Goal: Task Accomplishment & Management: Manage account settings

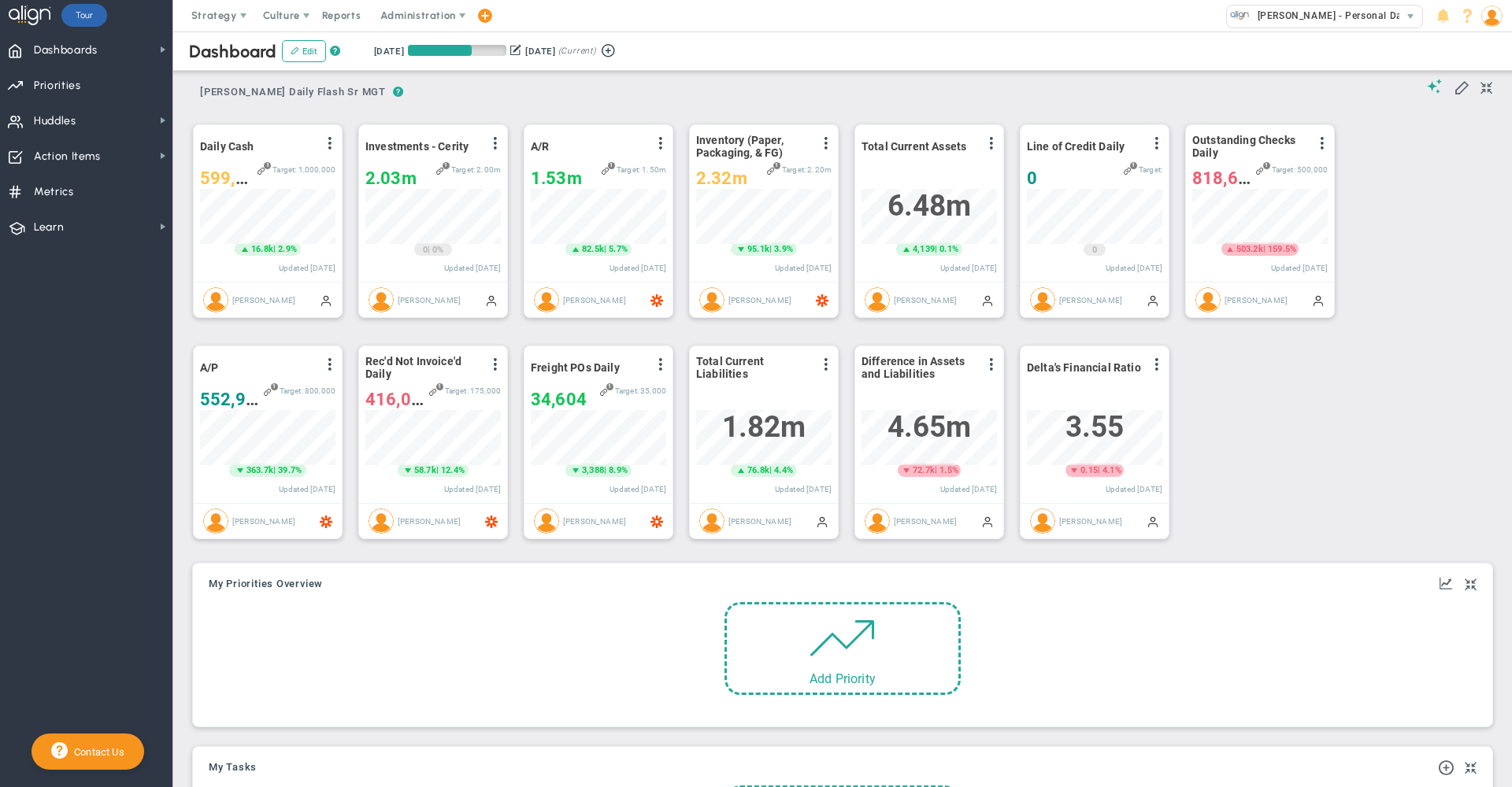
click at [522, 47] on button at bounding box center [516, 50] width 11 height 17
type input "[DATE]"
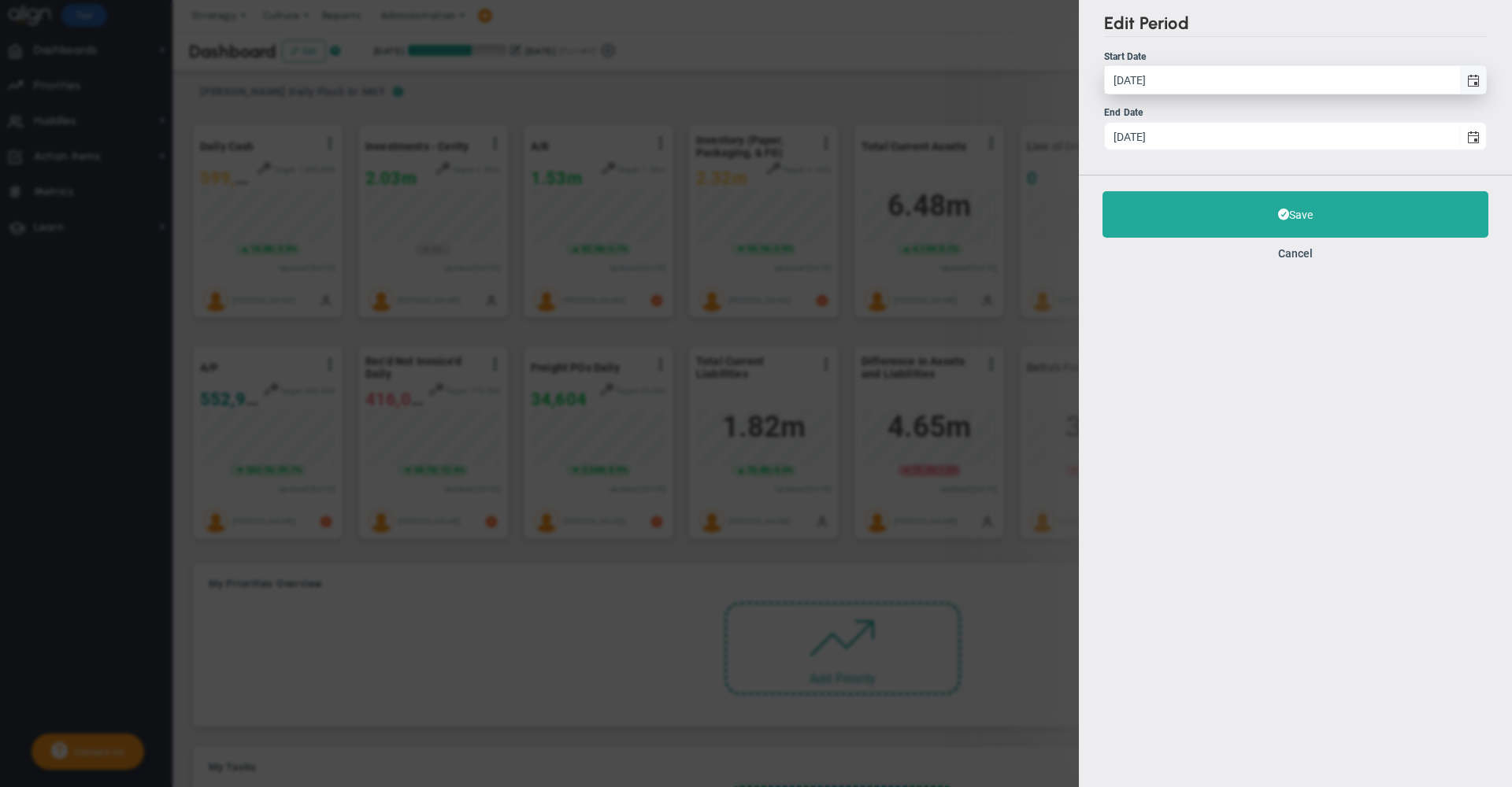
click at [1474, 77] on span "select" at bounding box center [1474, 81] width 12 height 12
click at [1460, 77] on input "[DATE]" at bounding box center [1283, 80] width 354 height 27
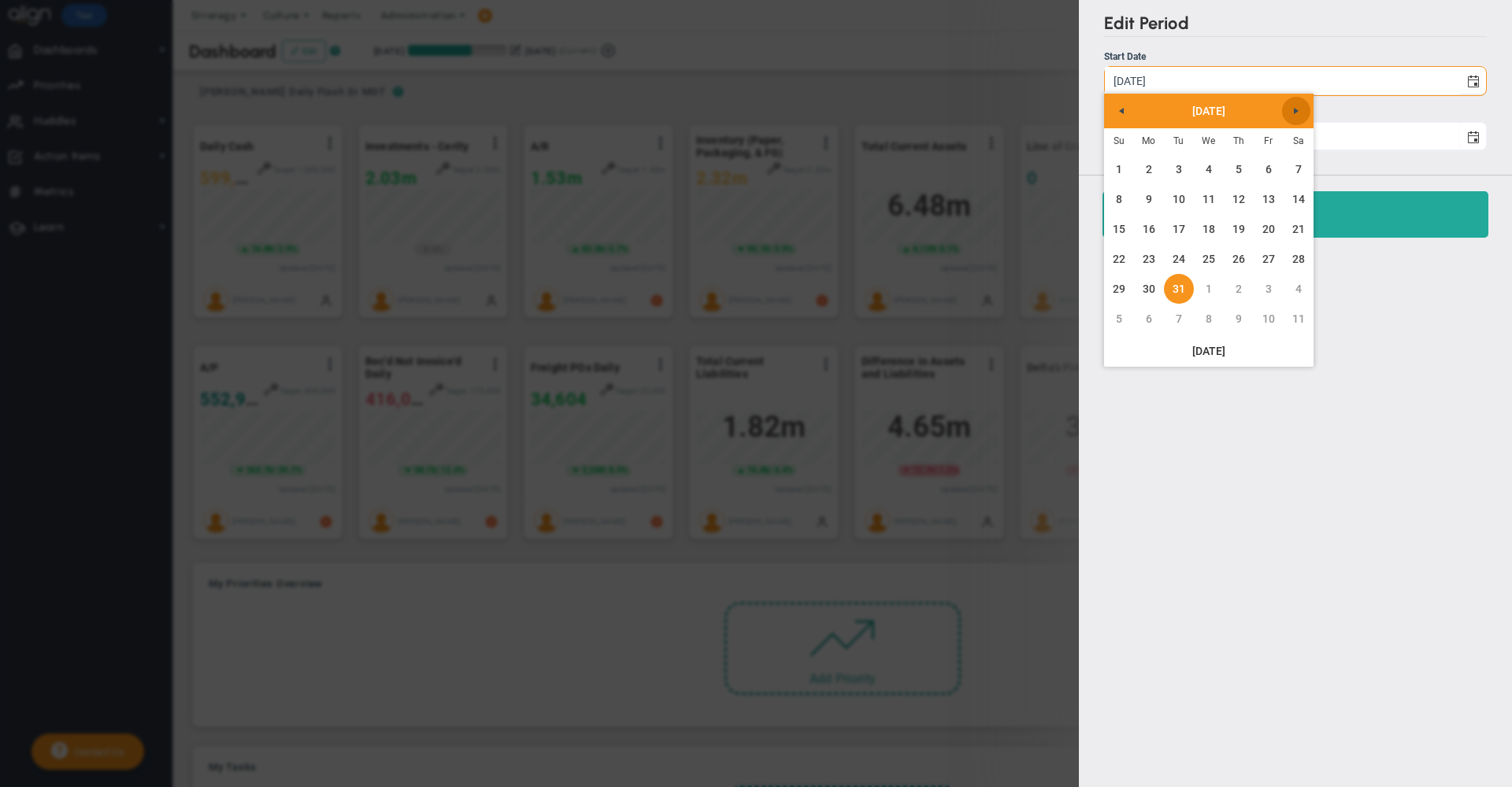
click at [1301, 109] on span "Next" at bounding box center [1297, 111] width 12 height 12
click at [1213, 171] on link "1" at bounding box center [1209, 169] width 30 height 30
type input "[DATE]"
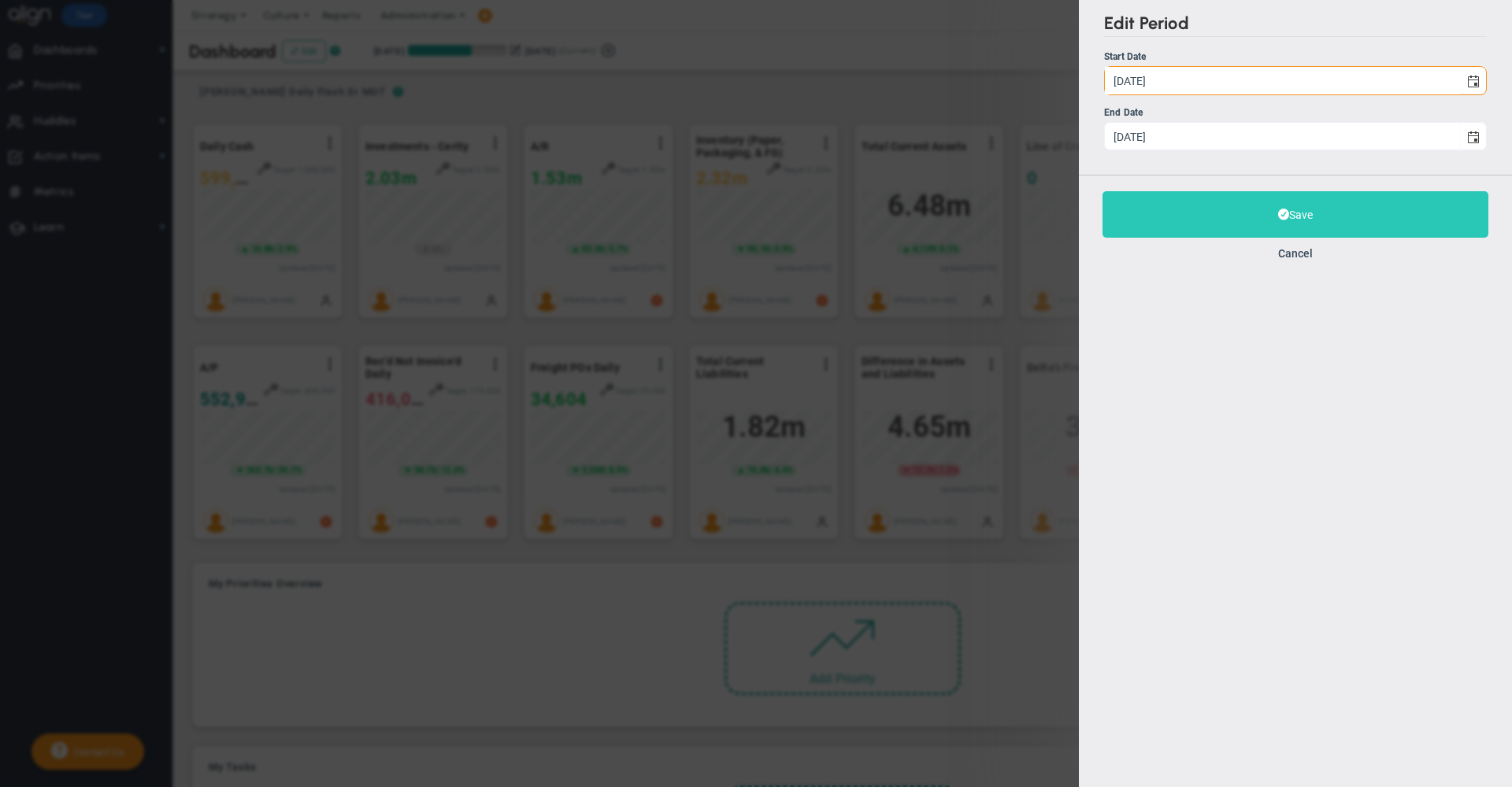
click at [1169, 215] on button "Save" at bounding box center [1296, 214] width 386 height 46
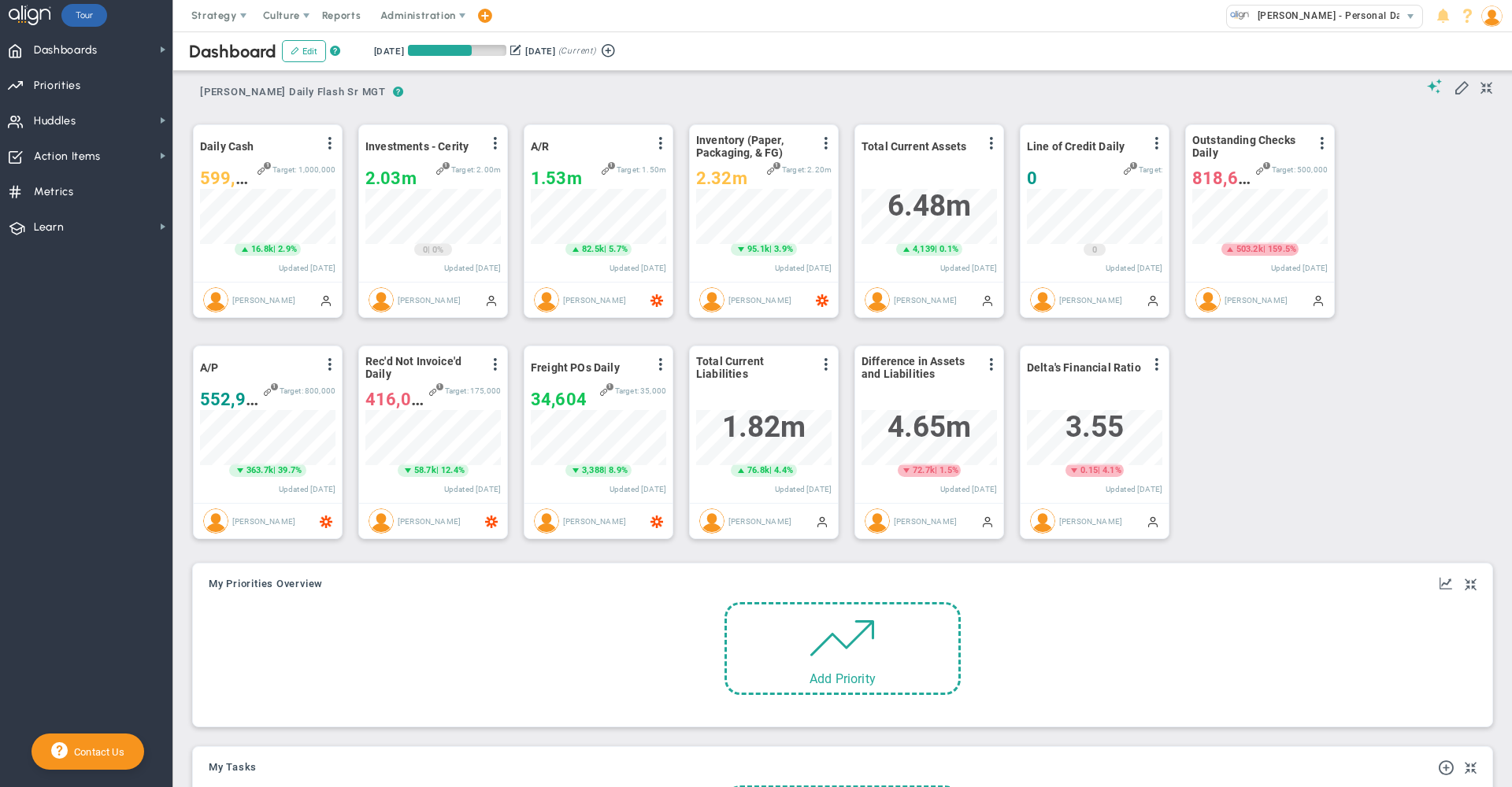
scroll to position [787203, 787567]
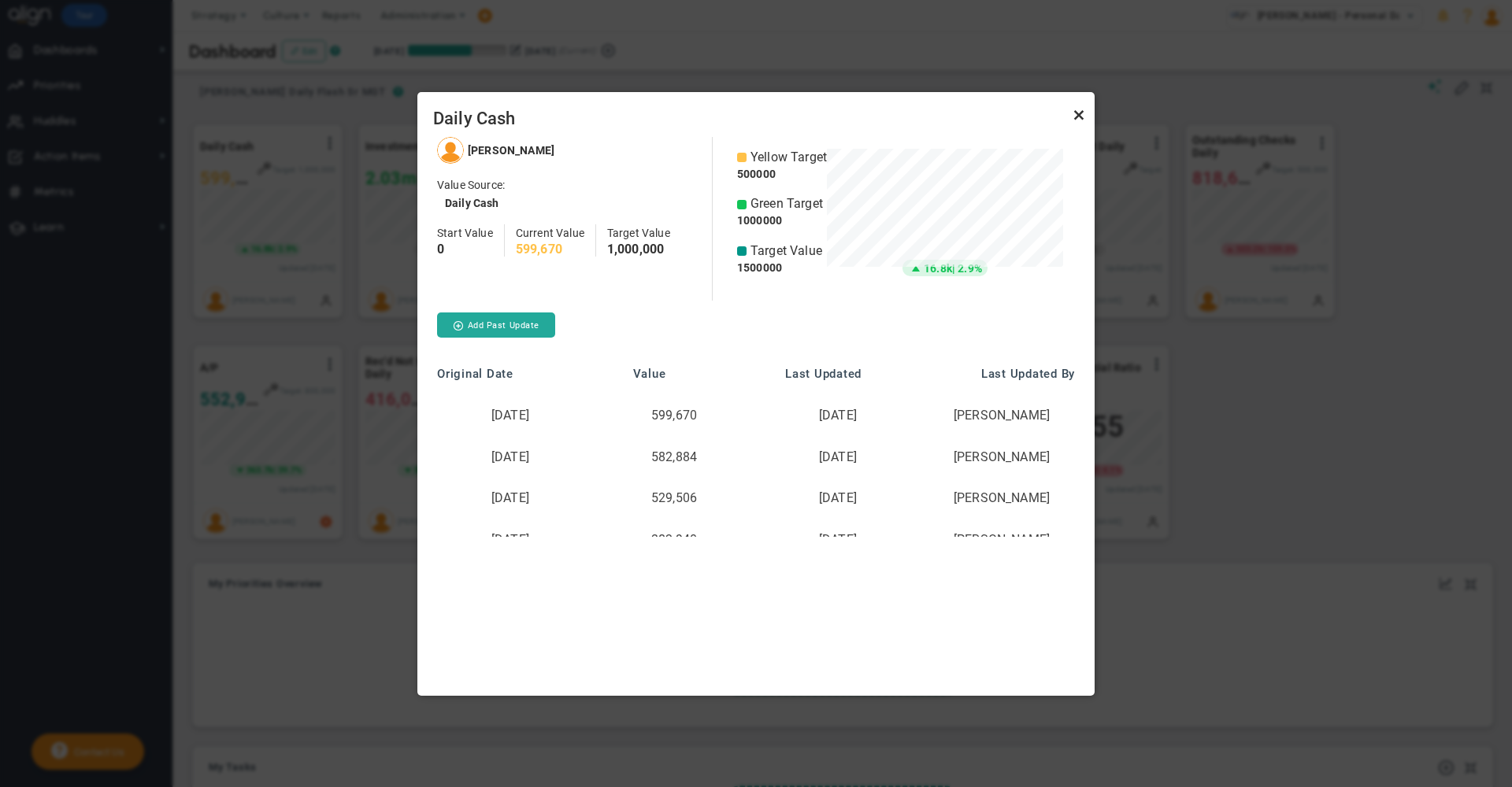
click at [1082, 120] on link "Close" at bounding box center [1079, 115] width 19 height 19
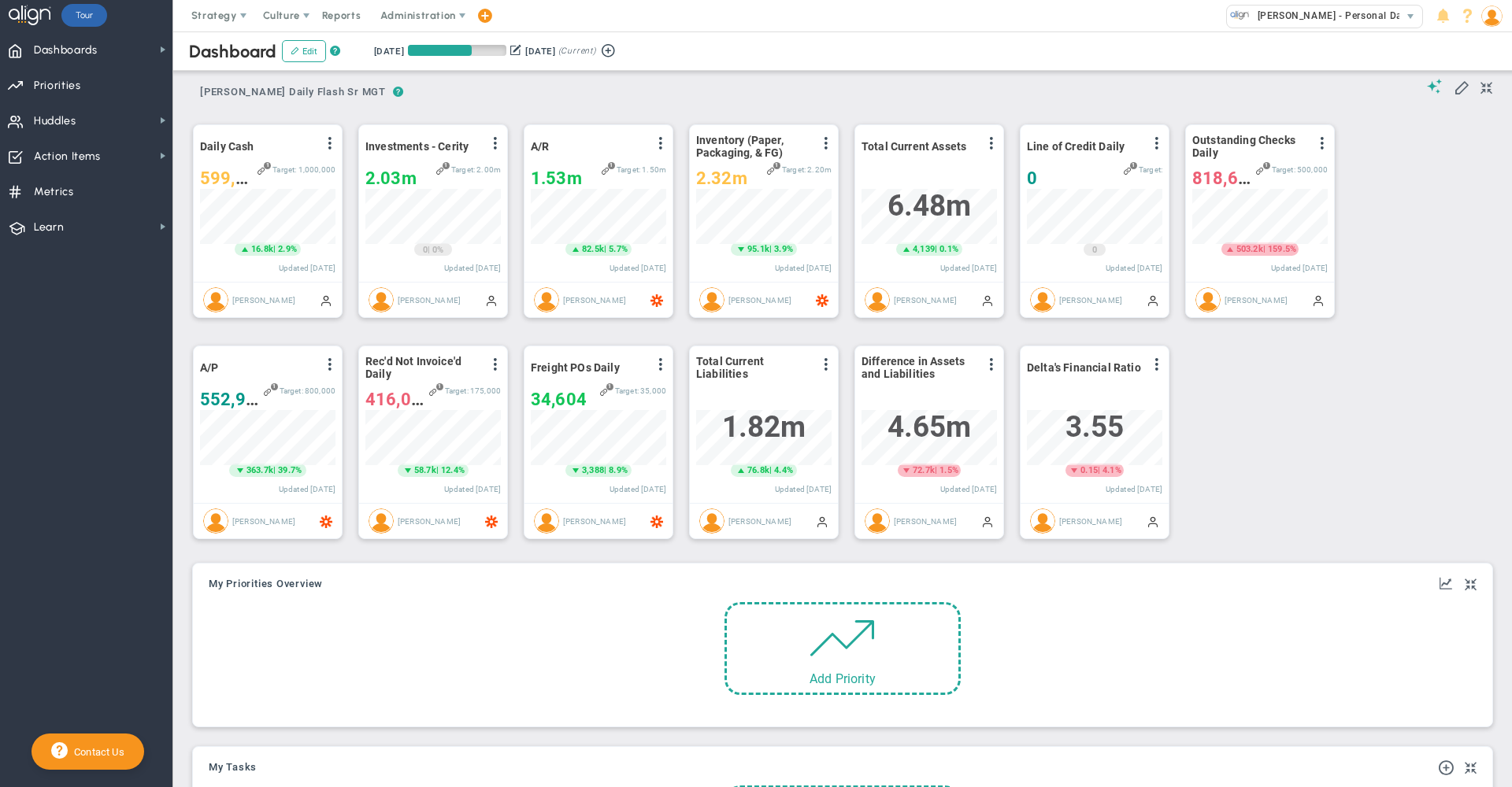
click at [522, 55] on button at bounding box center [516, 50] width 11 height 17
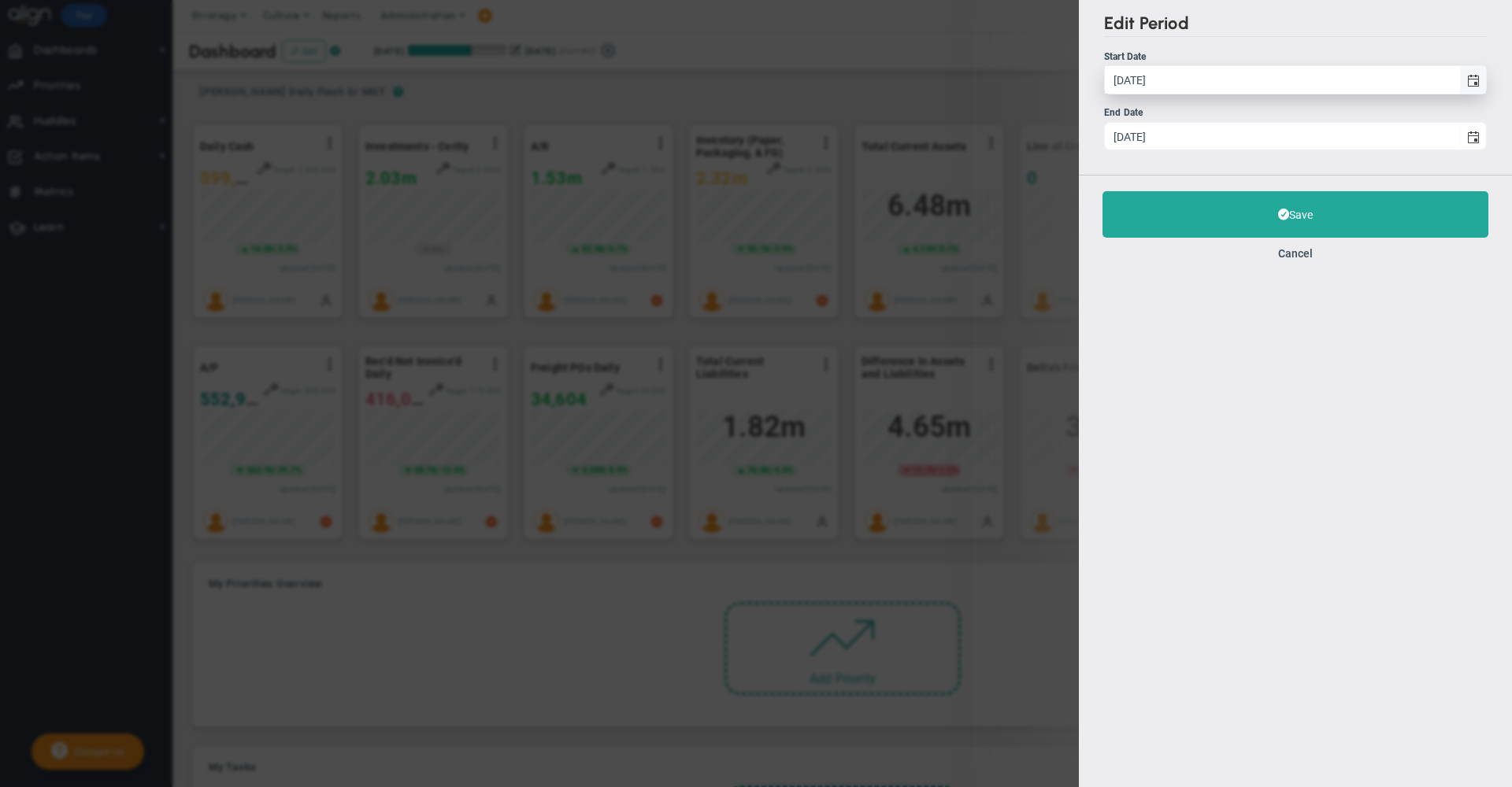
click at [1471, 77] on span "select" at bounding box center [1474, 81] width 12 height 12
click at [1460, 77] on input "[DATE]" at bounding box center [1283, 80] width 354 height 27
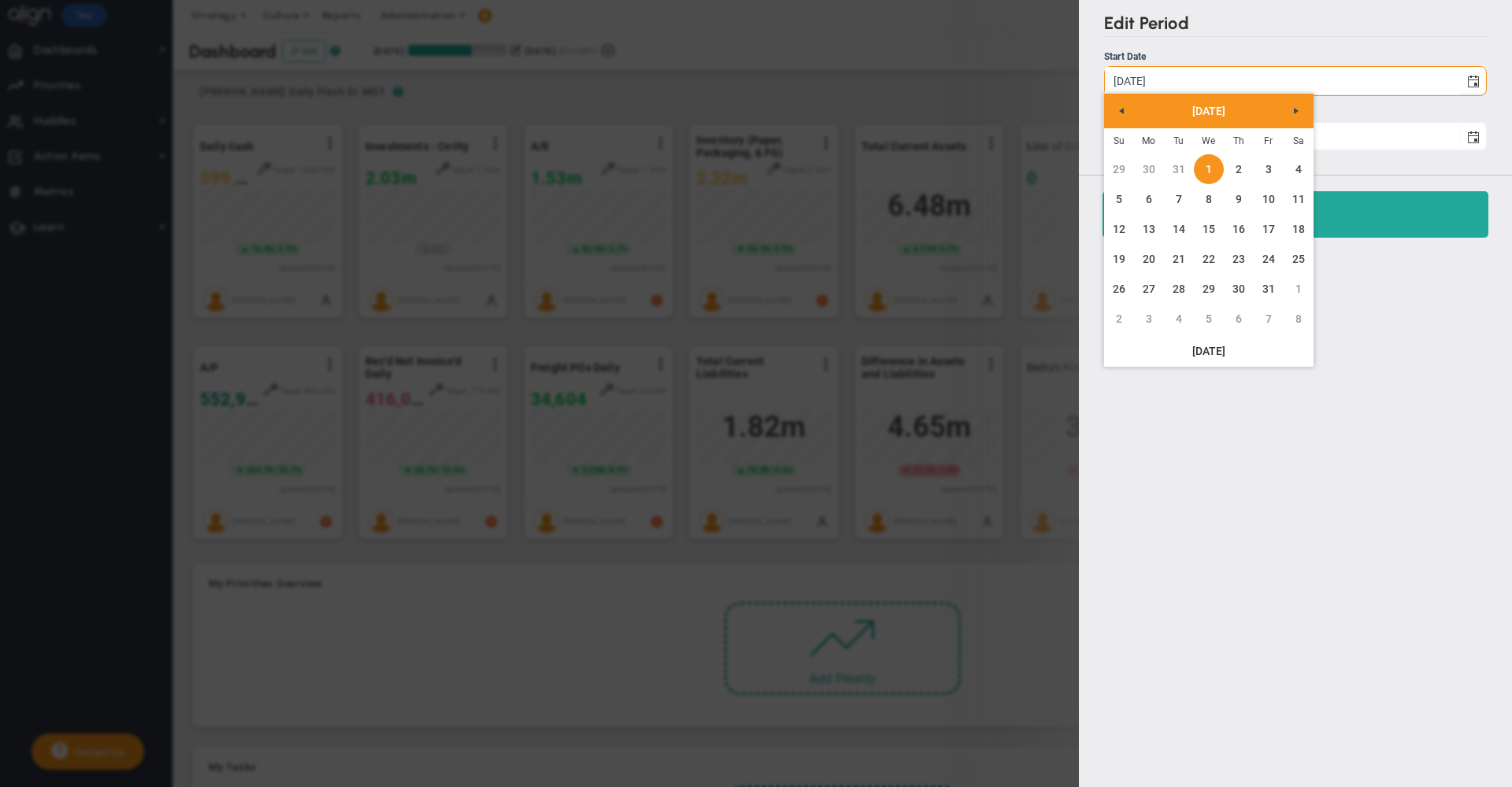
click at [1297, 113] on span "Next" at bounding box center [1297, 111] width 12 height 12
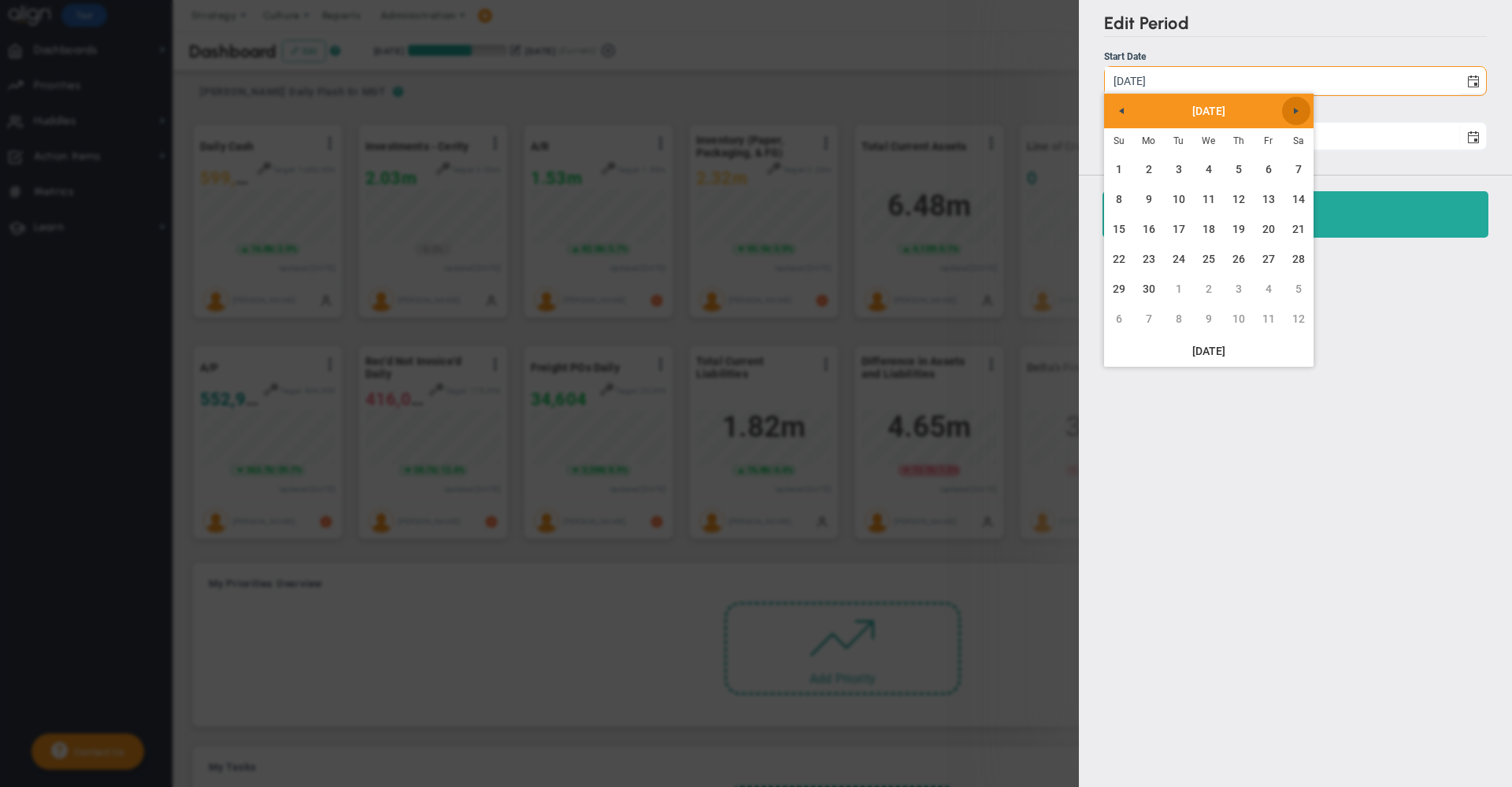
click at [1297, 113] on span "Next" at bounding box center [1297, 111] width 12 height 12
click at [1175, 168] on link "1" at bounding box center [1179, 169] width 30 height 30
type input "[DATE]"
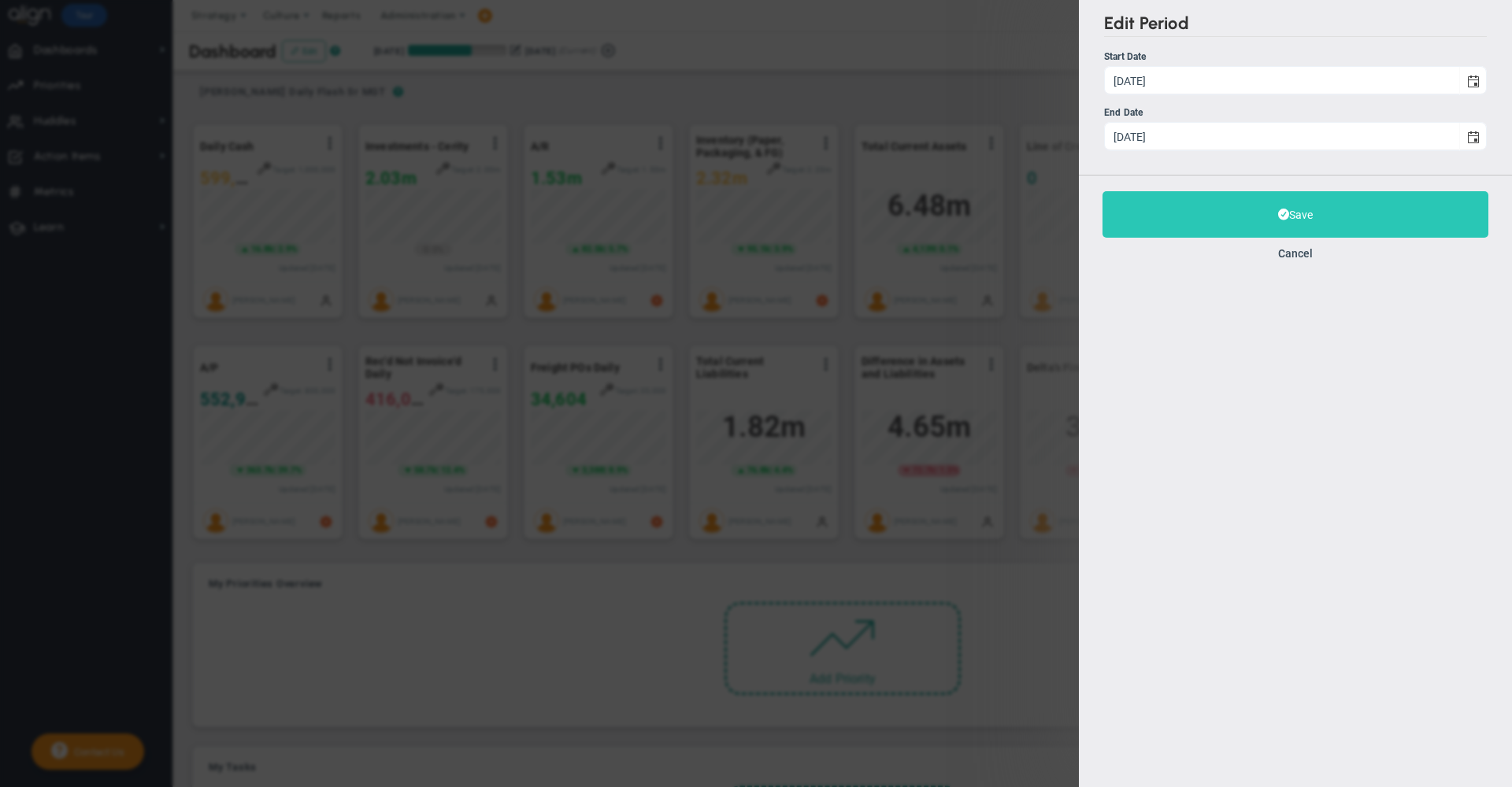
click at [1169, 212] on button "Save" at bounding box center [1296, 214] width 386 height 46
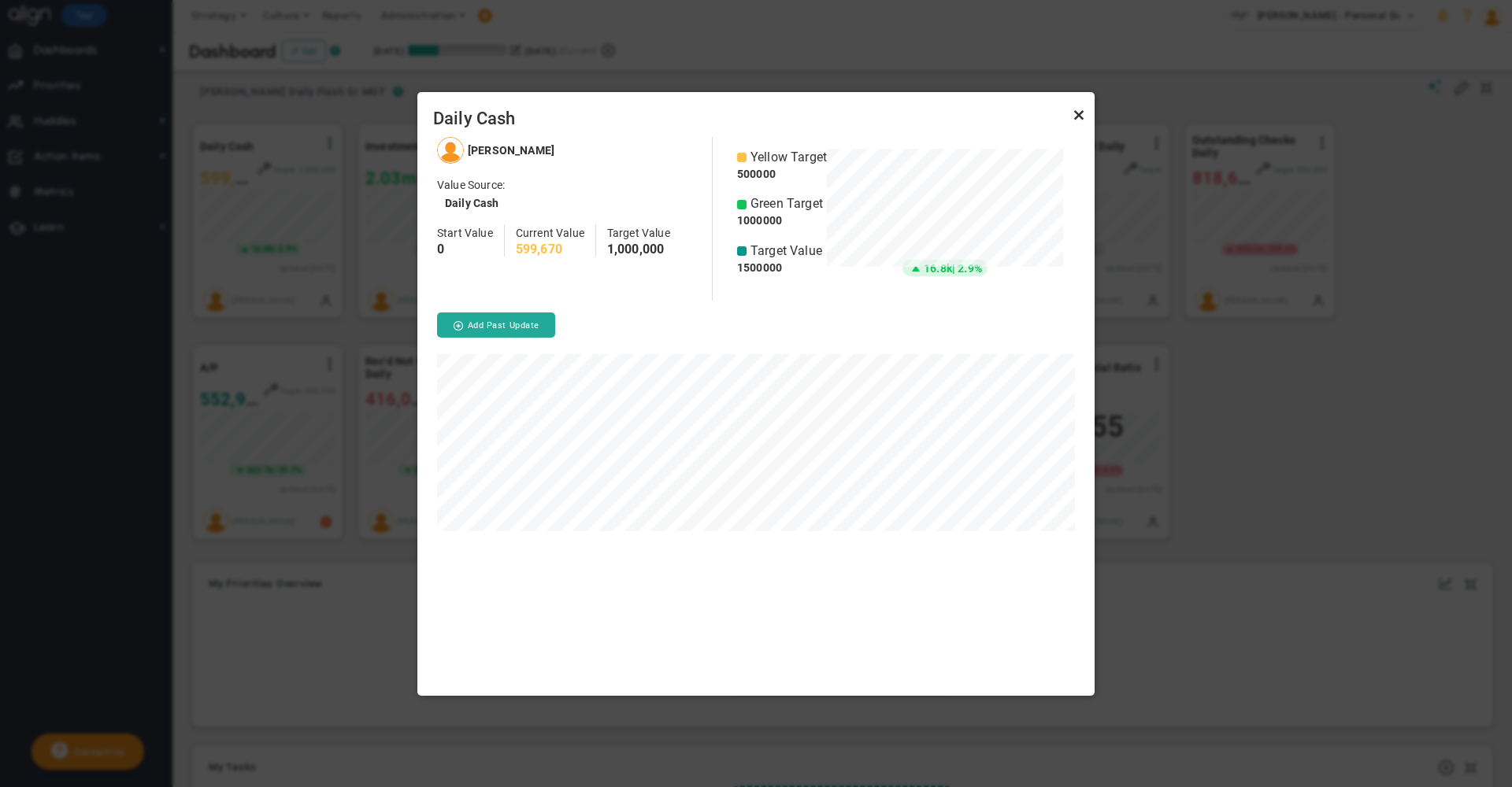
click at [1084, 112] on link "Close" at bounding box center [1079, 115] width 19 height 19
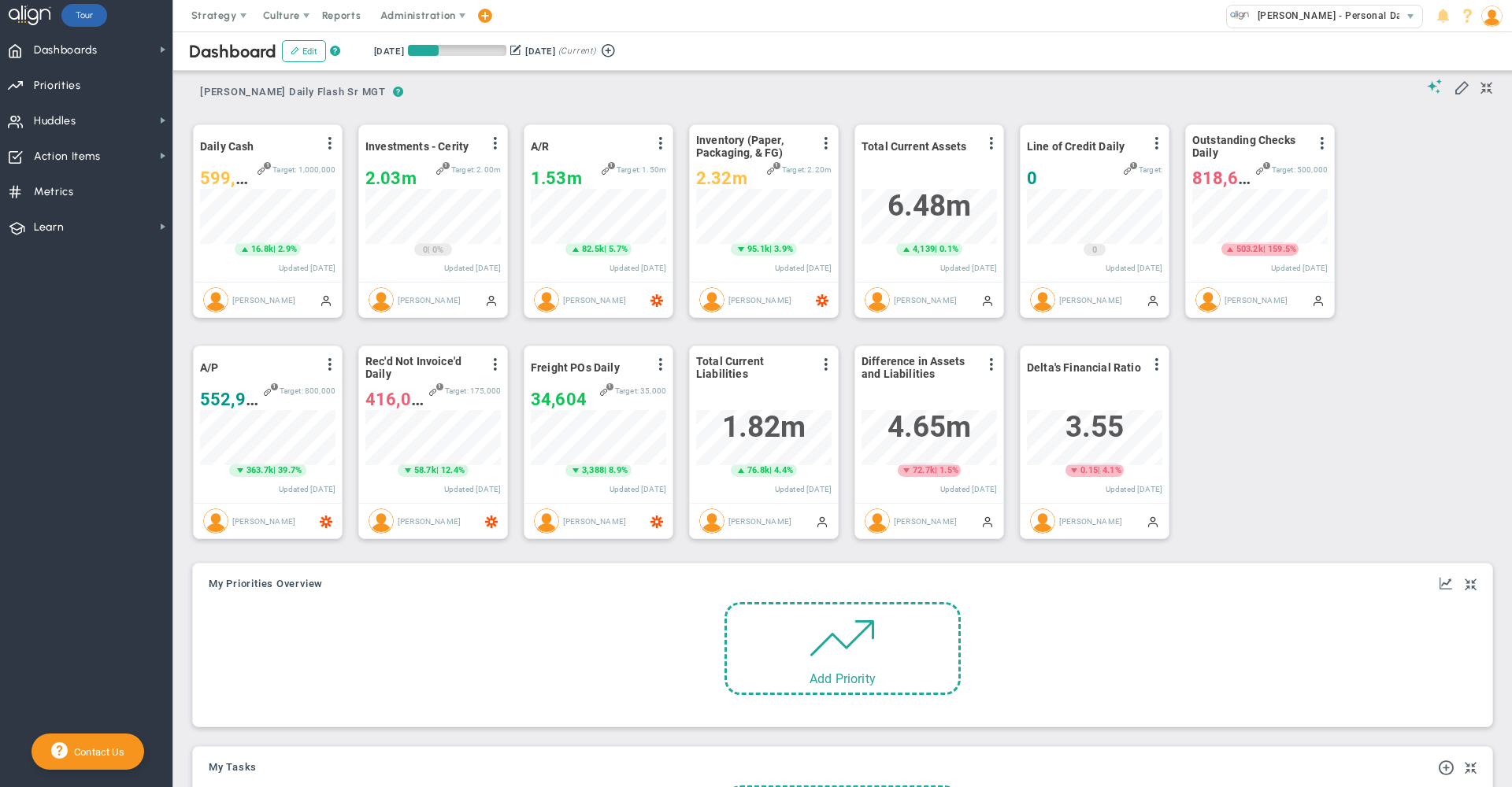
click at [522, 50] on button at bounding box center [516, 50] width 11 height 17
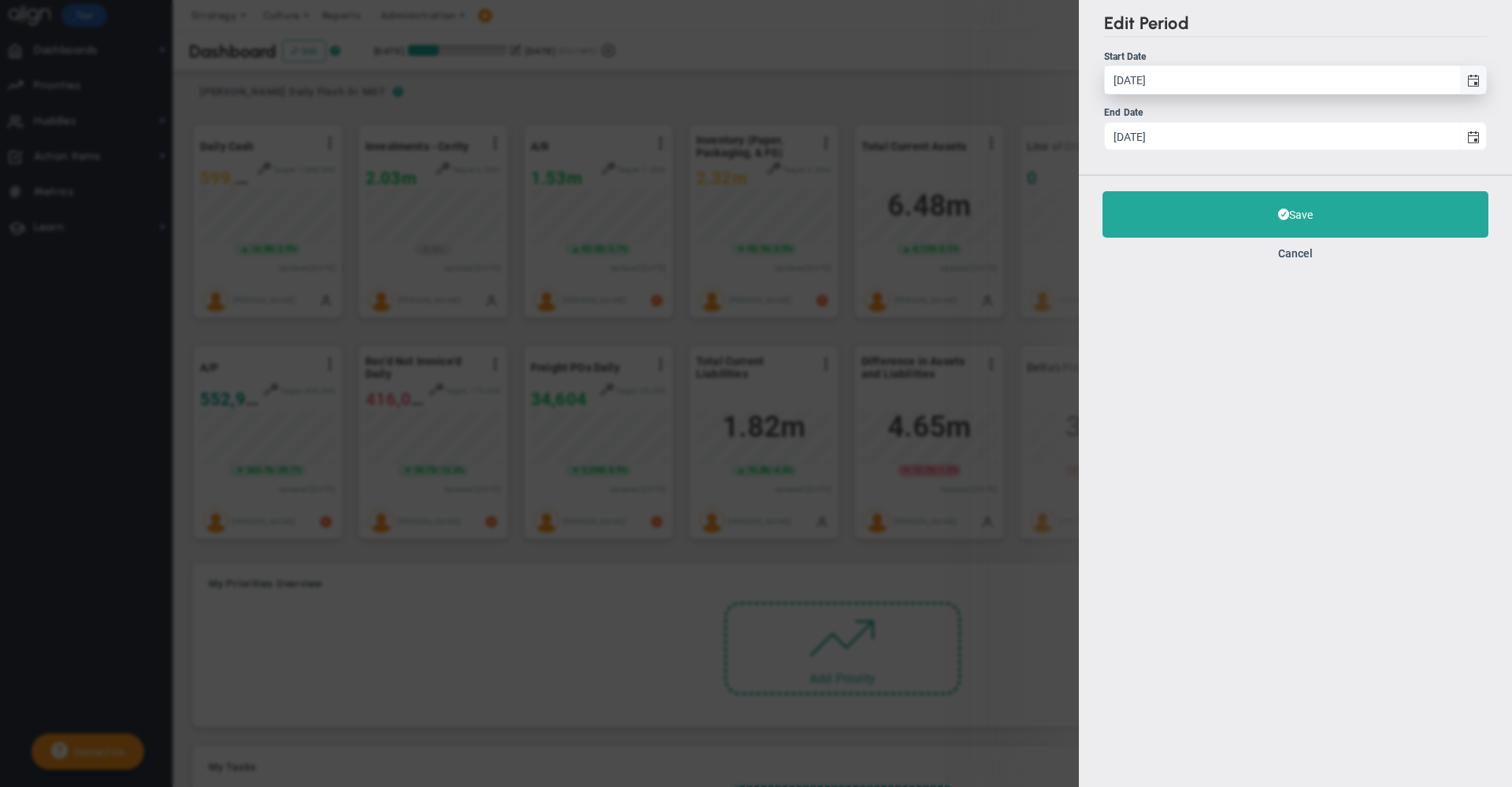
click at [1466, 76] on span "select" at bounding box center [1473, 80] width 27 height 27
click at [1460, 76] on input "[DATE]" at bounding box center [1283, 80] width 354 height 27
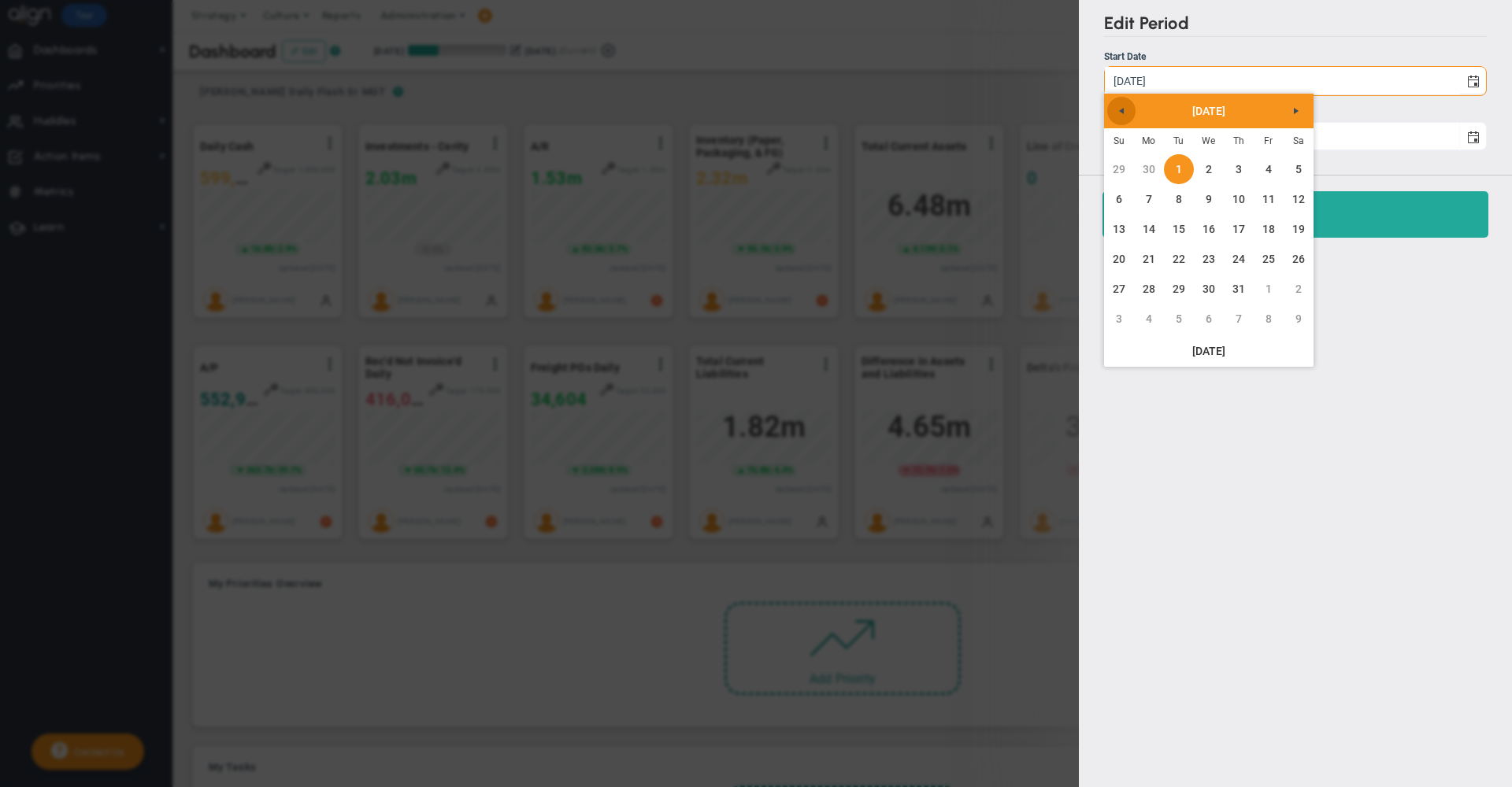
click at [1114, 119] on link "Previous" at bounding box center [1121, 111] width 28 height 28
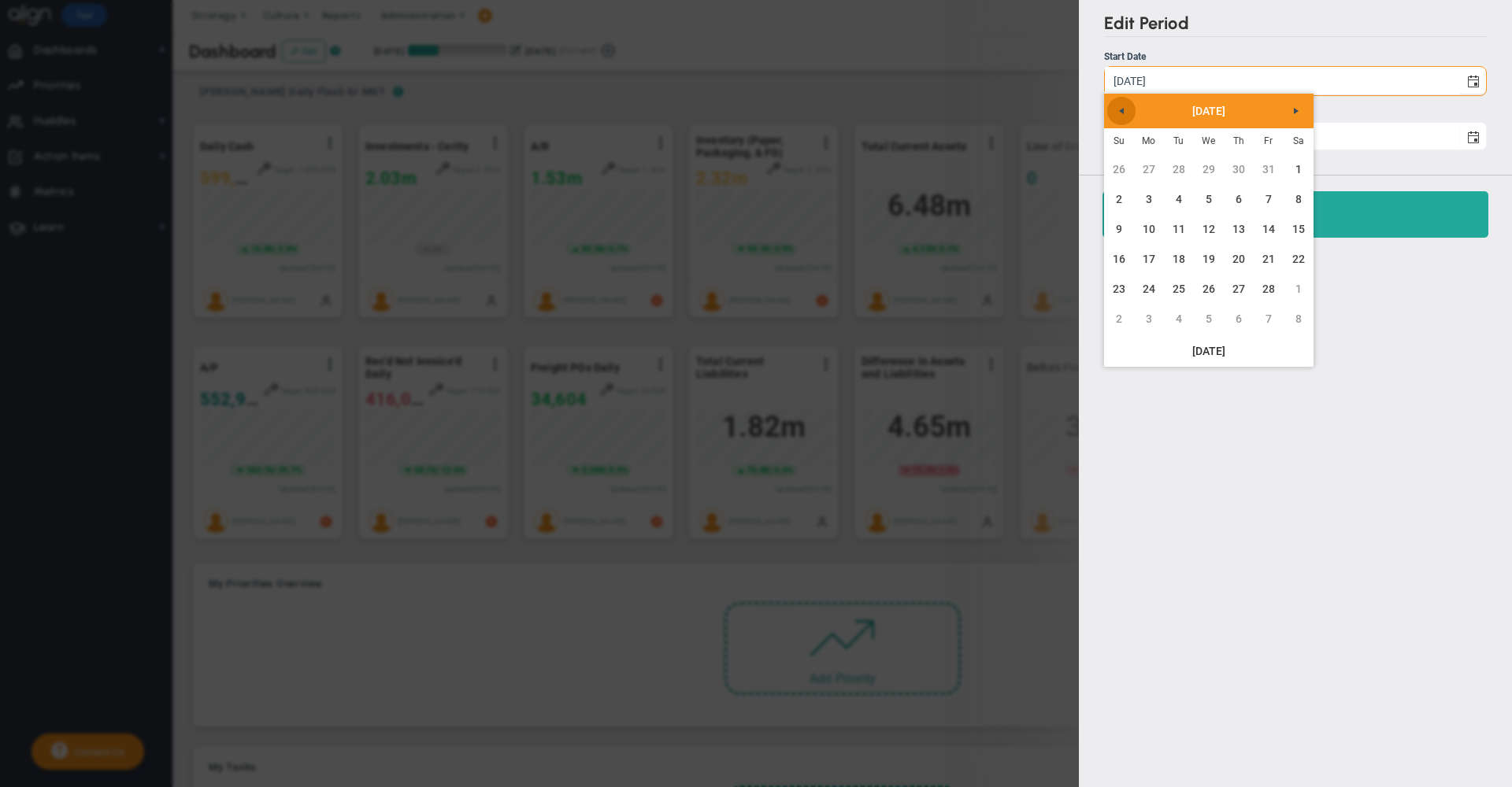
click at [1114, 119] on link "Previous" at bounding box center [1121, 111] width 28 height 28
click at [1213, 176] on link "1" at bounding box center [1209, 169] width 30 height 30
type input "[DATE]"
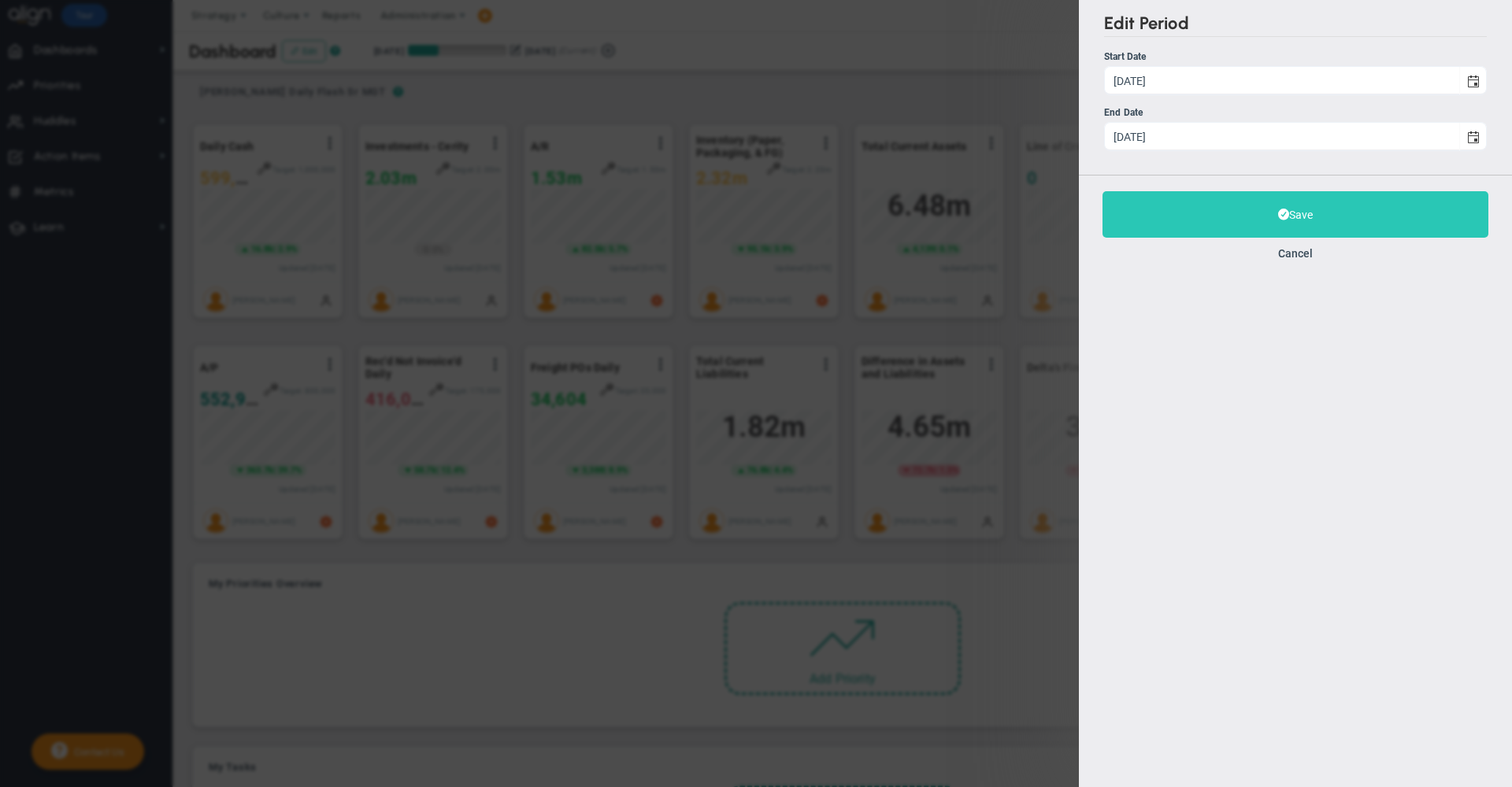
click at [1161, 214] on button "Save" at bounding box center [1296, 214] width 386 height 46
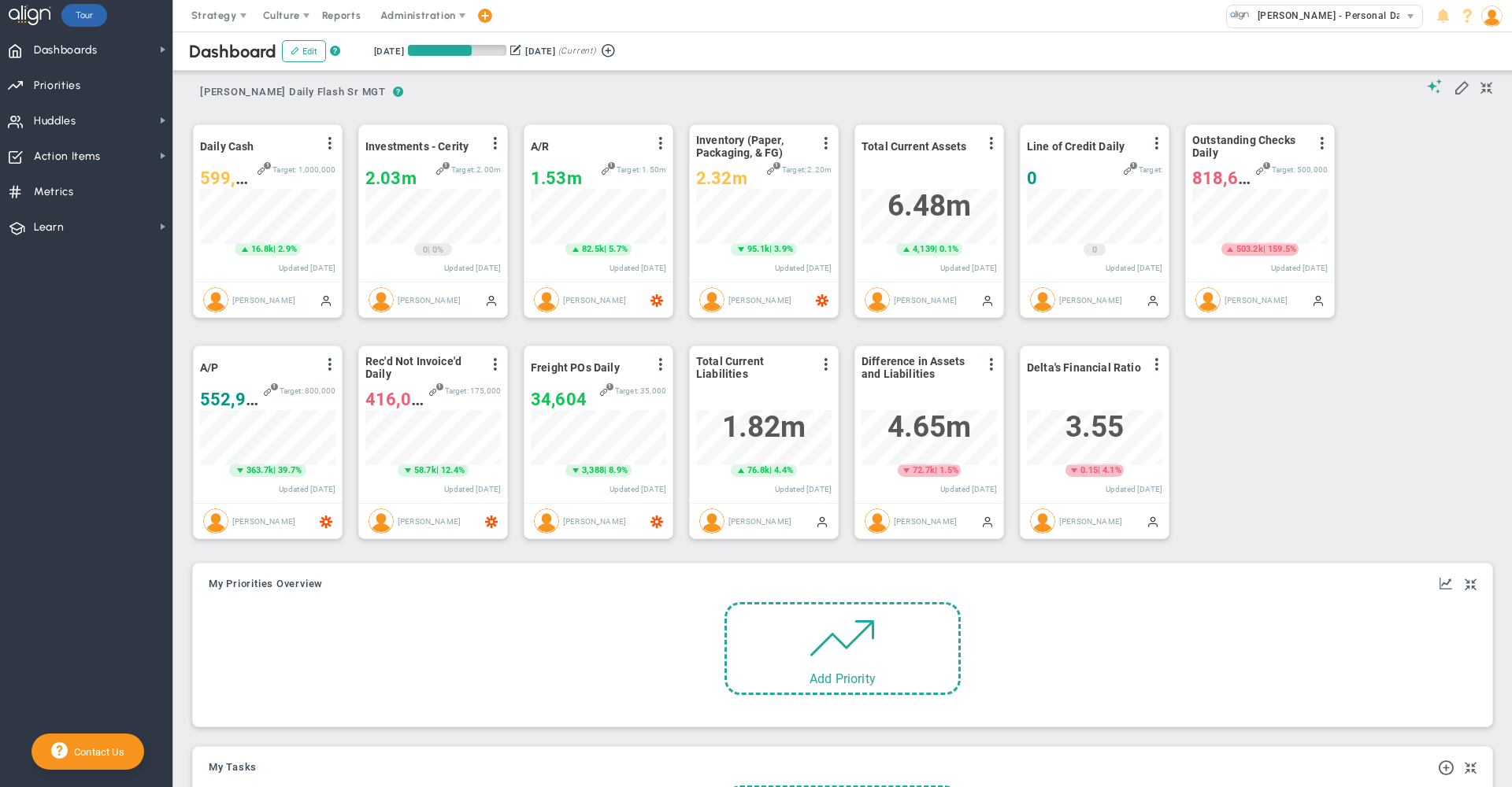
click at [522, 49] on button at bounding box center [516, 50] width 11 height 17
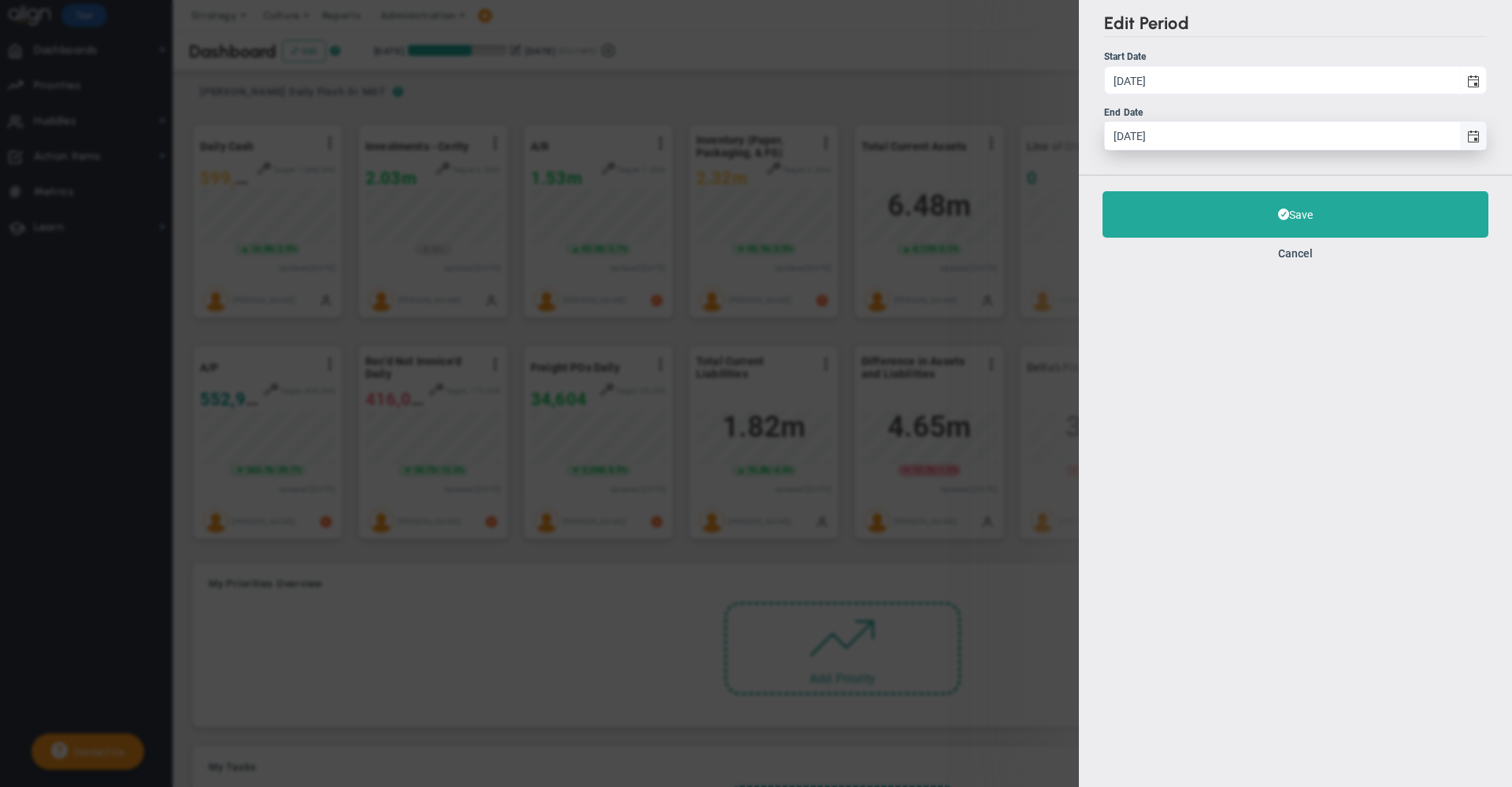
click at [1482, 142] on span "select" at bounding box center [1473, 135] width 27 height 27
click at [1460, 142] on input "[DATE]" at bounding box center [1283, 135] width 354 height 27
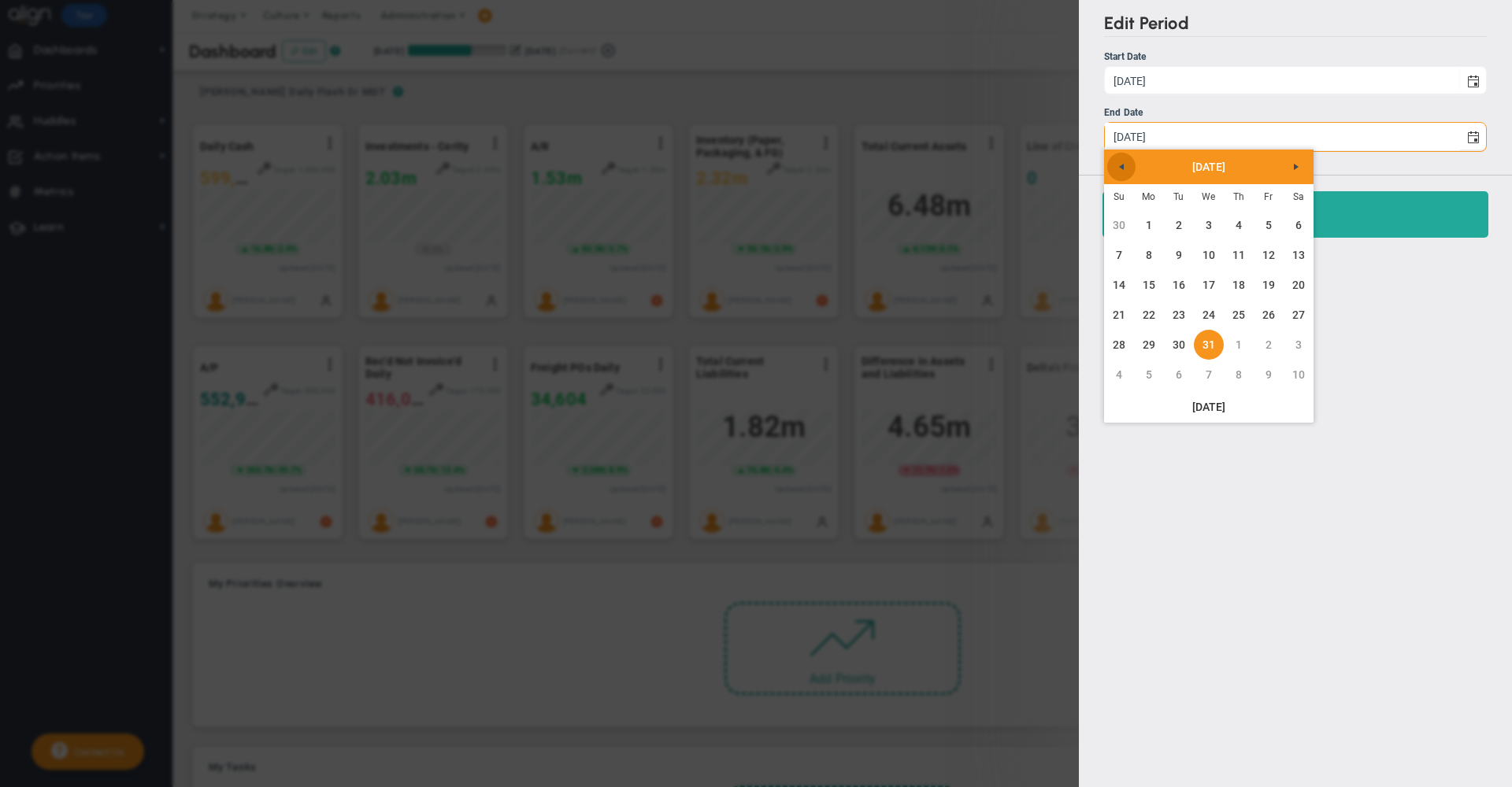
click at [1128, 165] on link "Previous" at bounding box center [1121, 167] width 28 height 28
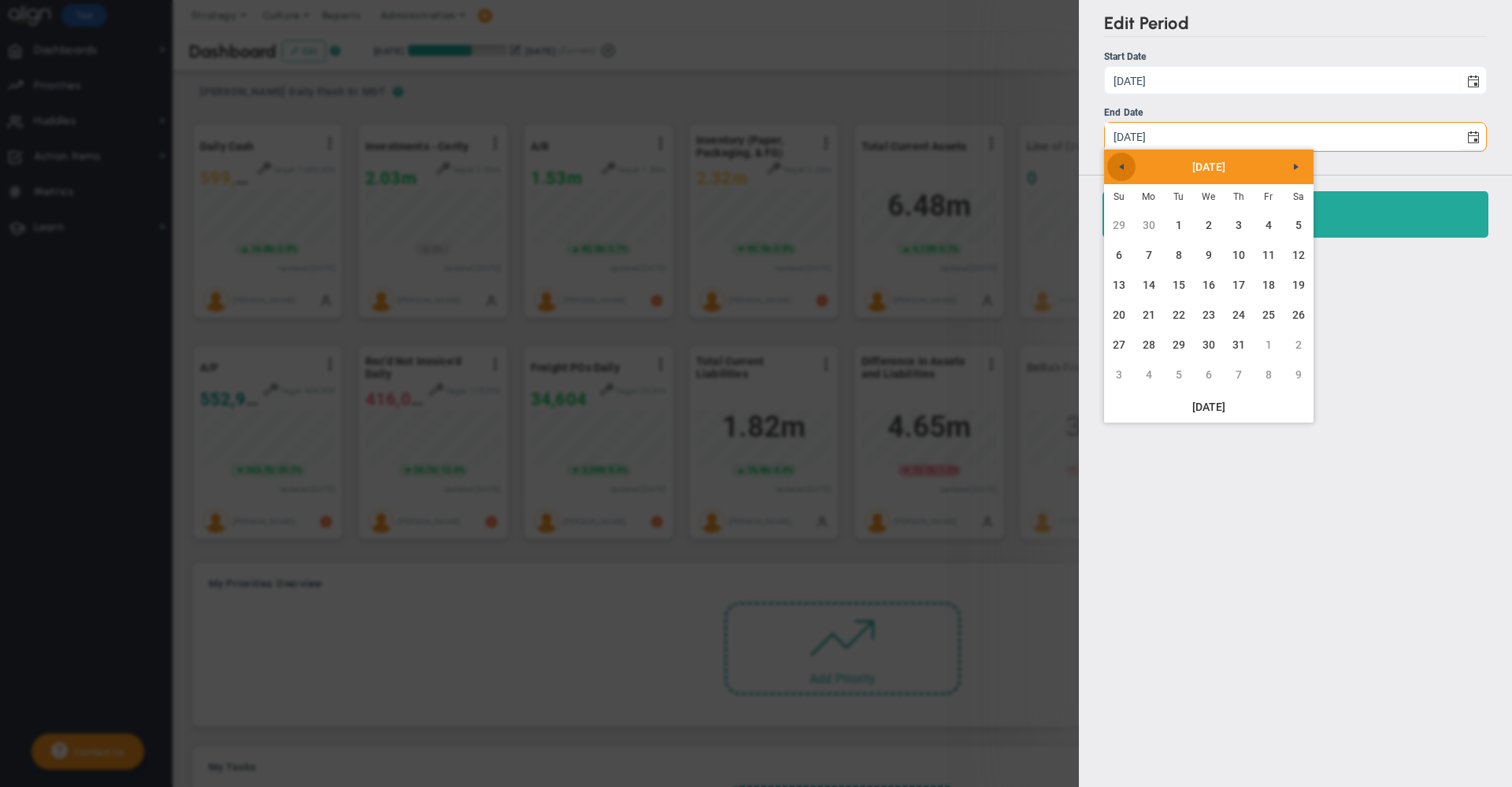
click at [1128, 165] on link "Previous" at bounding box center [1121, 167] width 28 height 28
click at [1144, 373] on link "31" at bounding box center [1150, 374] width 30 height 30
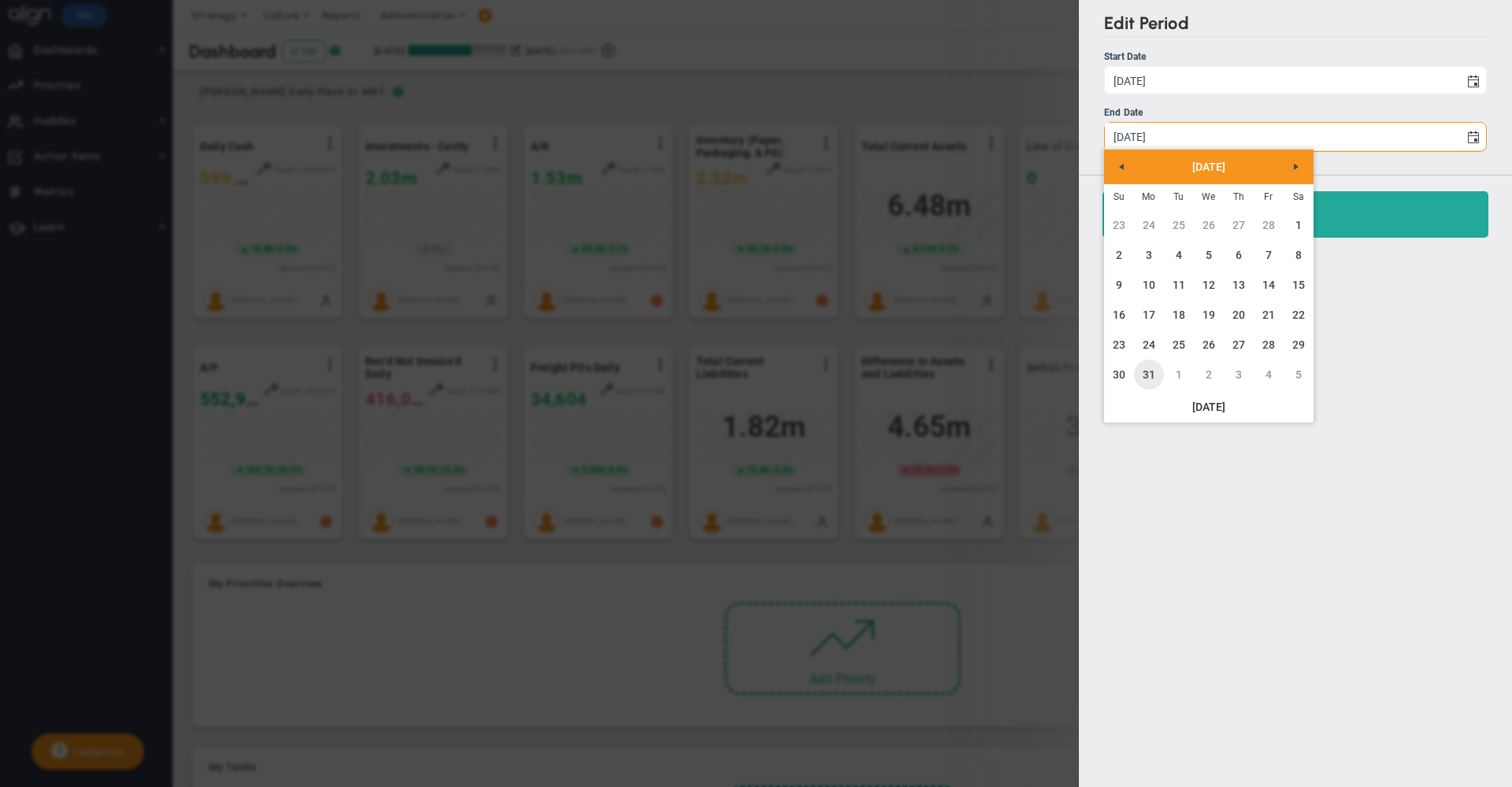
type input "[DATE]"
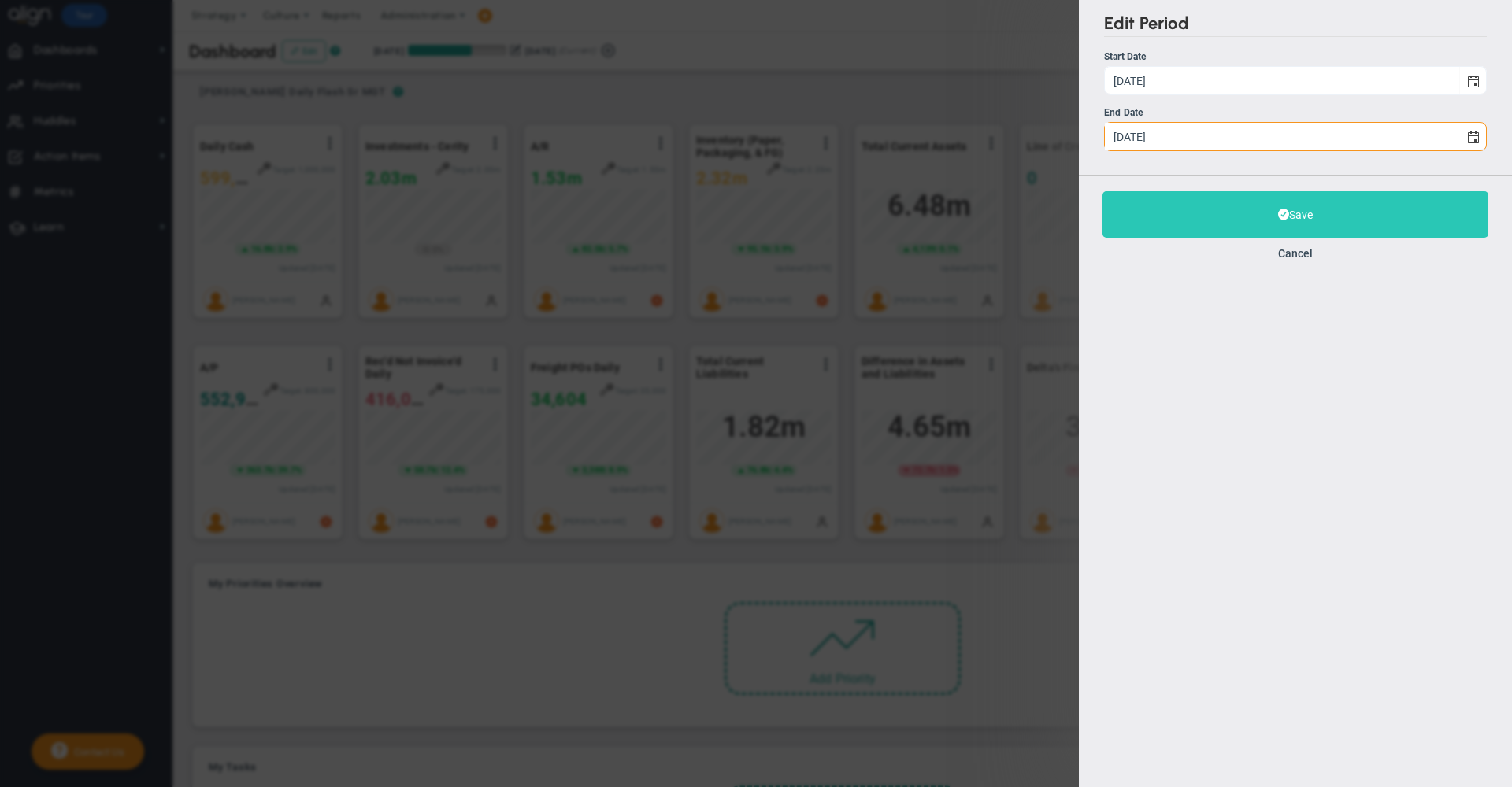
click at [1160, 219] on button "Save" at bounding box center [1296, 214] width 386 height 46
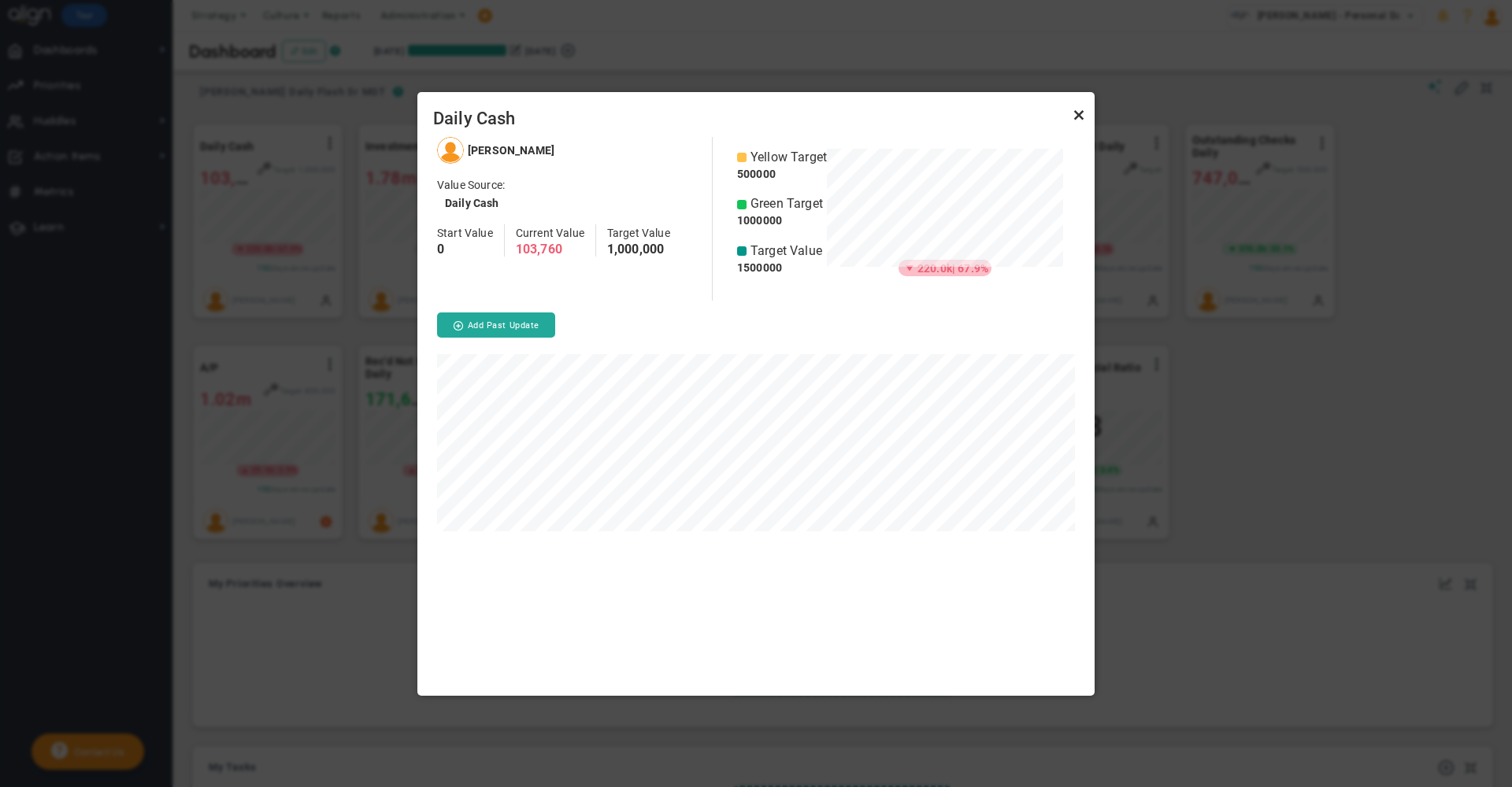
click at [1087, 115] on link "Close" at bounding box center [1079, 115] width 19 height 19
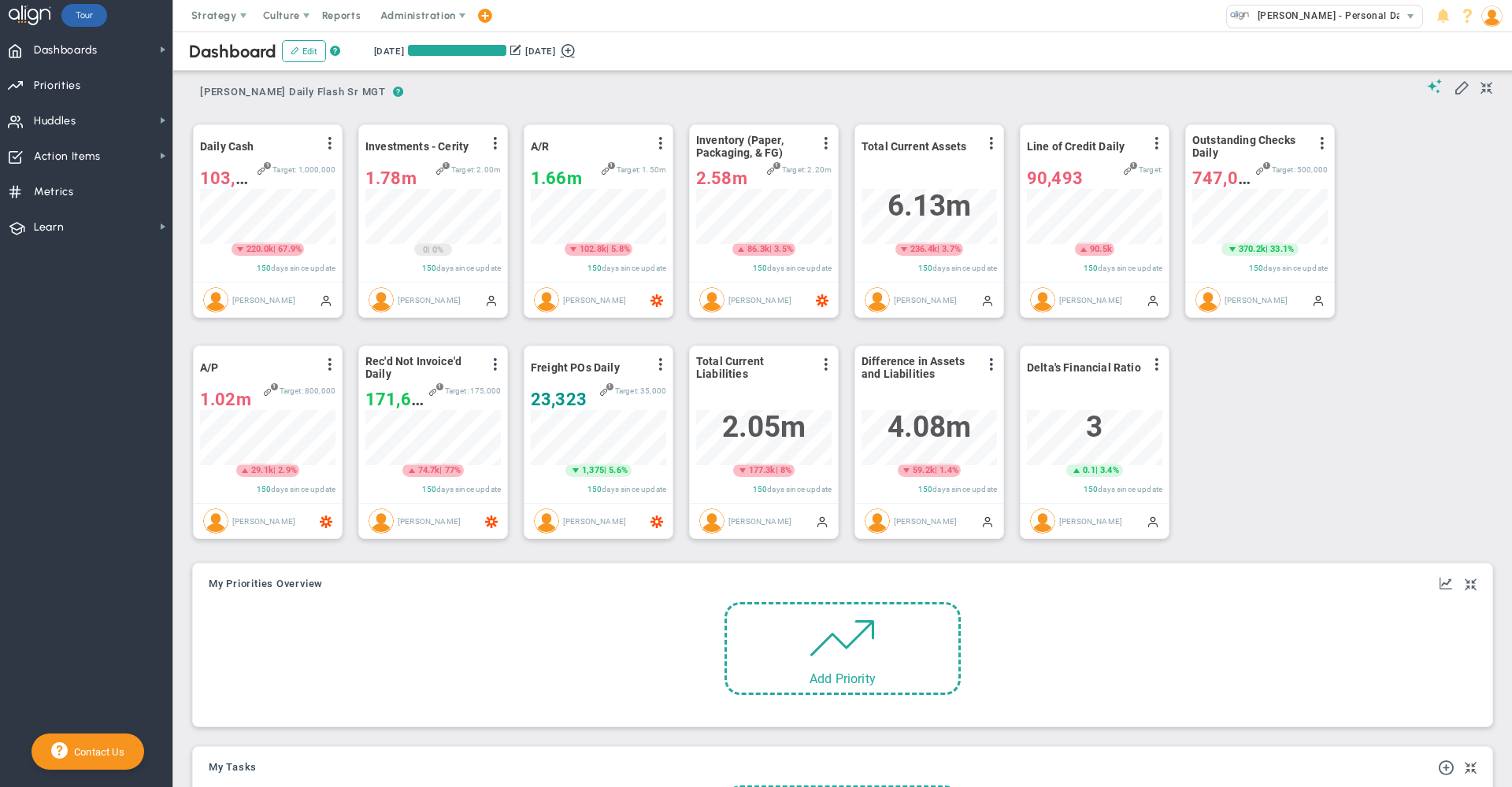
click at [580, 50] on button at bounding box center [568, 49] width 24 height 18
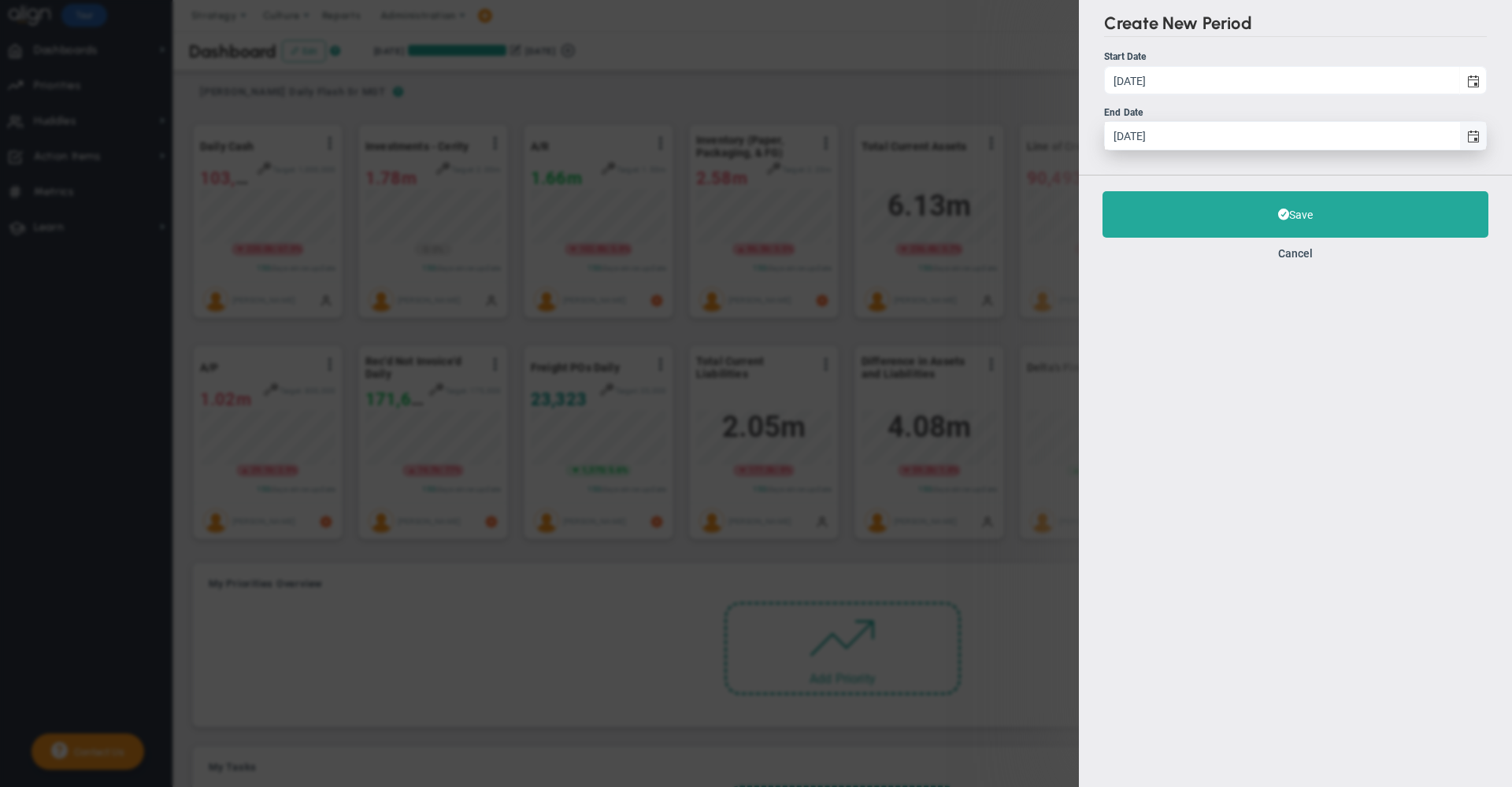
click at [1470, 126] on span "select" at bounding box center [1473, 135] width 27 height 27
click at [1460, 126] on input "[DATE]" at bounding box center [1283, 135] width 354 height 27
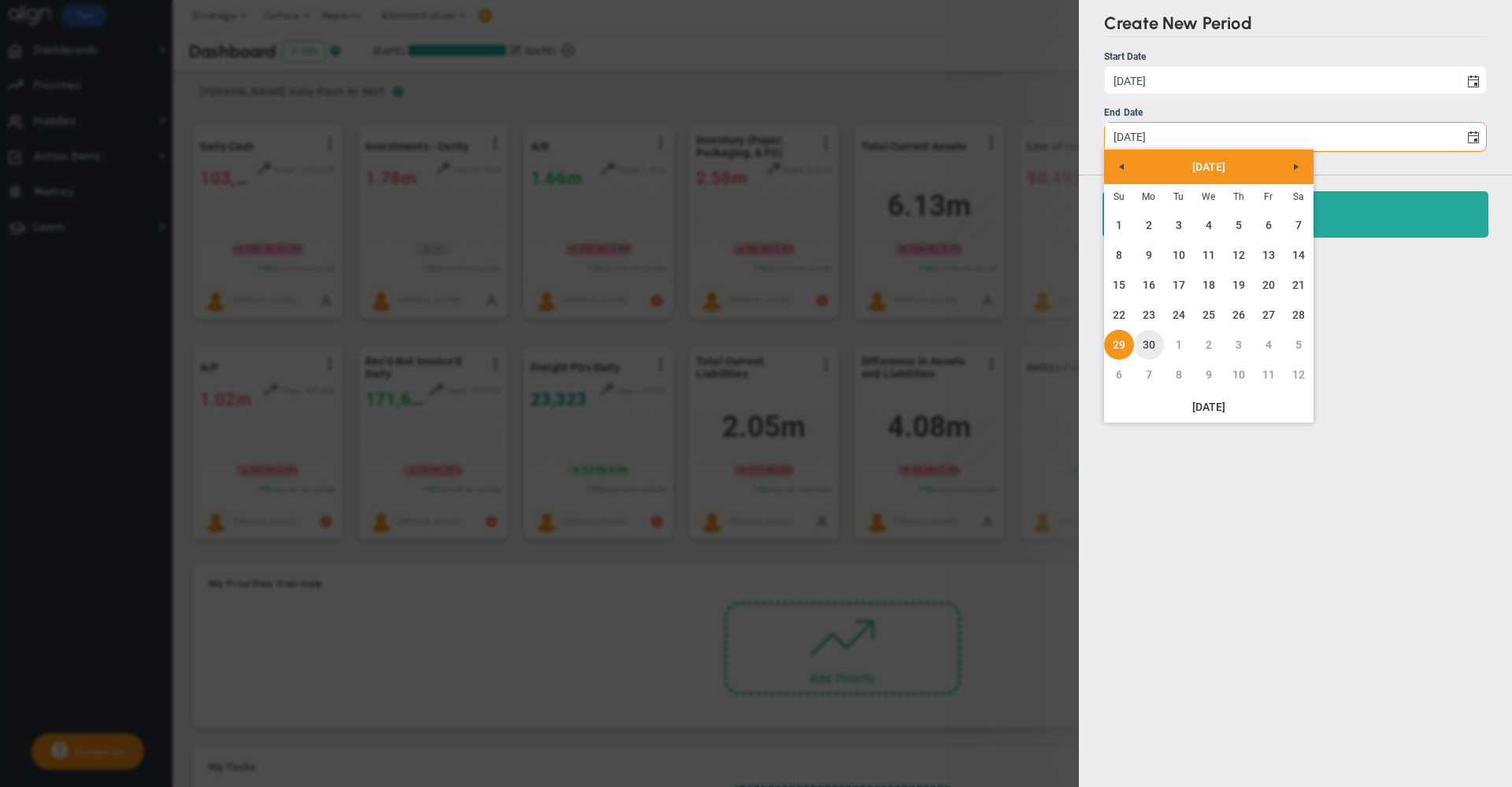
click at [1148, 339] on link "30" at bounding box center [1150, 345] width 30 height 30
type input "[DATE]"
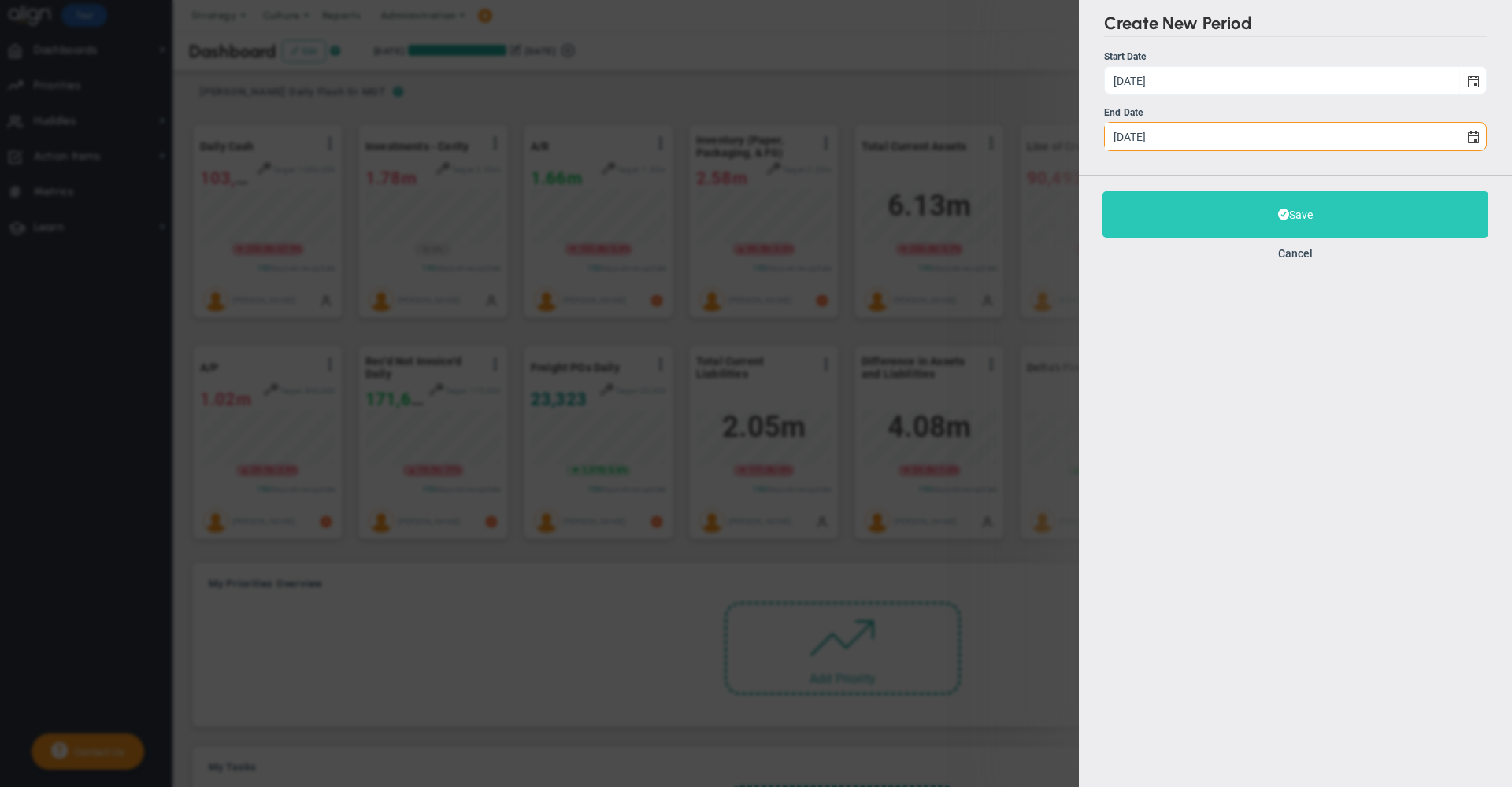
click at [1161, 208] on button "Save" at bounding box center [1296, 214] width 386 height 46
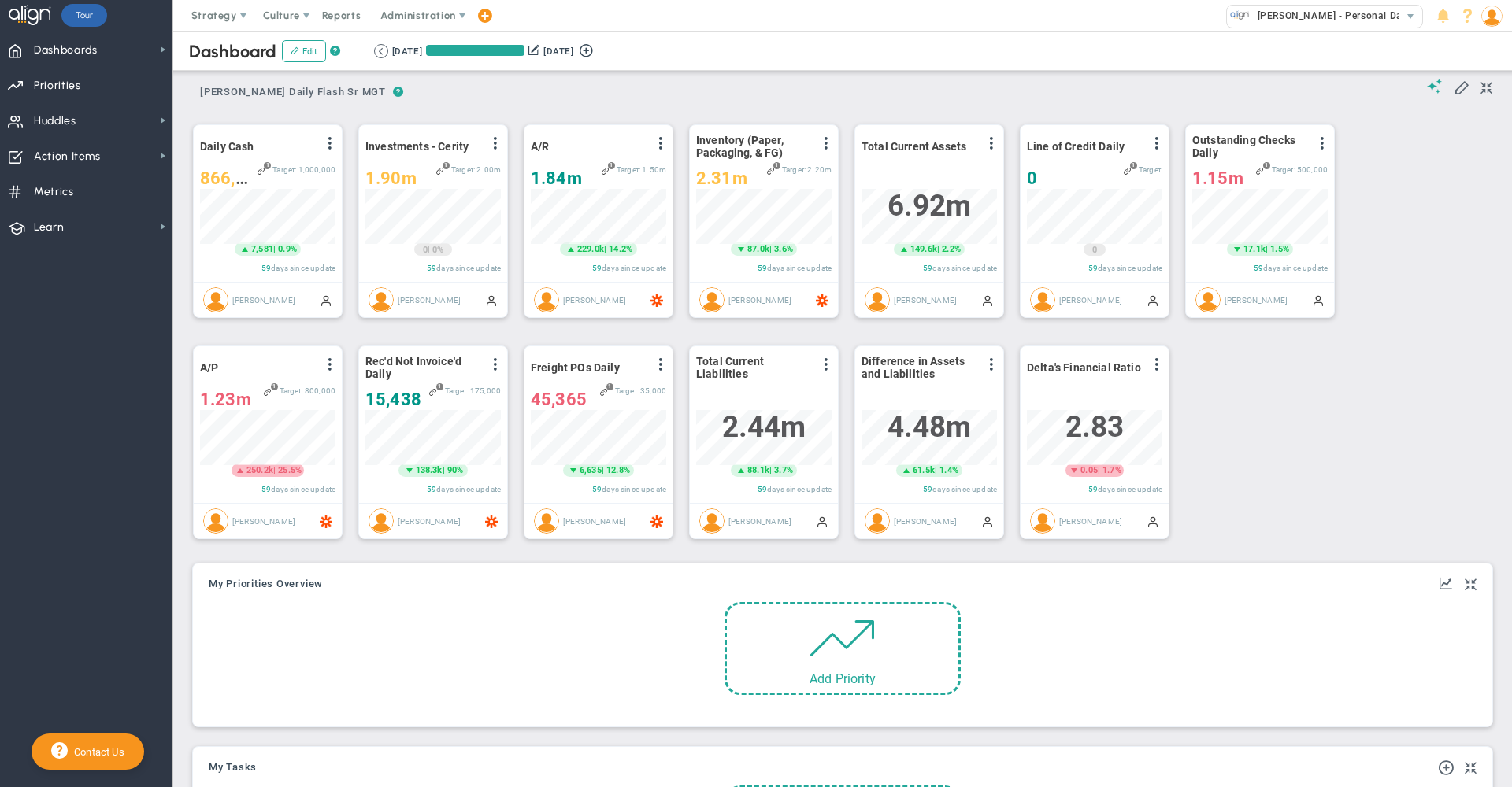
click at [672, 75] on div "? ? [PERSON_NAME] Daily Flash Sr MGT [PERSON_NAME] Daily Flash Sr MGT [PERSON_N…" at bounding box center [842, 87] width 1299 height 40
click at [598, 50] on button at bounding box center [585, 49] width 24 height 18
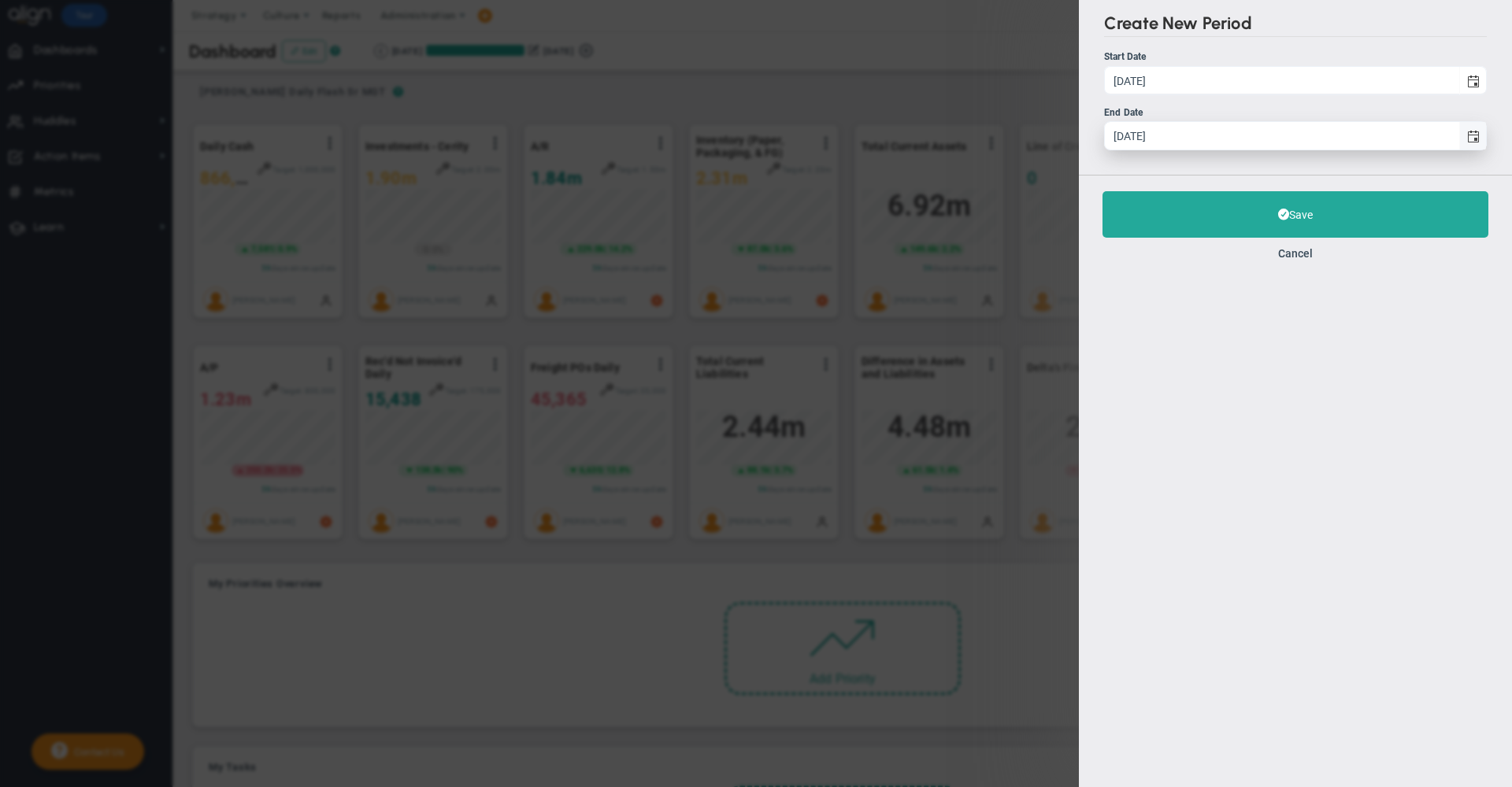
click at [1471, 134] on span "select" at bounding box center [1474, 137] width 12 height 12
click at [1460, 134] on input "[DATE]" at bounding box center [1283, 135] width 354 height 27
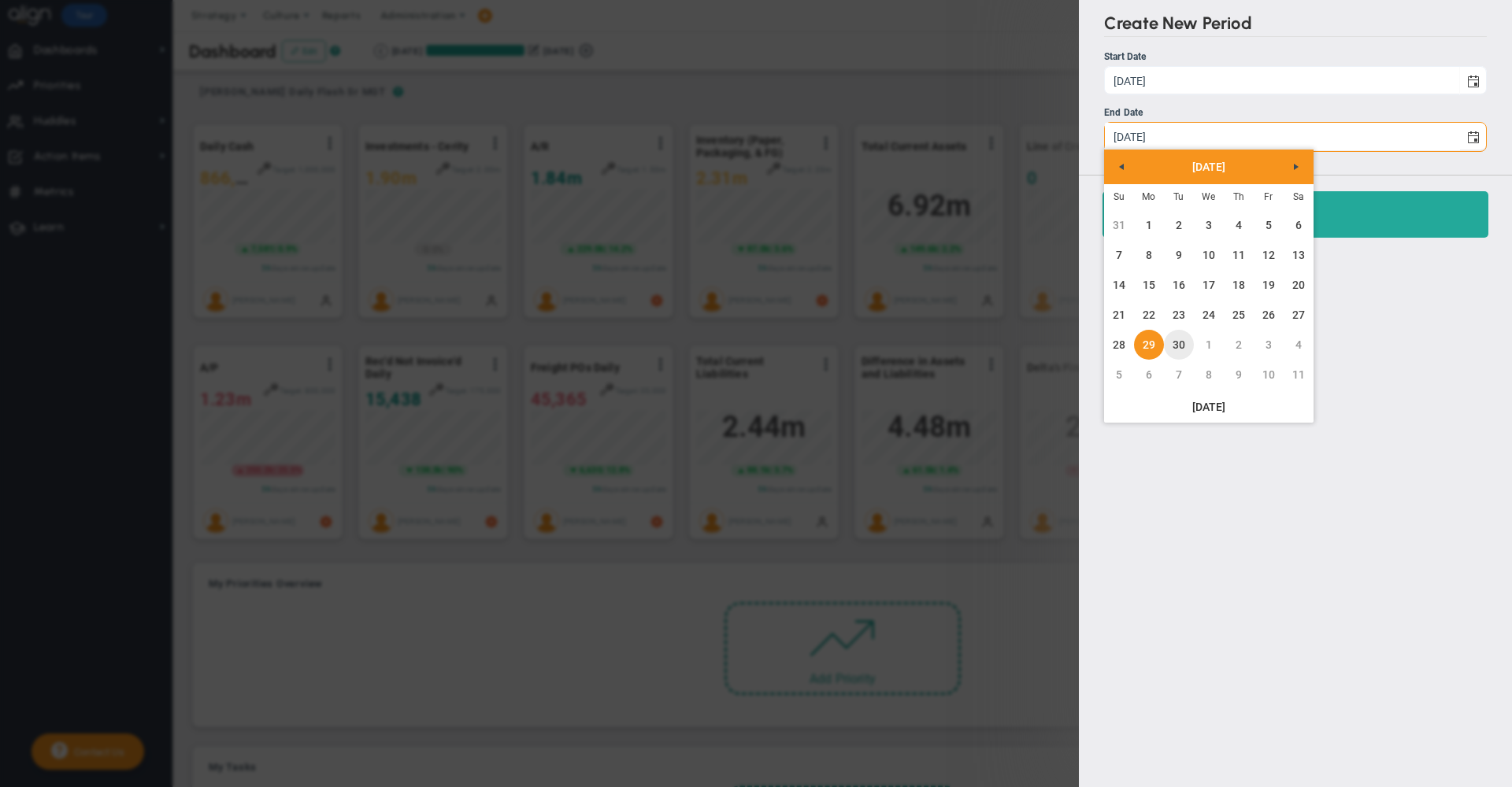
click at [1175, 343] on link "30" at bounding box center [1179, 345] width 30 height 30
type input "[DATE]"
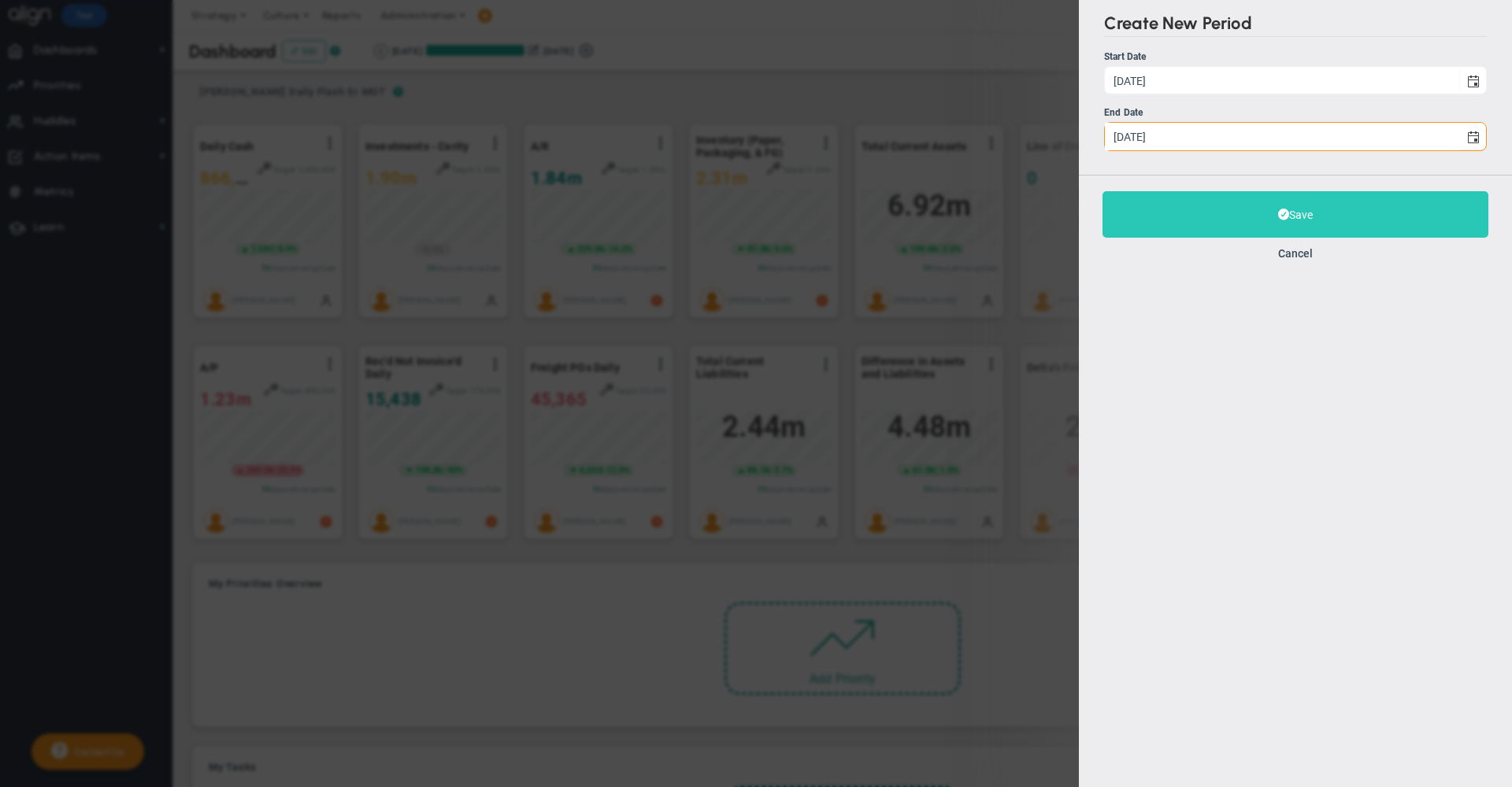
click at [1162, 212] on button "Save" at bounding box center [1296, 214] width 386 height 46
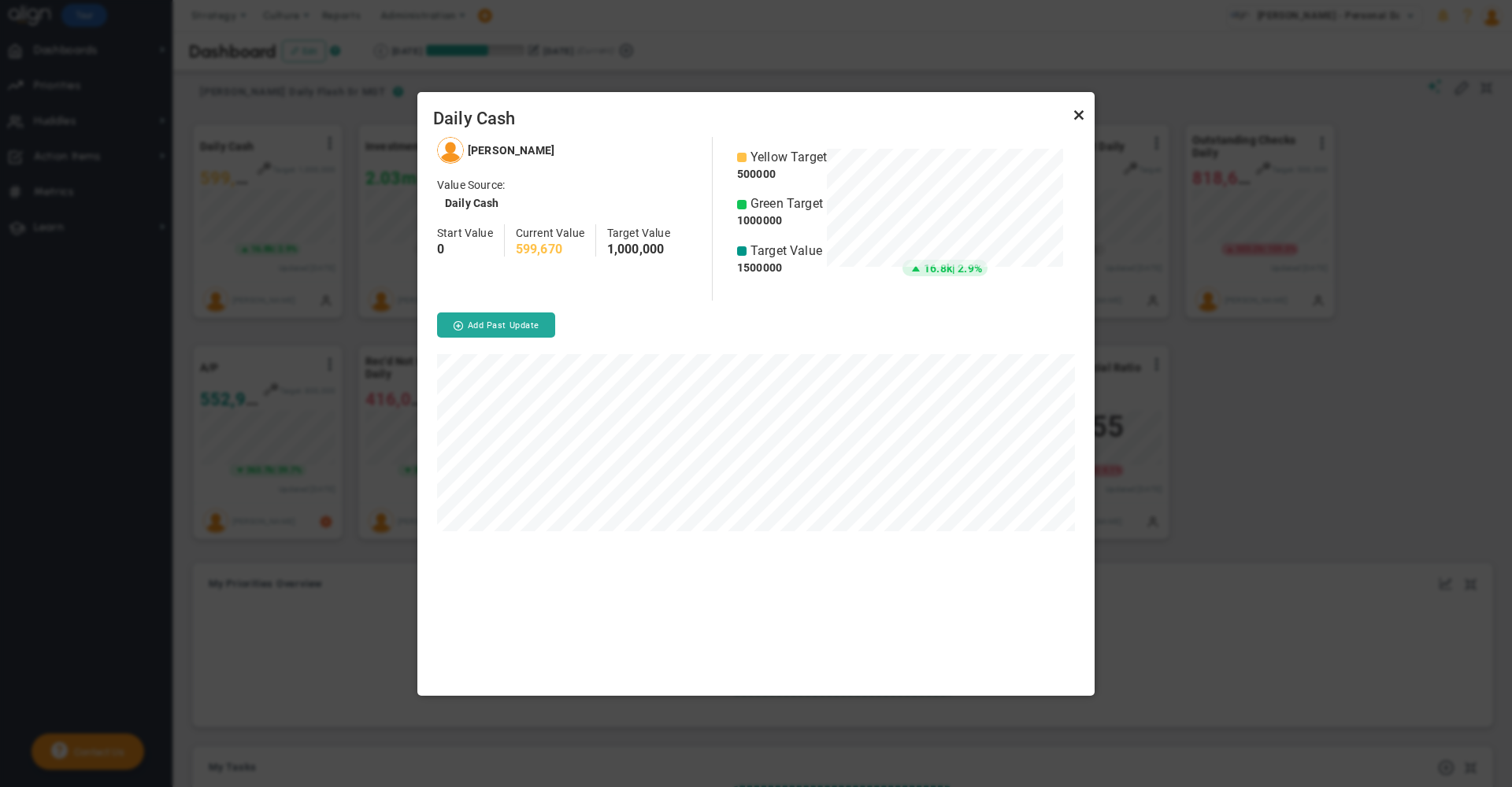
click at [1070, 118] on link "Close" at bounding box center [1079, 115] width 19 height 19
click at [1079, 112] on link "Close" at bounding box center [1079, 115] width 19 height 19
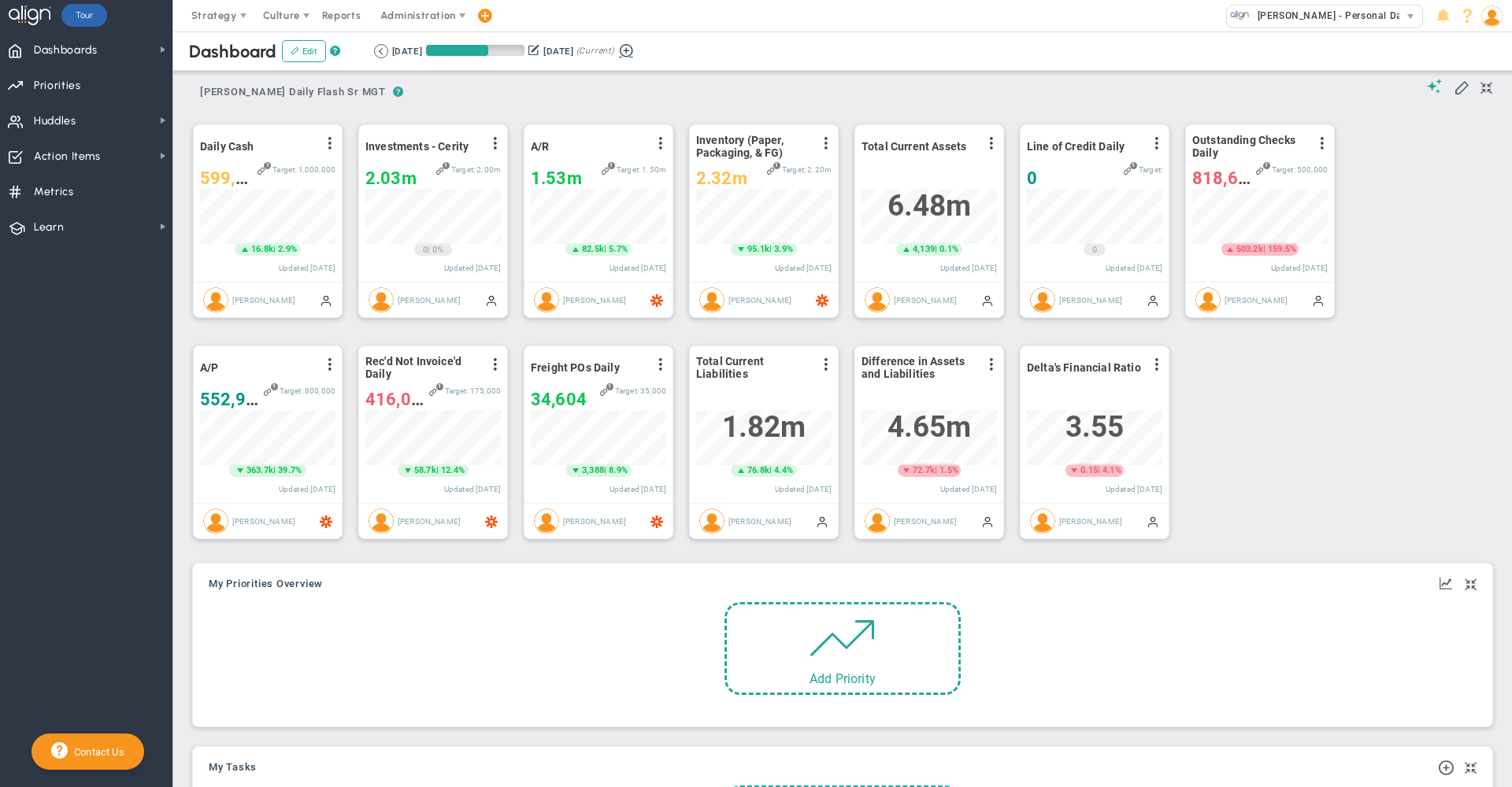
click at [638, 51] on button at bounding box center [626, 49] width 24 height 18
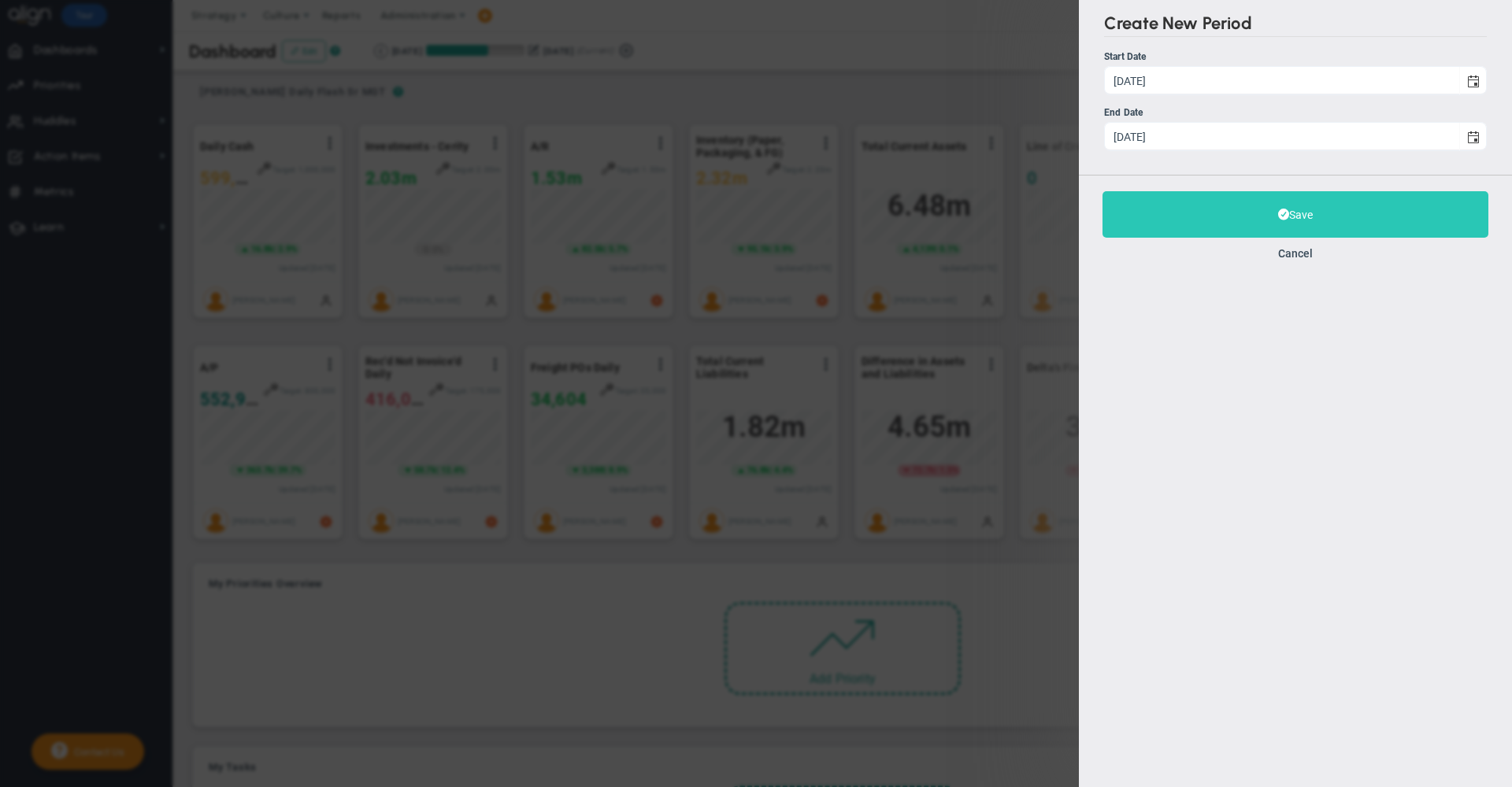
click at [1310, 224] on button "Save" at bounding box center [1296, 214] width 386 height 46
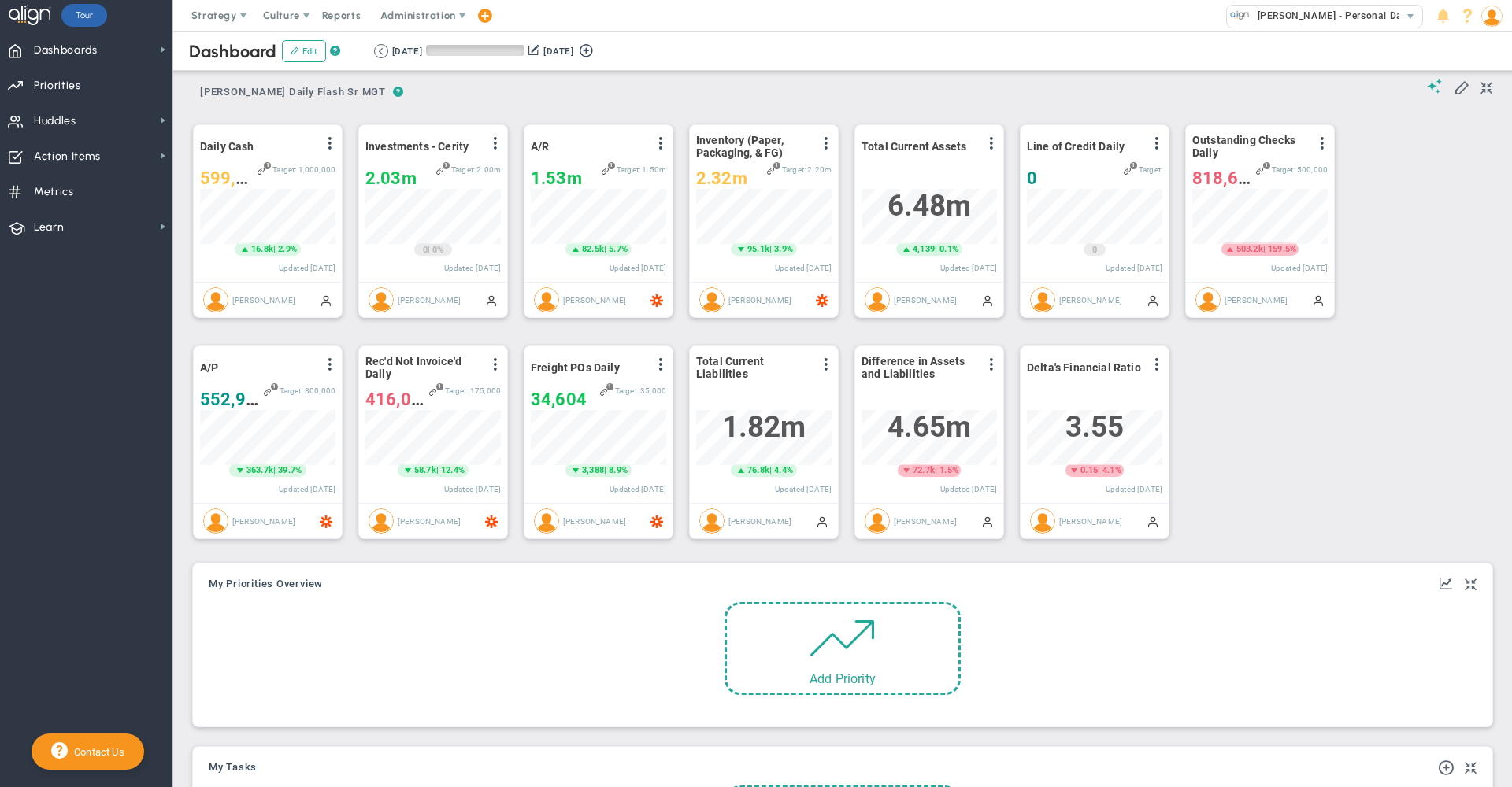
scroll to position [55, 136]
click at [384, 50] on button at bounding box center [381, 51] width 14 height 14
click at [840, 68] on div "Dashboard Edit ? Retrieving period... [DATE] [DATE] (Current)" at bounding box center [842, 51] width 1370 height 39
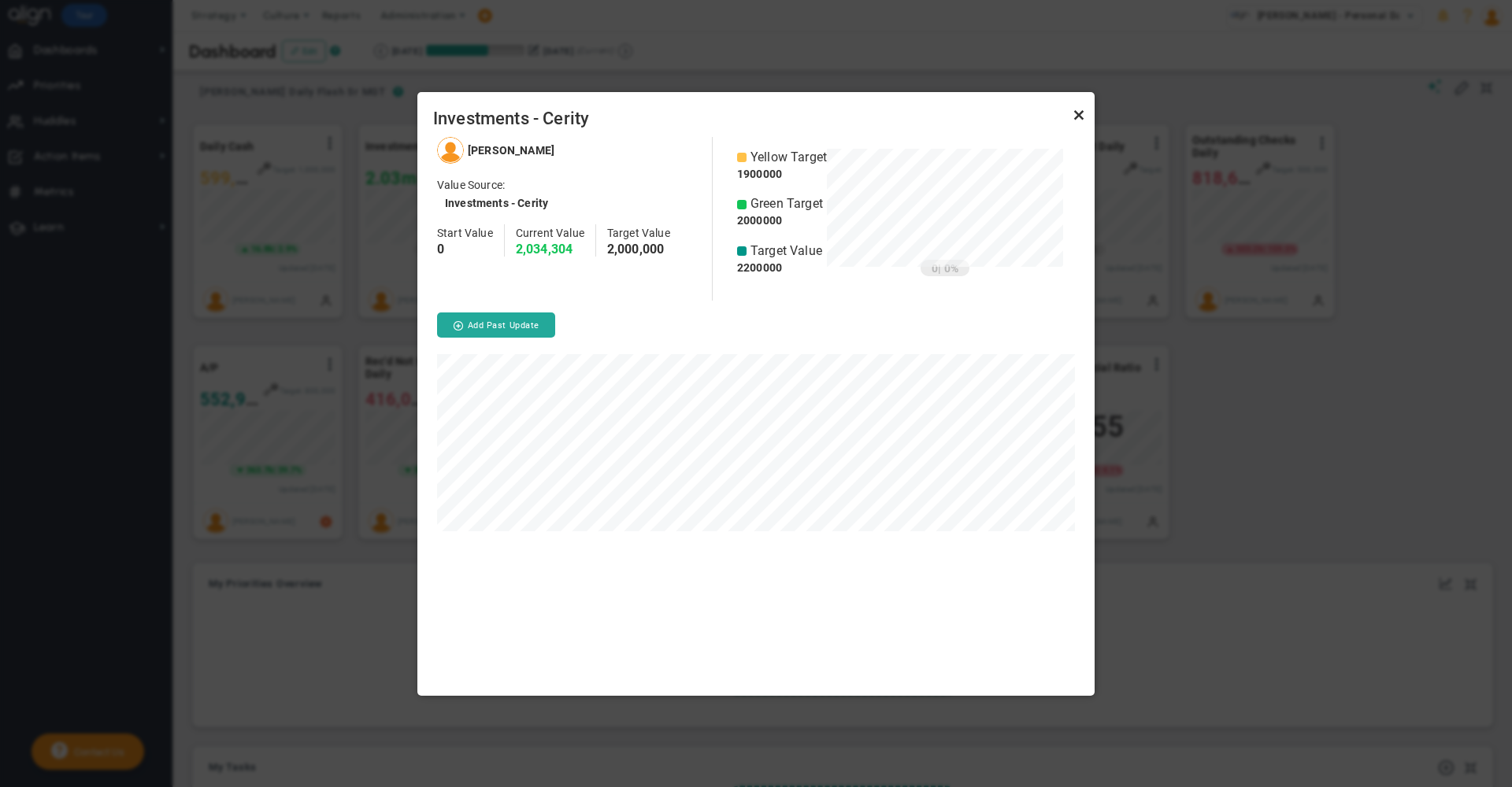
click at [1078, 111] on link "Close" at bounding box center [1079, 115] width 19 height 19
click at [1081, 114] on link "Close" at bounding box center [1079, 115] width 19 height 19
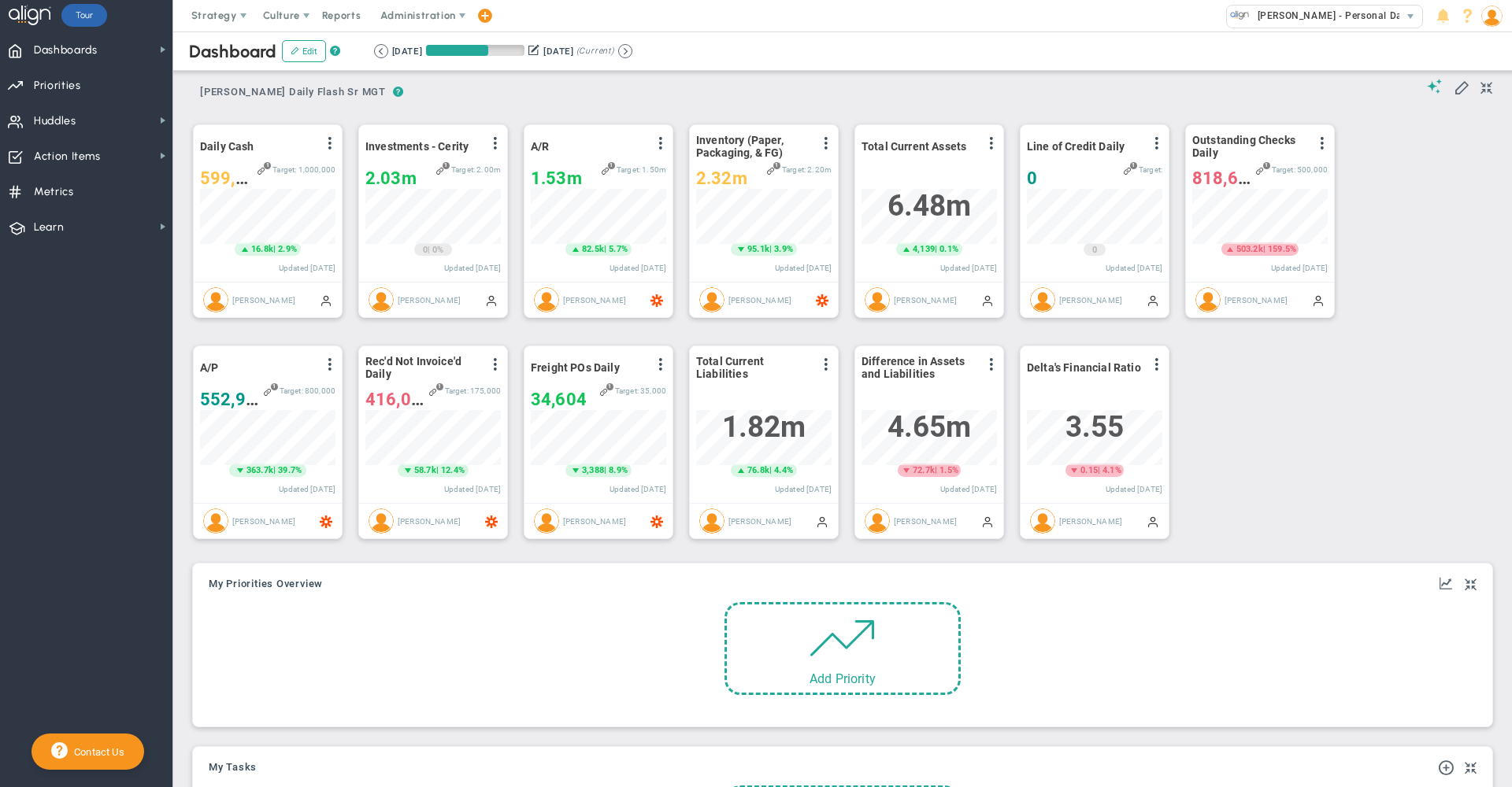
click at [1495, 15] on img at bounding box center [1493, 16] width 21 height 21
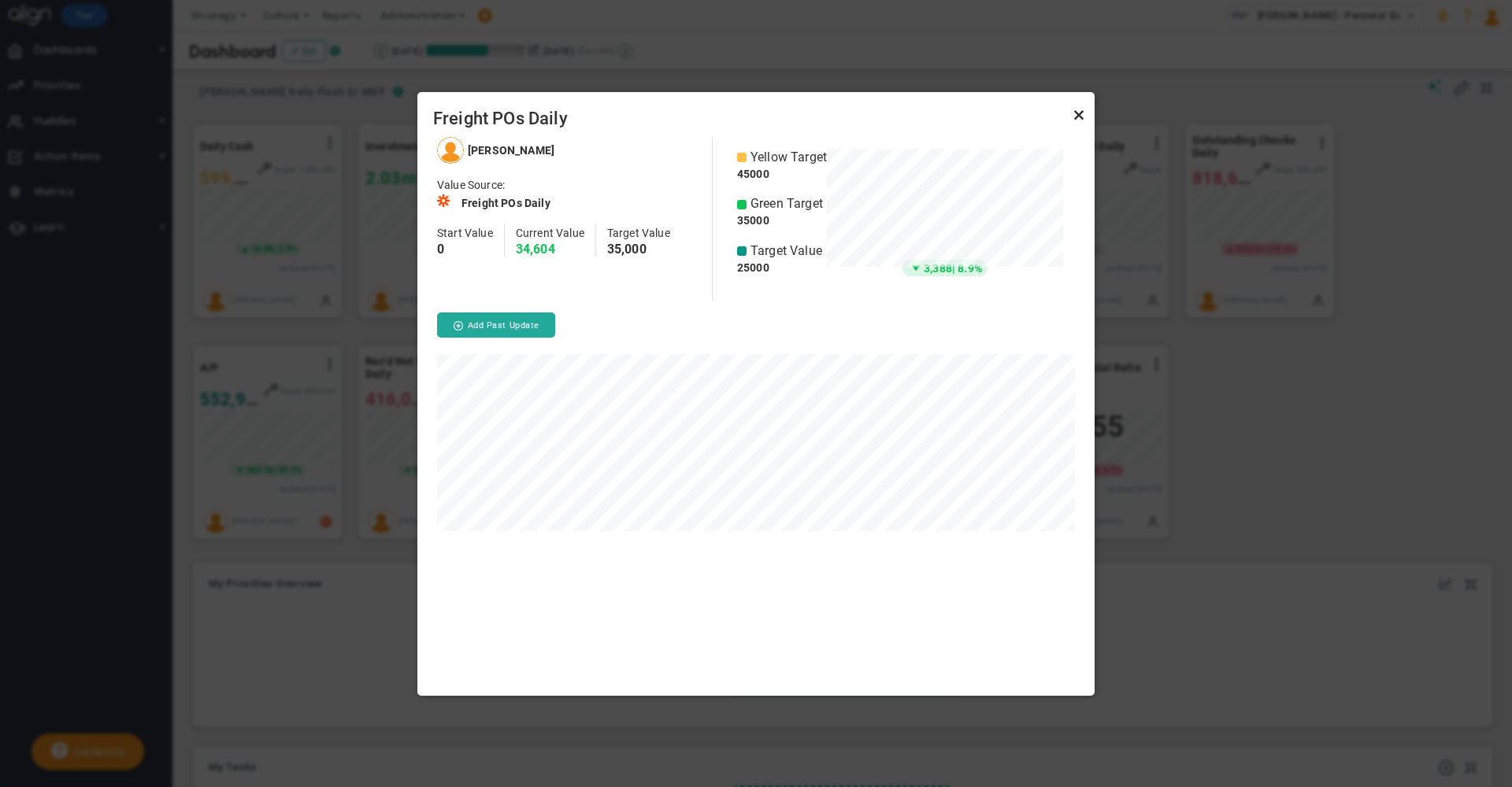
click at [1078, 118] on link "Close" at bounding box center [1079, 115] width 19 height 19
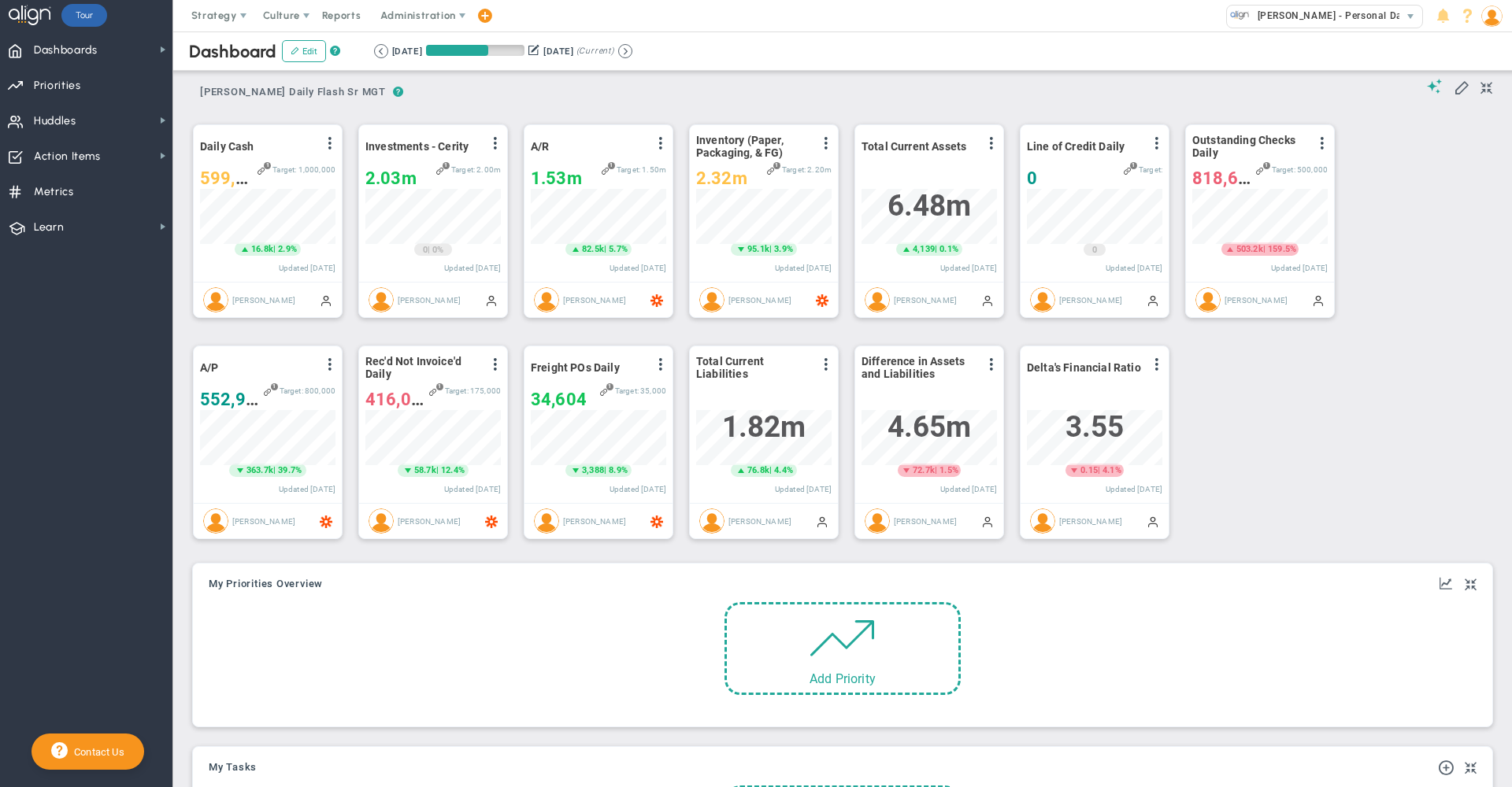
click at [1494, 17] on img at bounding box center [1493, 16] width 21 height 21
click at [1470, 166] on span "Sign Out" at bounding box center [1447, 174] width 128 height 32
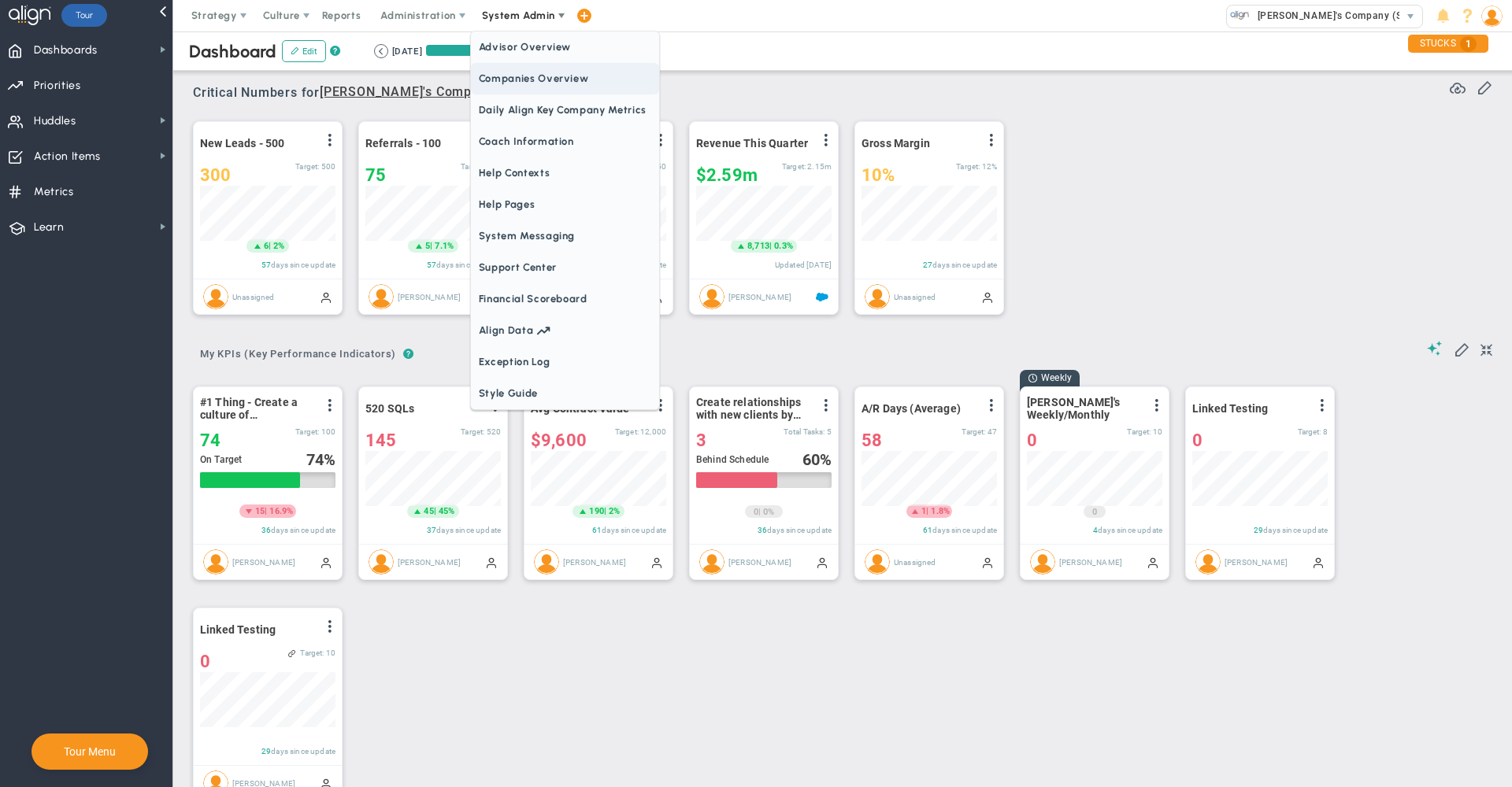
click at [527, 81] on span "Companies Overview" at bounding box center [565, 79] width 189 height 32
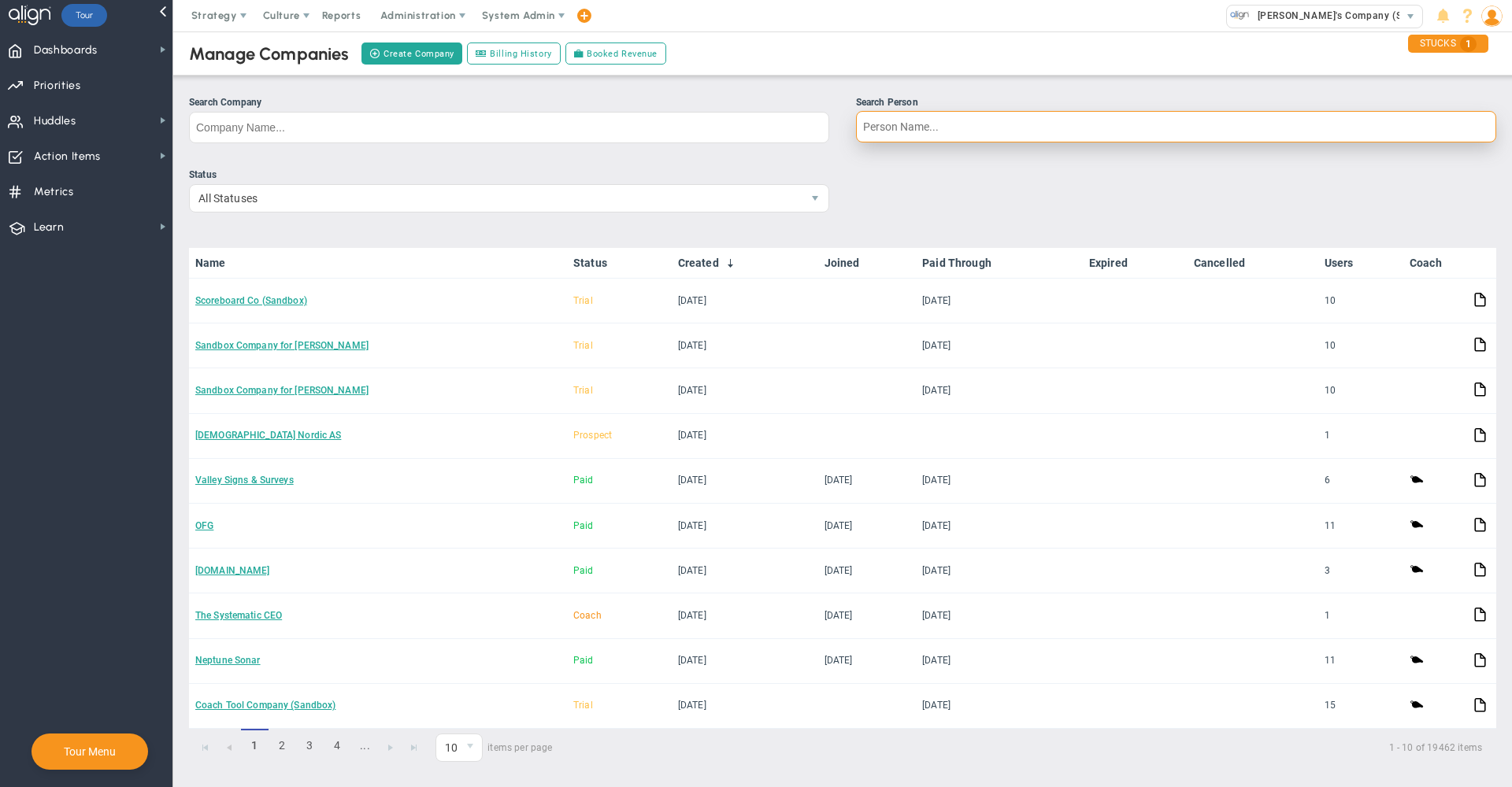
click at [900, 120] on input "Search Person" at bounding box center [1176, 127] width 640 height 32
type input "jeff breg"
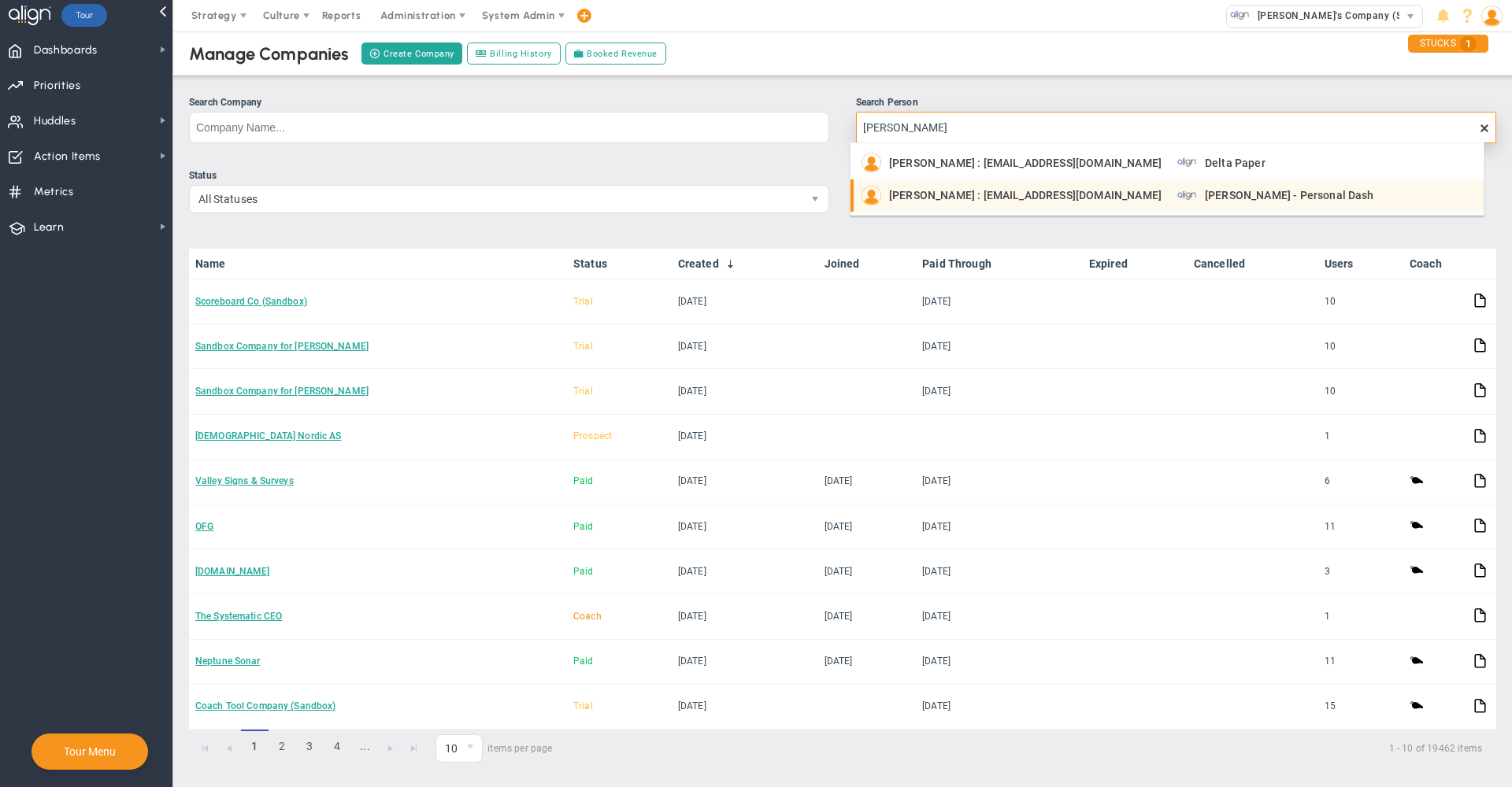
click at [928, 187] on div "Jeff Bregman : jbregman@deltapaper.com" at bounding box center [1012, 196] width 300 height 19
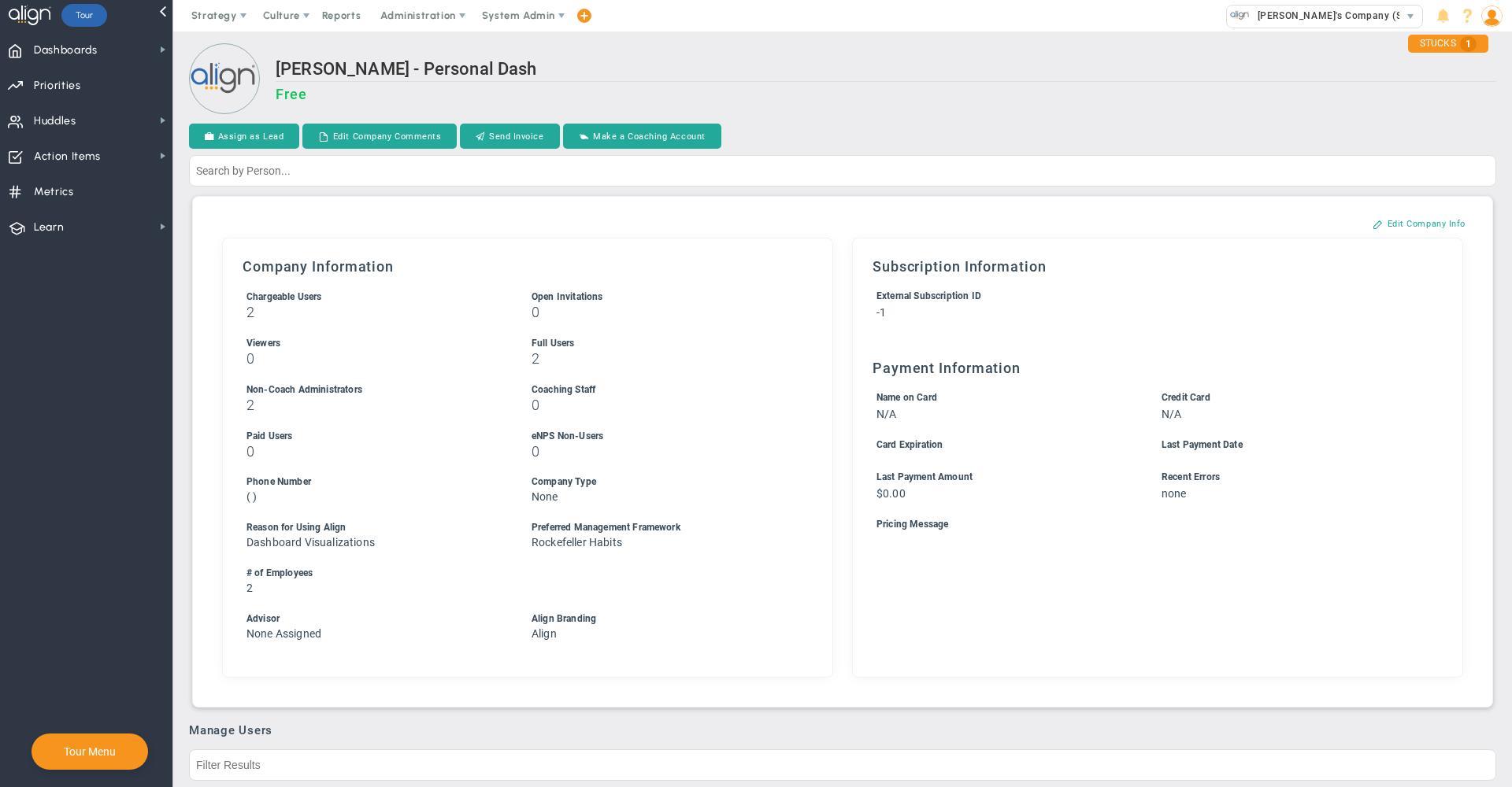
scroll to position [724, 0]
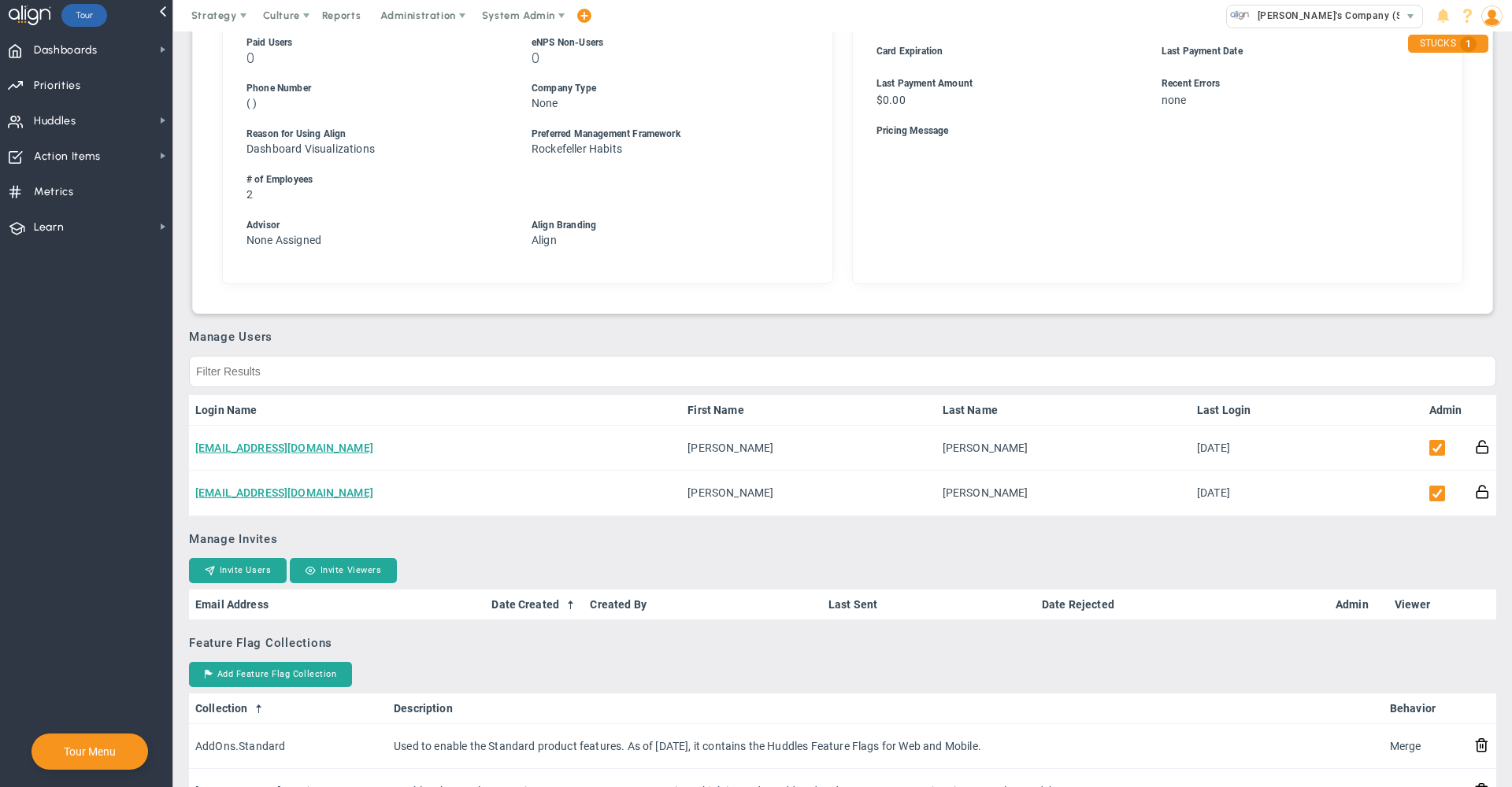
click at [836, 231] on div "Company Information Chargeable Users 2 Open Invitations 0 0 2 2 0" at bounding box center [842, 64] width 1260 height 459
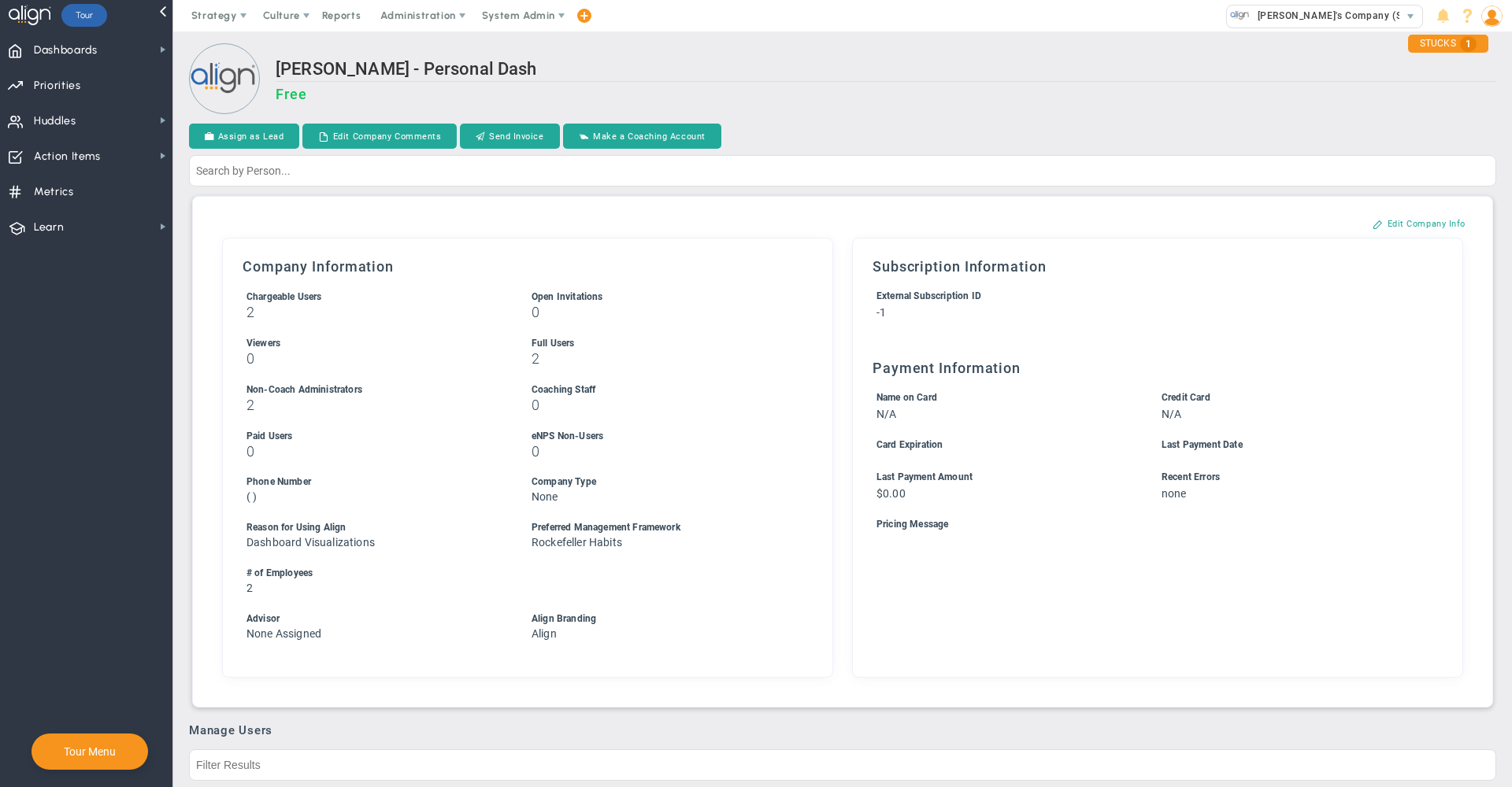
click at [824, 67] on h2 "[PERSON_NAME] - Personal Dash" at bounding box center [886, 71] width 1221 height 23
click at [829, 94] on h3 "Free" at bounding box center [886, 94] width 1221 height 17
click at [828, 87] on h3 "Free" at bounding box center [886, 94] width 1221 height 17
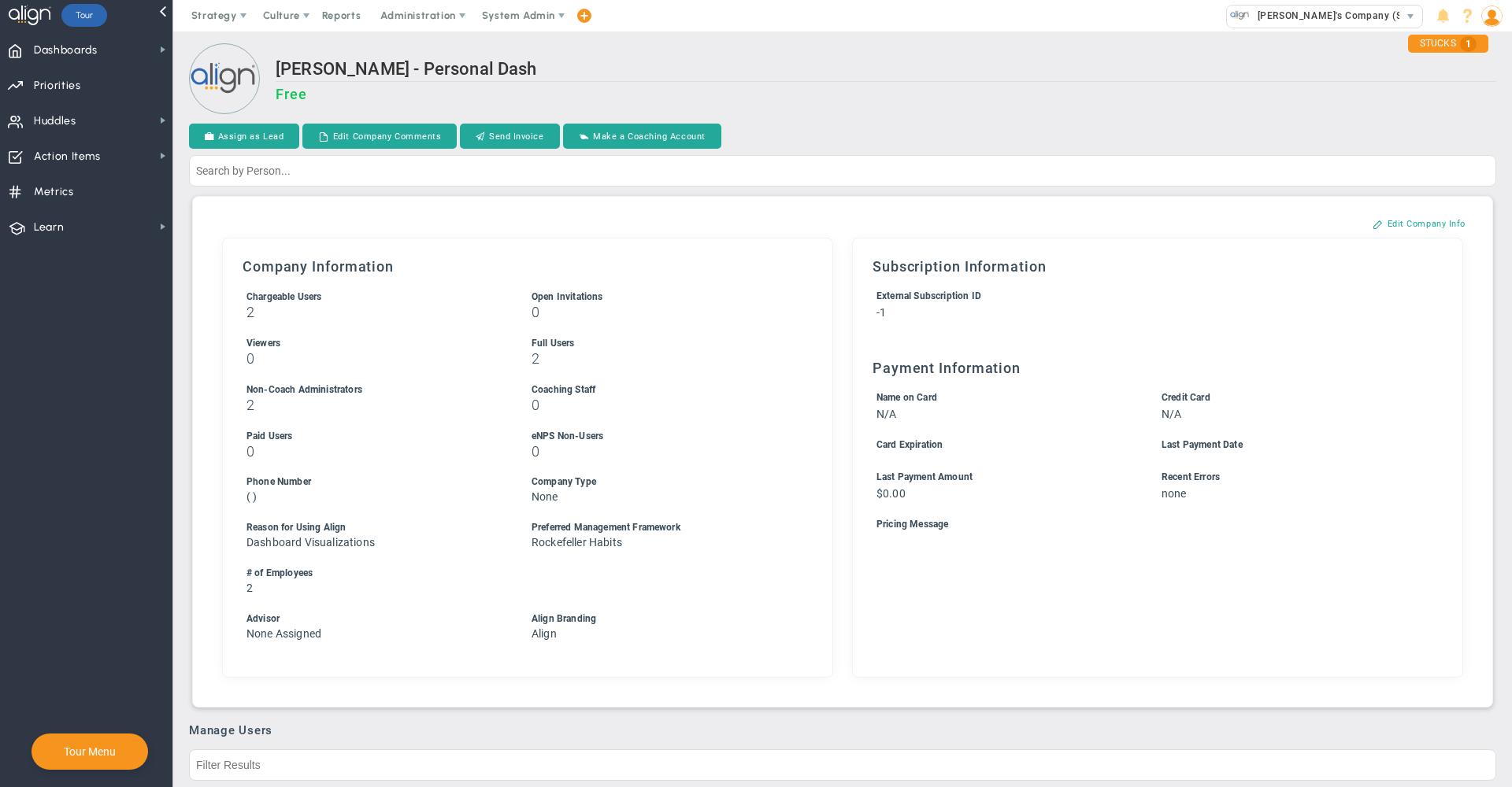
click at [828, 87] on h3 "Free" at bounding box center [886, 94] width 1221 height 17
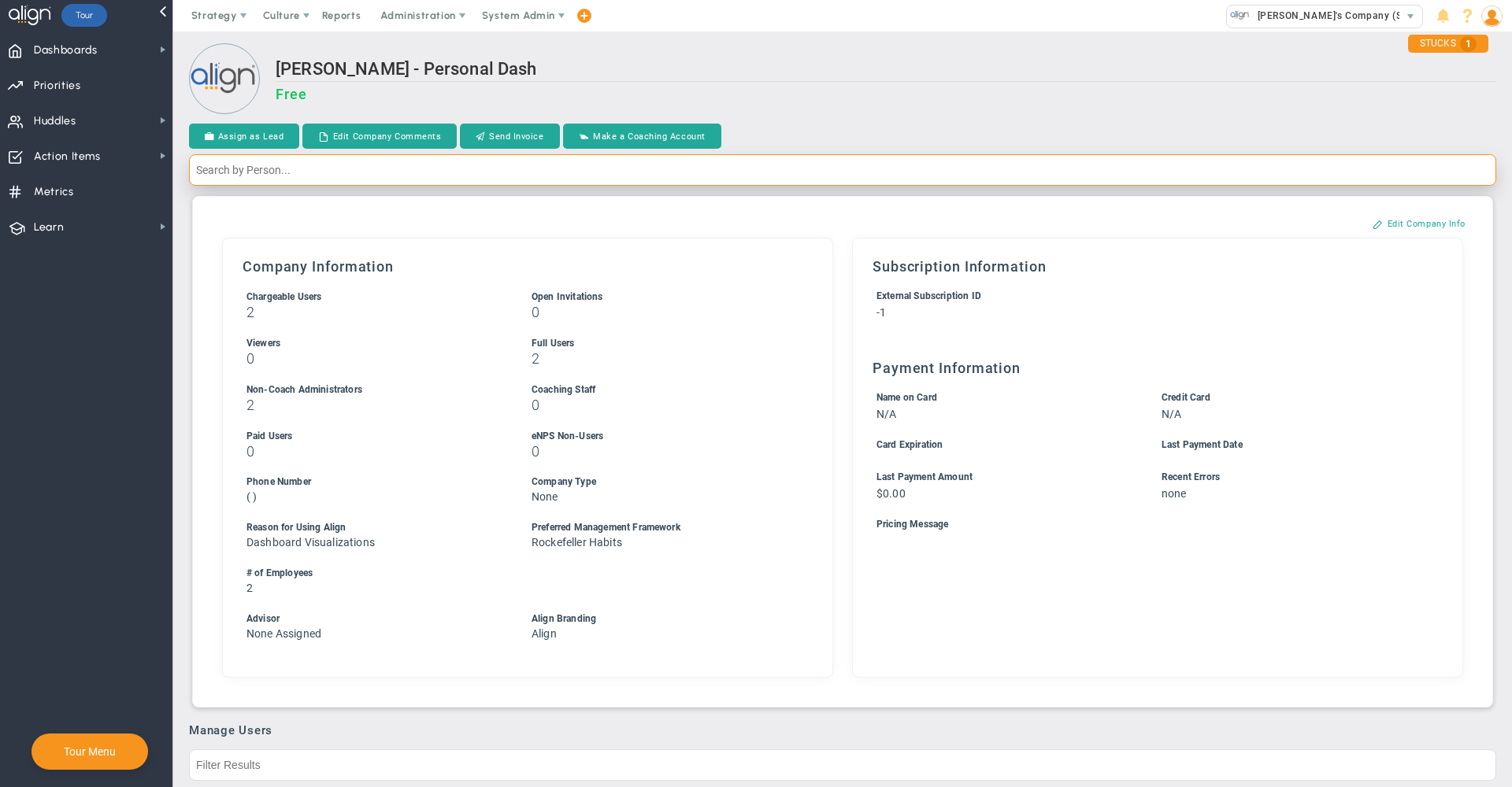
click at [619, 167] on input "text" at bounding box center [842, 170] width 1307 height 32
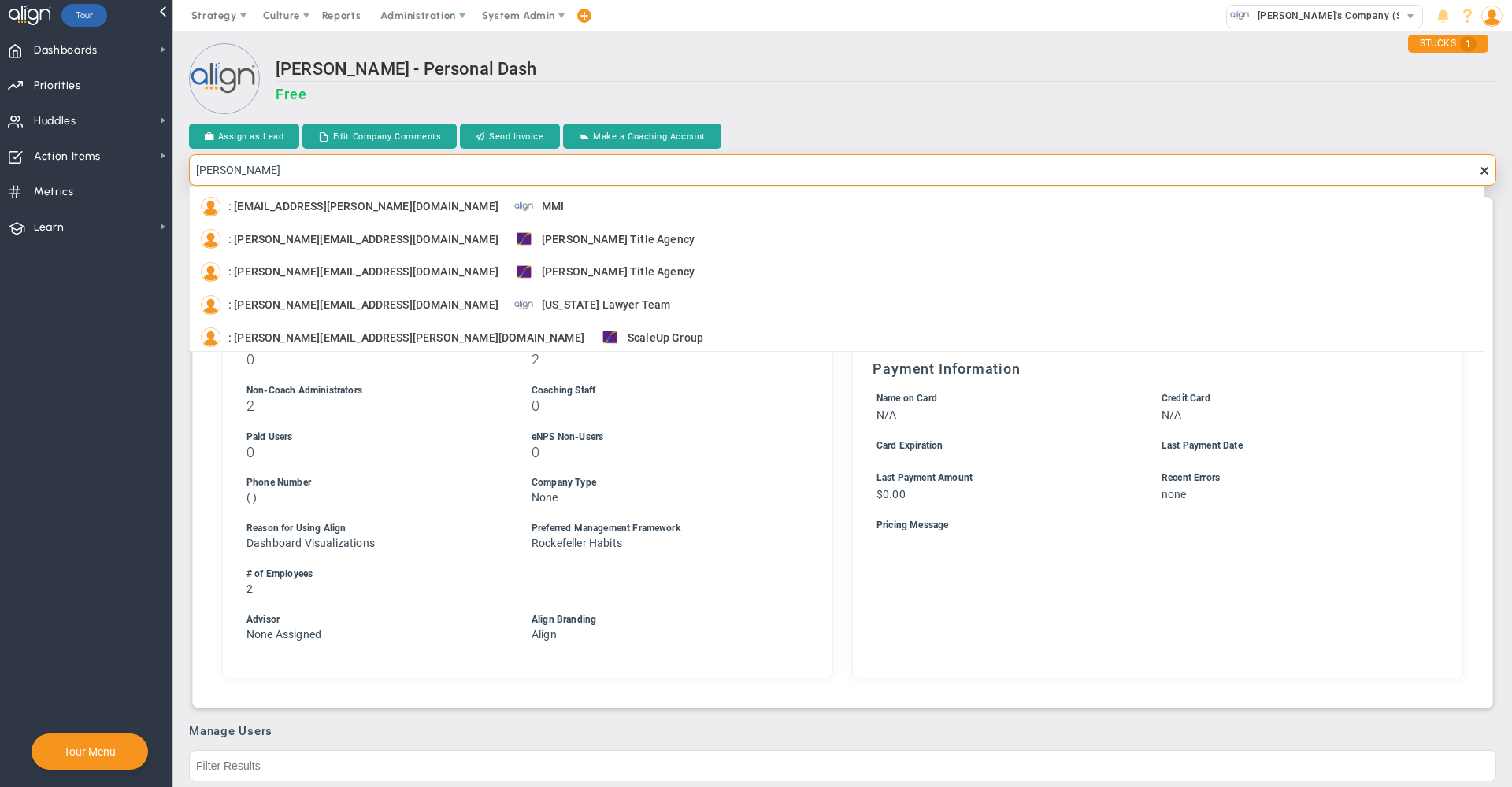
type input "jeff breg"
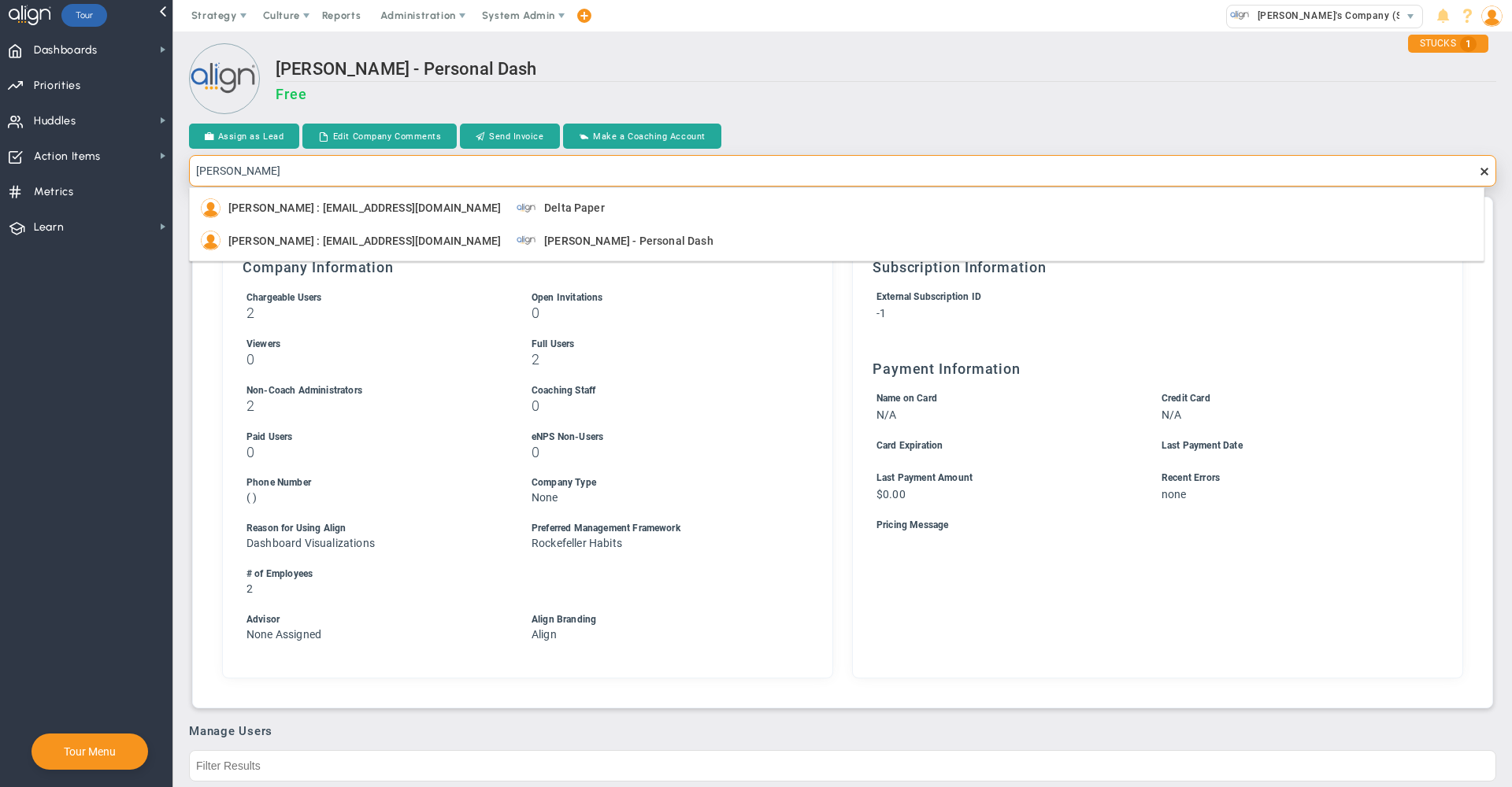
click at [567, 204] on div "Jeff Bregman : jbregman@deltapaper.com Delta Paper" at bounding box center [839, 208] width 1276 height 19
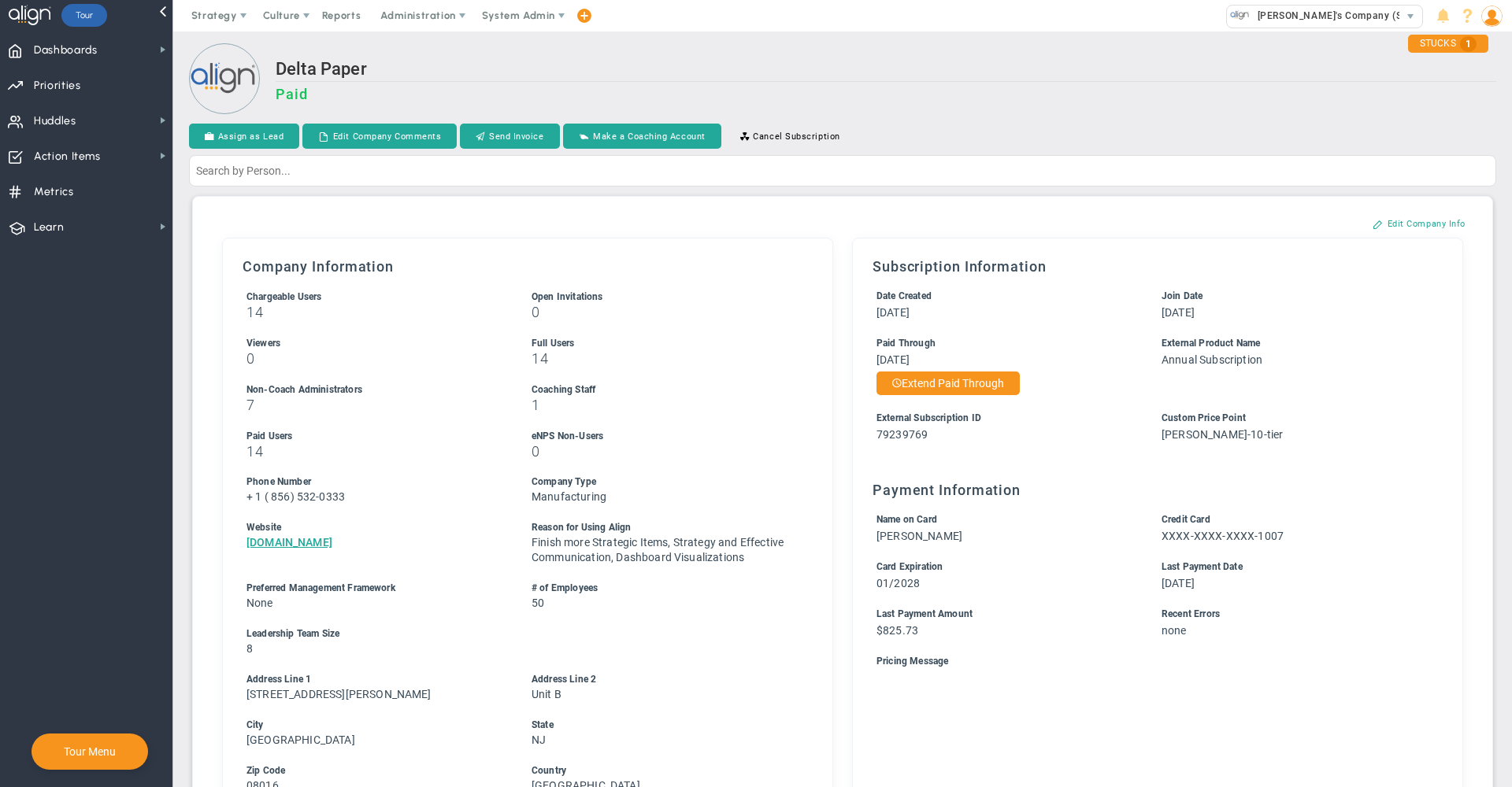
click at [764, 49] on div "Delta Paper Paid" at bounding box center [842, 81] width 1307 height 74
click at [770, 79] on h2 "Delta Paper" at bounding box center [886, 71] width 1221 height 23
click at [1303, 14] on span "Alex's Company (Sandbox)" at bounding box center [1345, 15] width 190 height 20
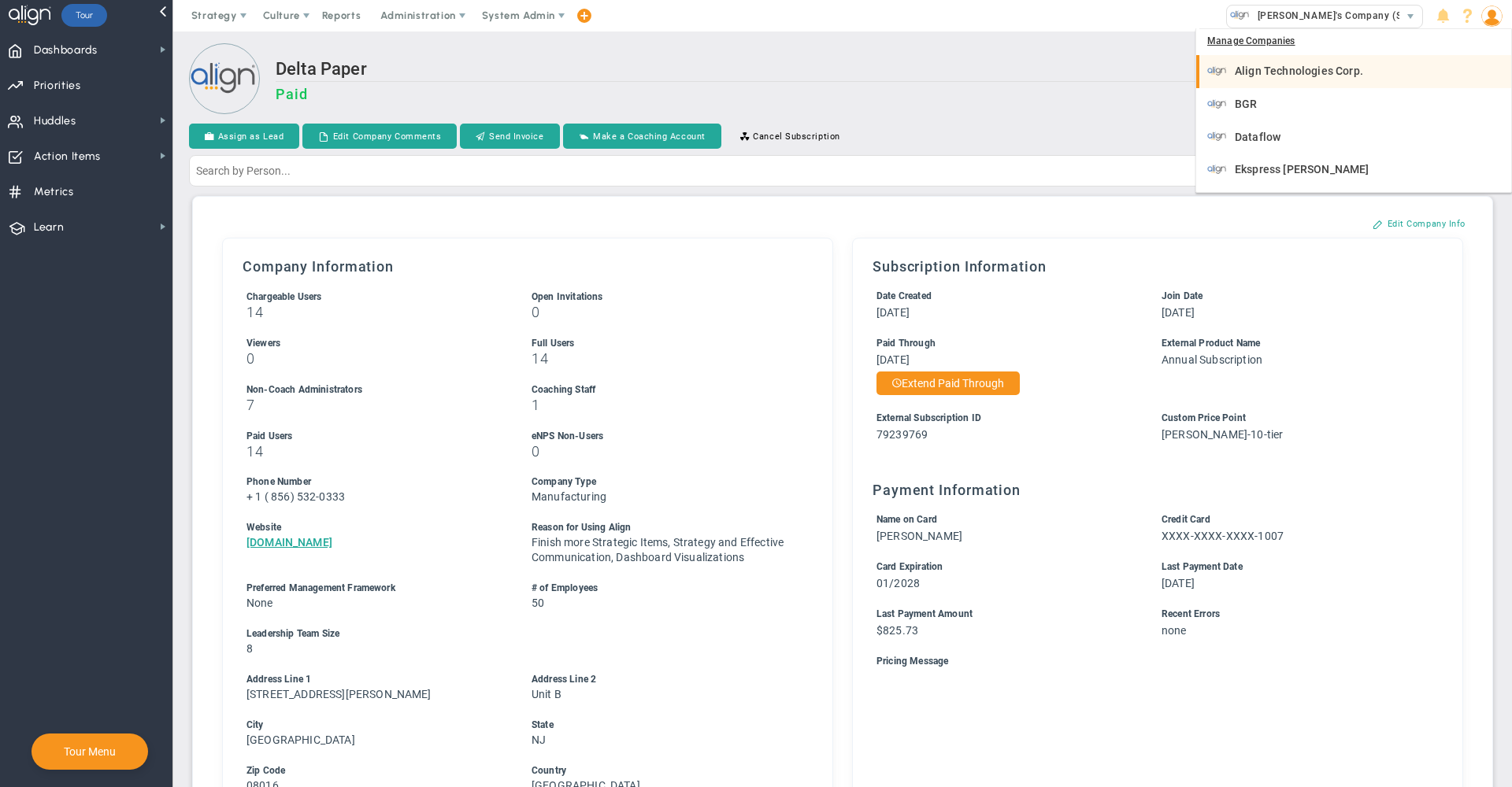
click at [1270, 74] on span "Align Technologies Corp." at bounding box center [1299, 71] width 128 height 11
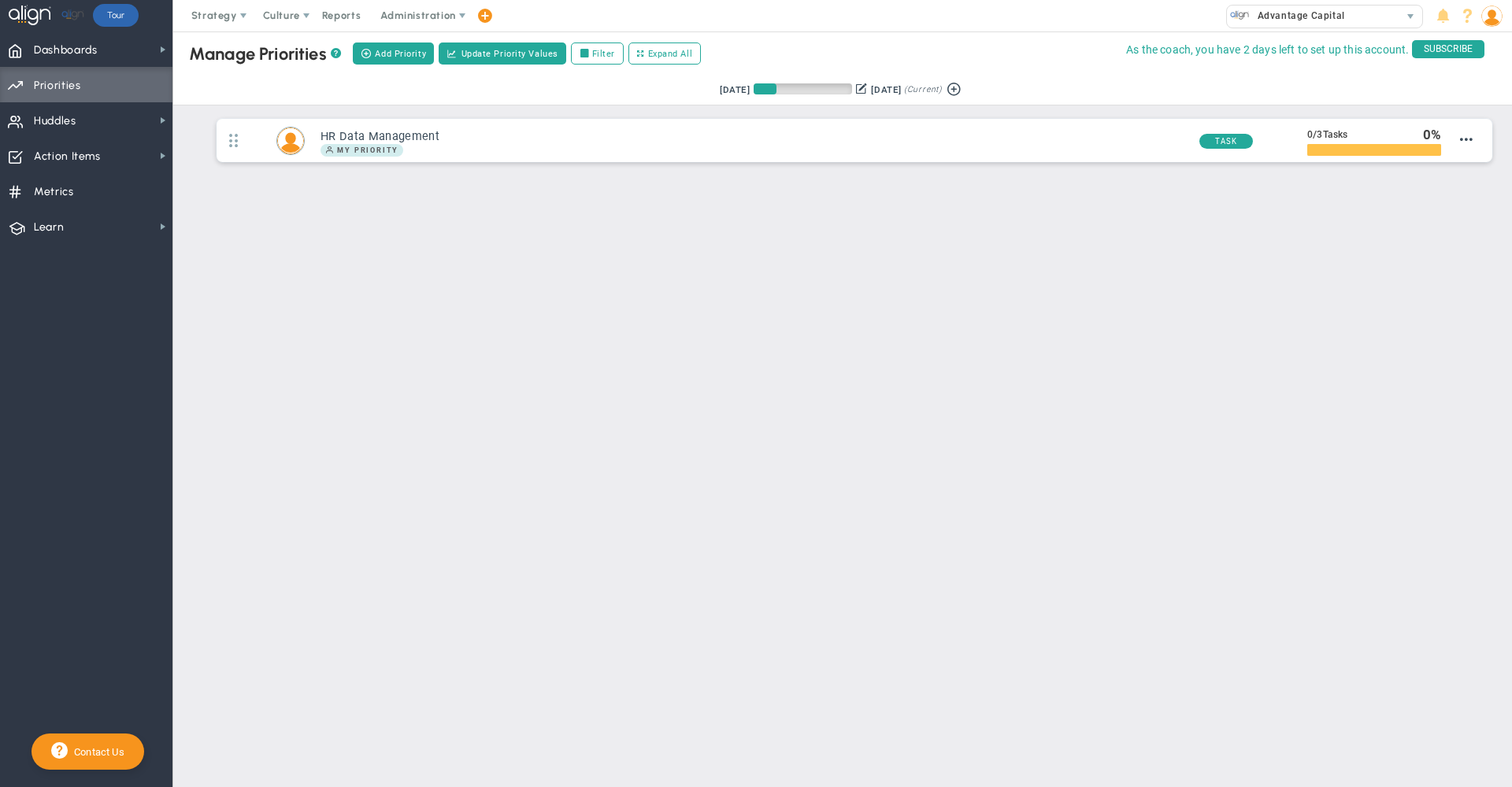
click at [1501, 18] on img at bounding box center [1493, 16] width 21 height 21
click at [1470, 174] on span "Sign Out" at bounding box center [1447, 174] width 128 height 32
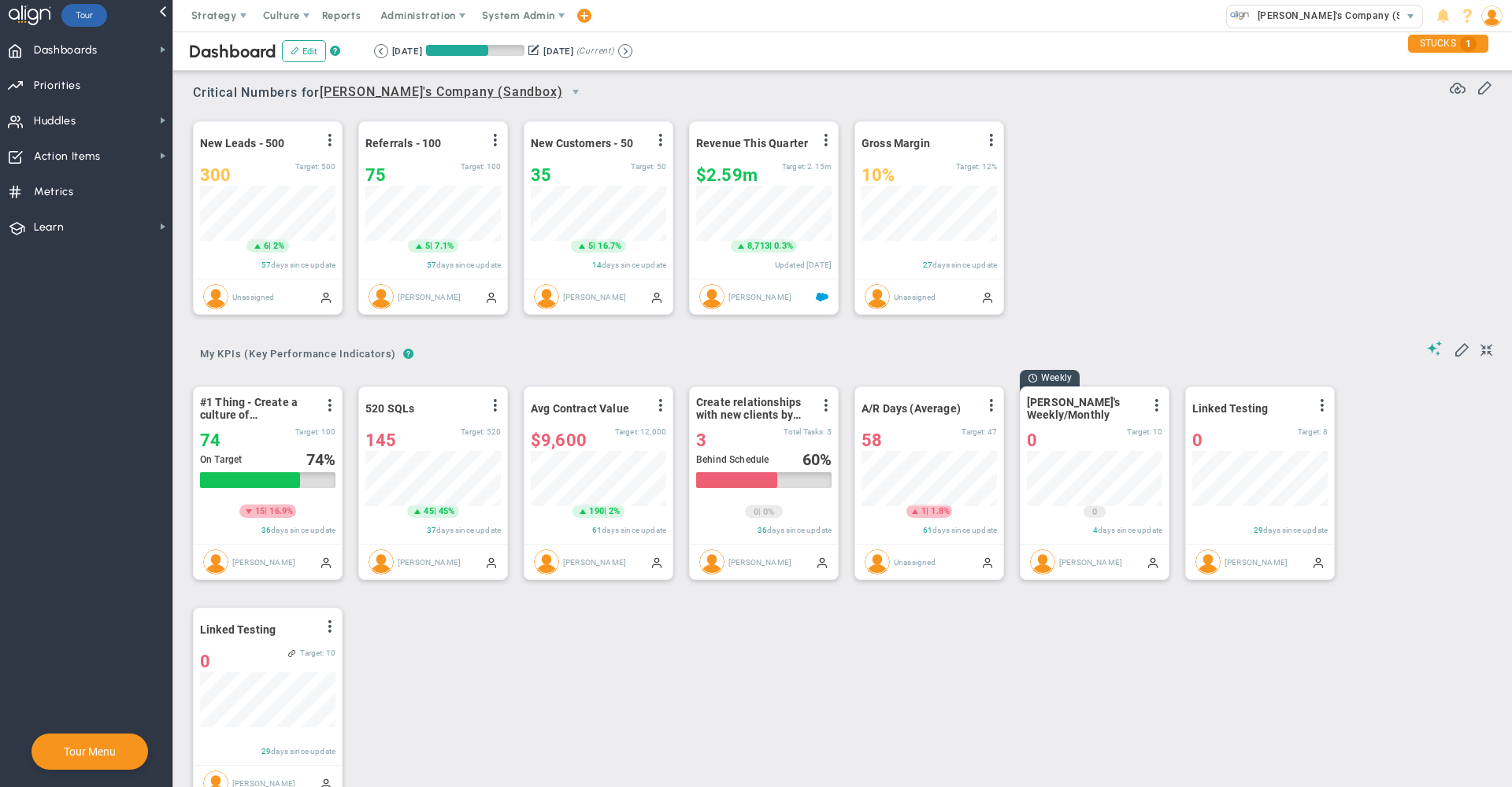
click at [516, 19] on span "System Admin" at bounding box center [518, 15] width 74 height 12
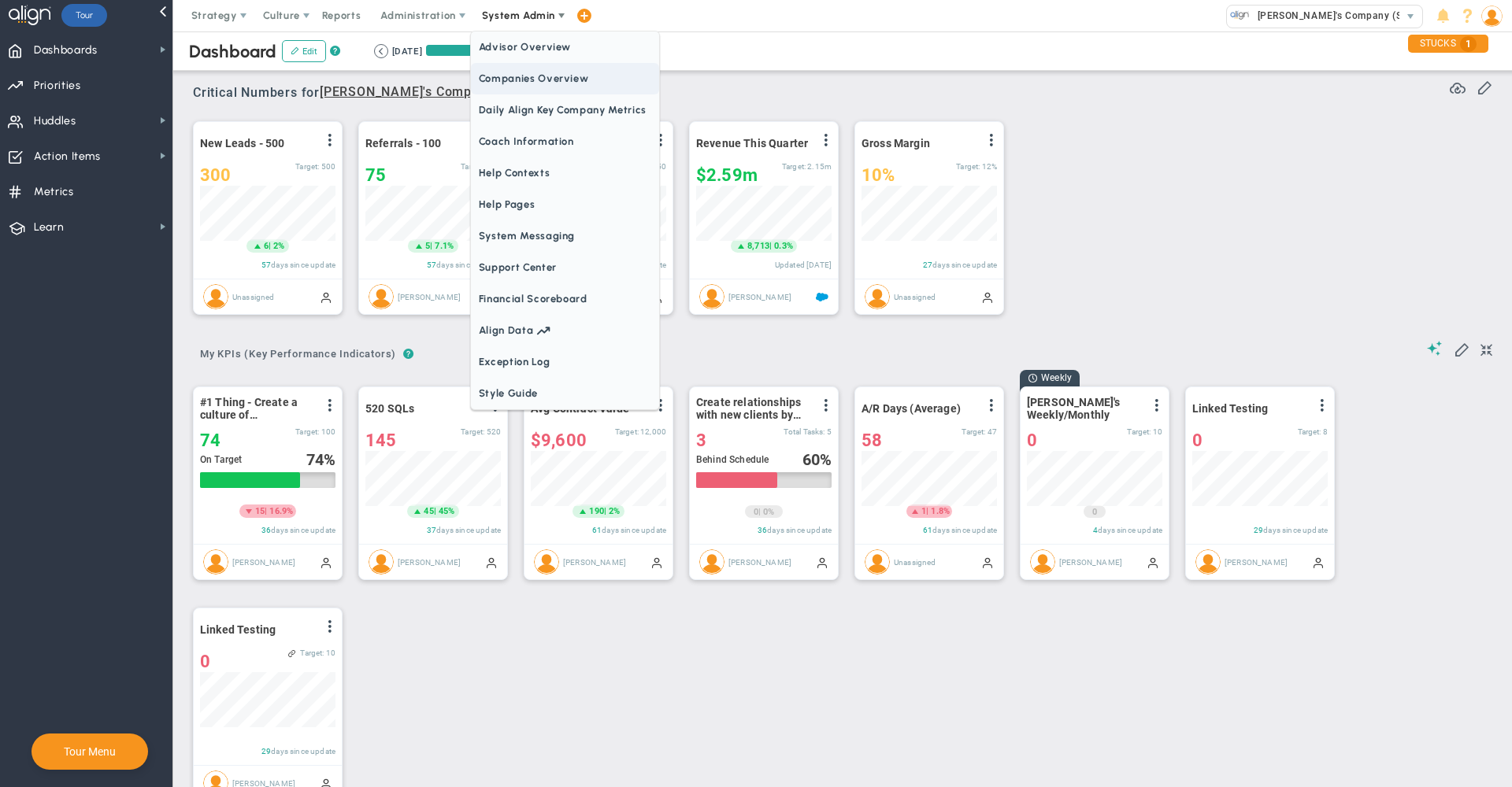
click at [526, 75] on span "Companies Overview" at bounding box center [565, 79] width 189 height 32
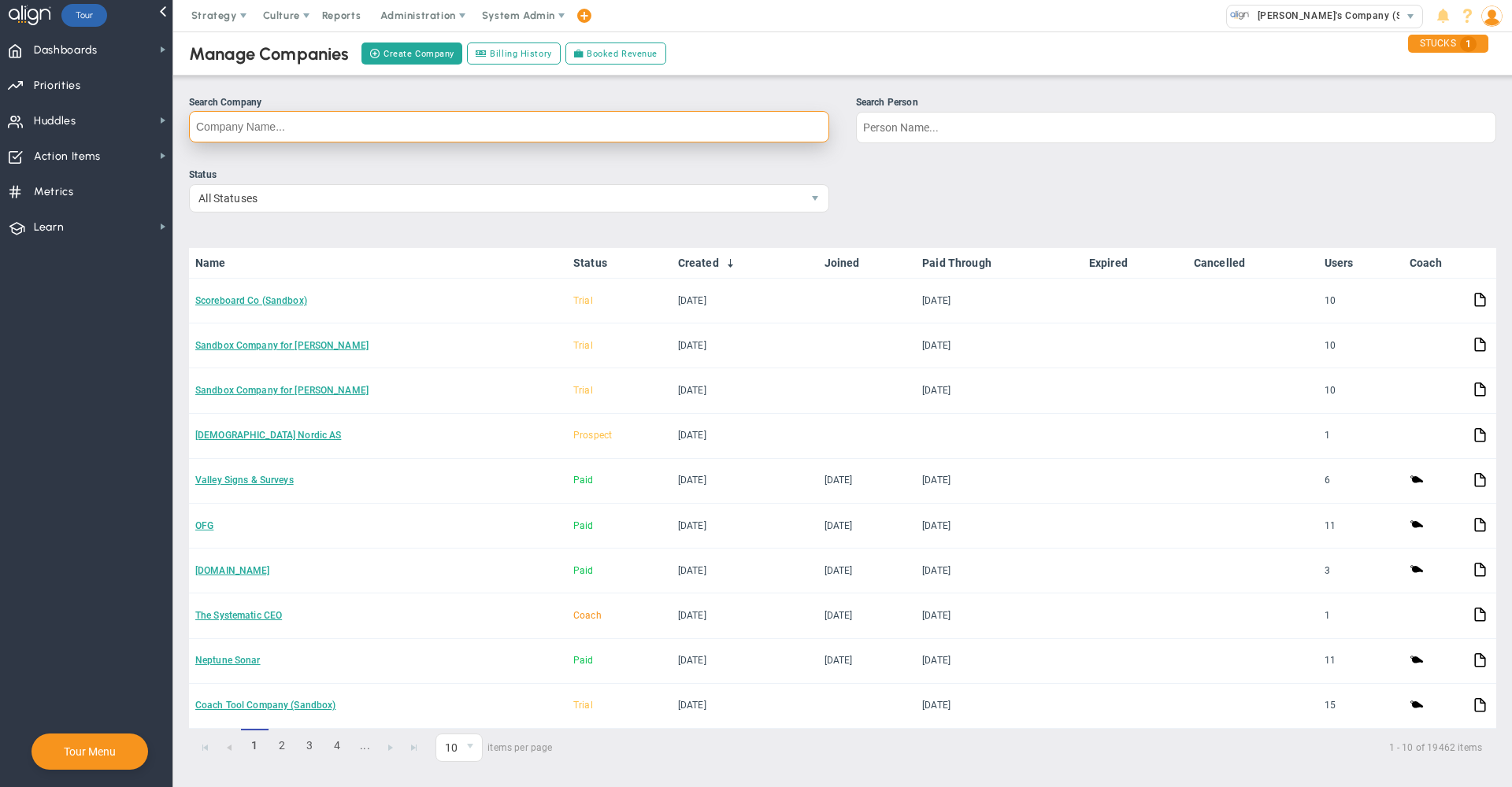
click at [516, 118] on input "Search Company" at bounding box center [508, 127] width 640 height 32
type input "chari"
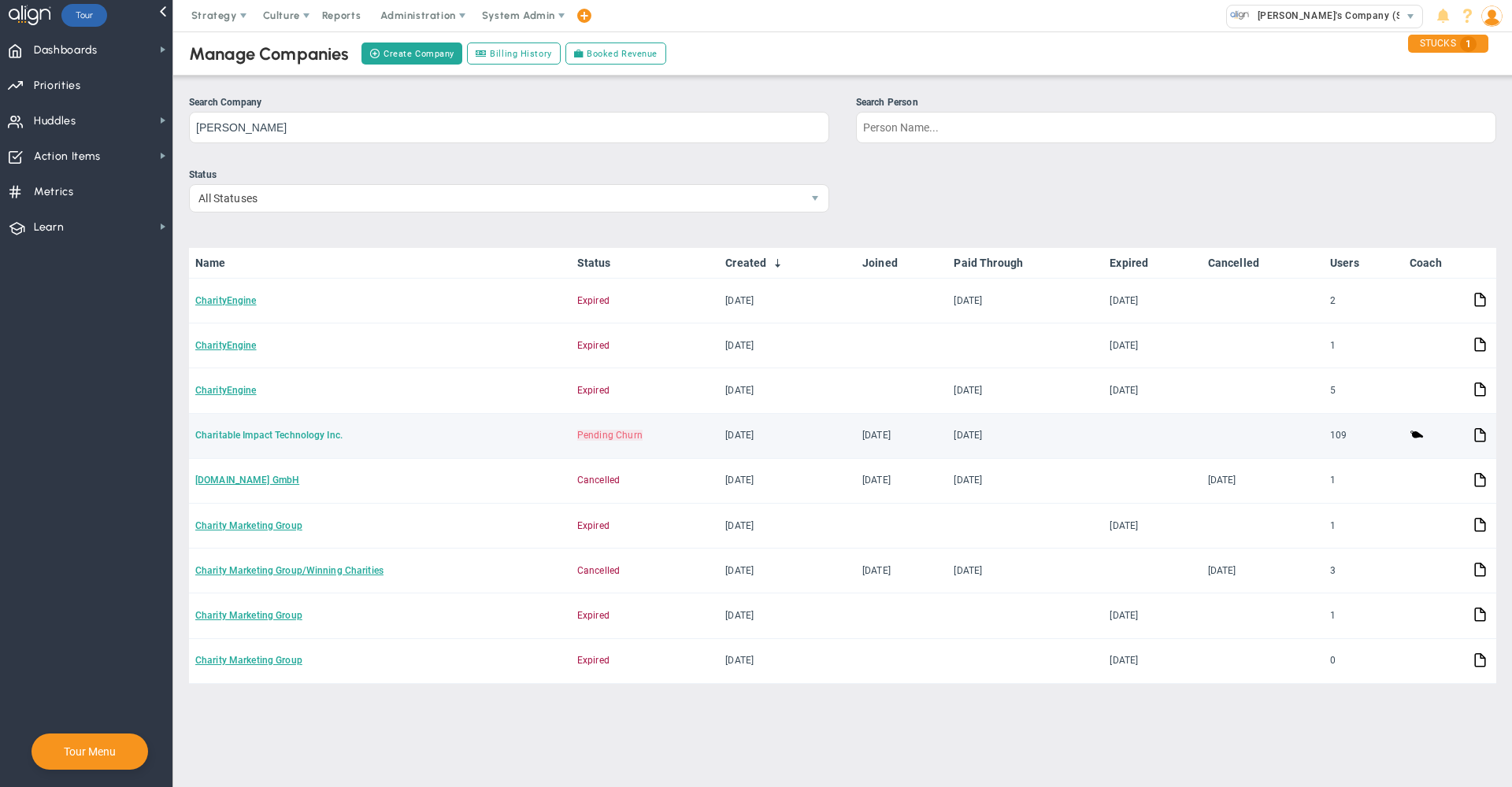
click at [261, 441] on link "Charitable Impact Technology Inc." at bounding box center [269, 436] width 147 height 11
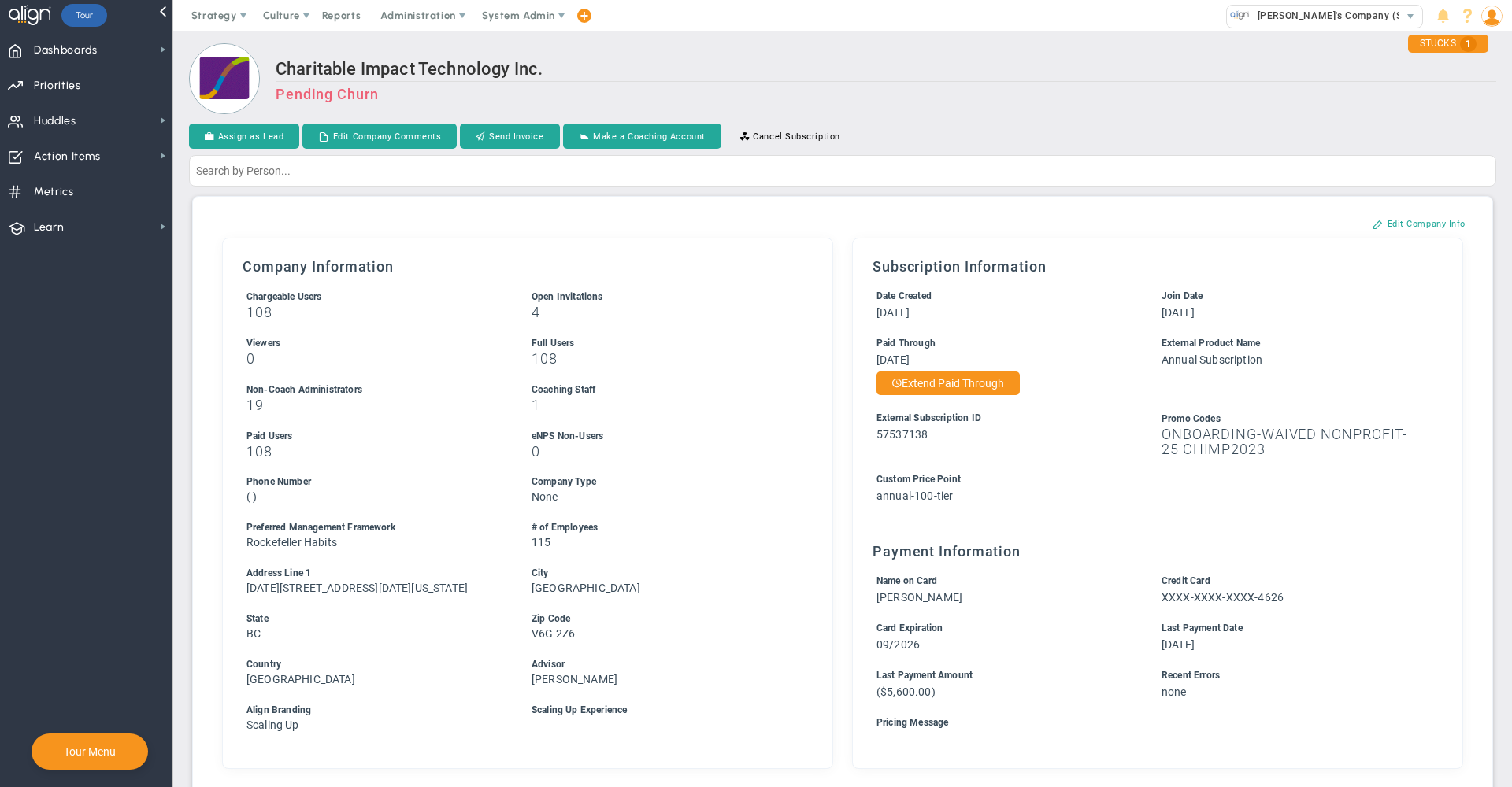
click at [921, 75] on h2 "Charitable Impact Technology Inc." at bounding box center [886, 71] width 1221 height 23
click at [781, 61] on h2 "Charitable Impact Technology Inc." at bounding box center [886, 71] width 1221 height 23
click at [957, 95] on h3 "Pending Churn" at bounding box center [886, 94] width 1221 height 17
click at [570, 65] on h2 "Charitable Impact Technology Inc." at bounding box center [886, 71] width 1221 height 23
click at [523, 7] on span "System Admin" at bounding box center [520, 16] width 99 height 32
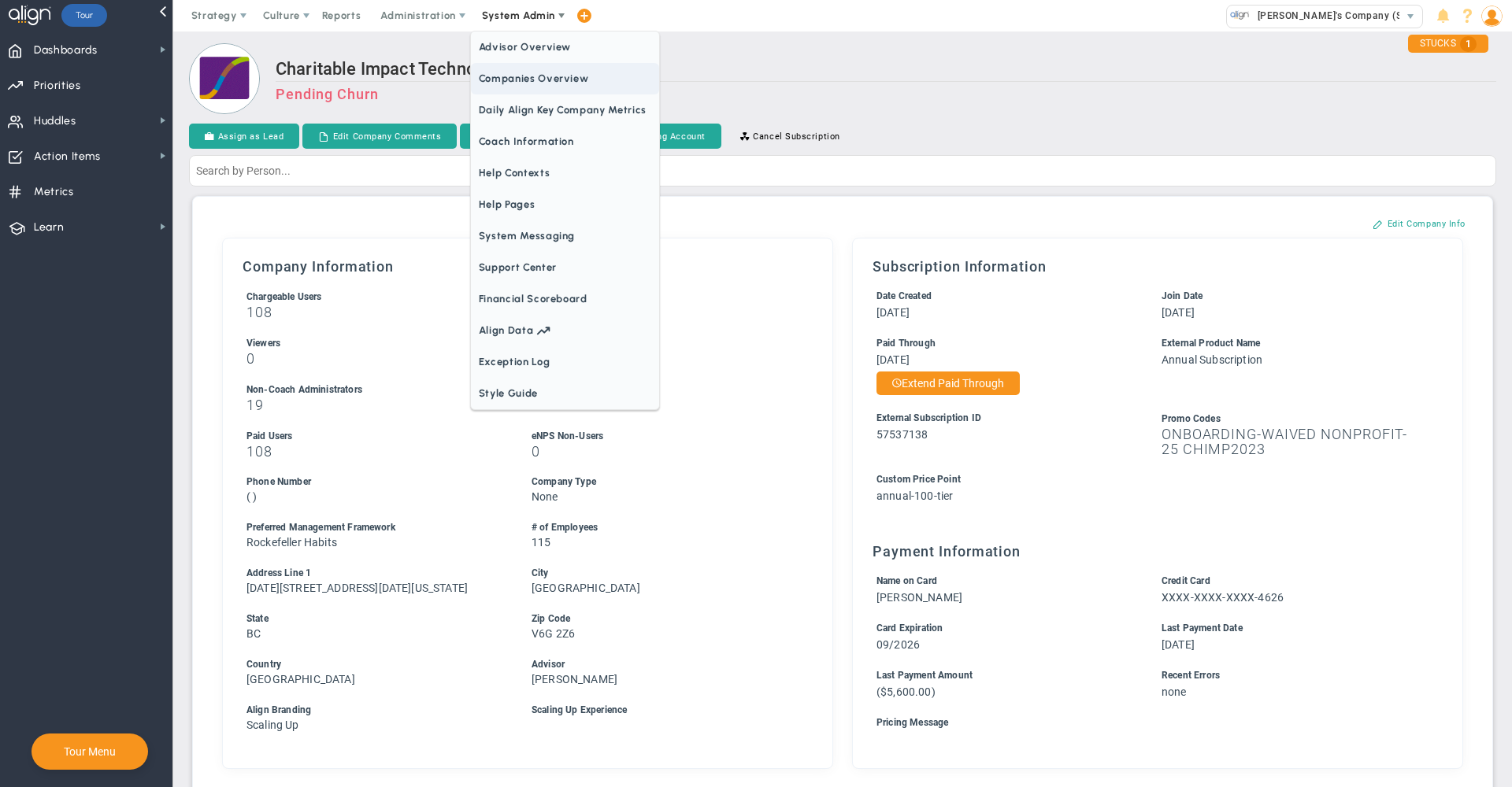
click at [544, 75] on span "Companies Overview" at bounding box center [565, 79] width 189 height 32
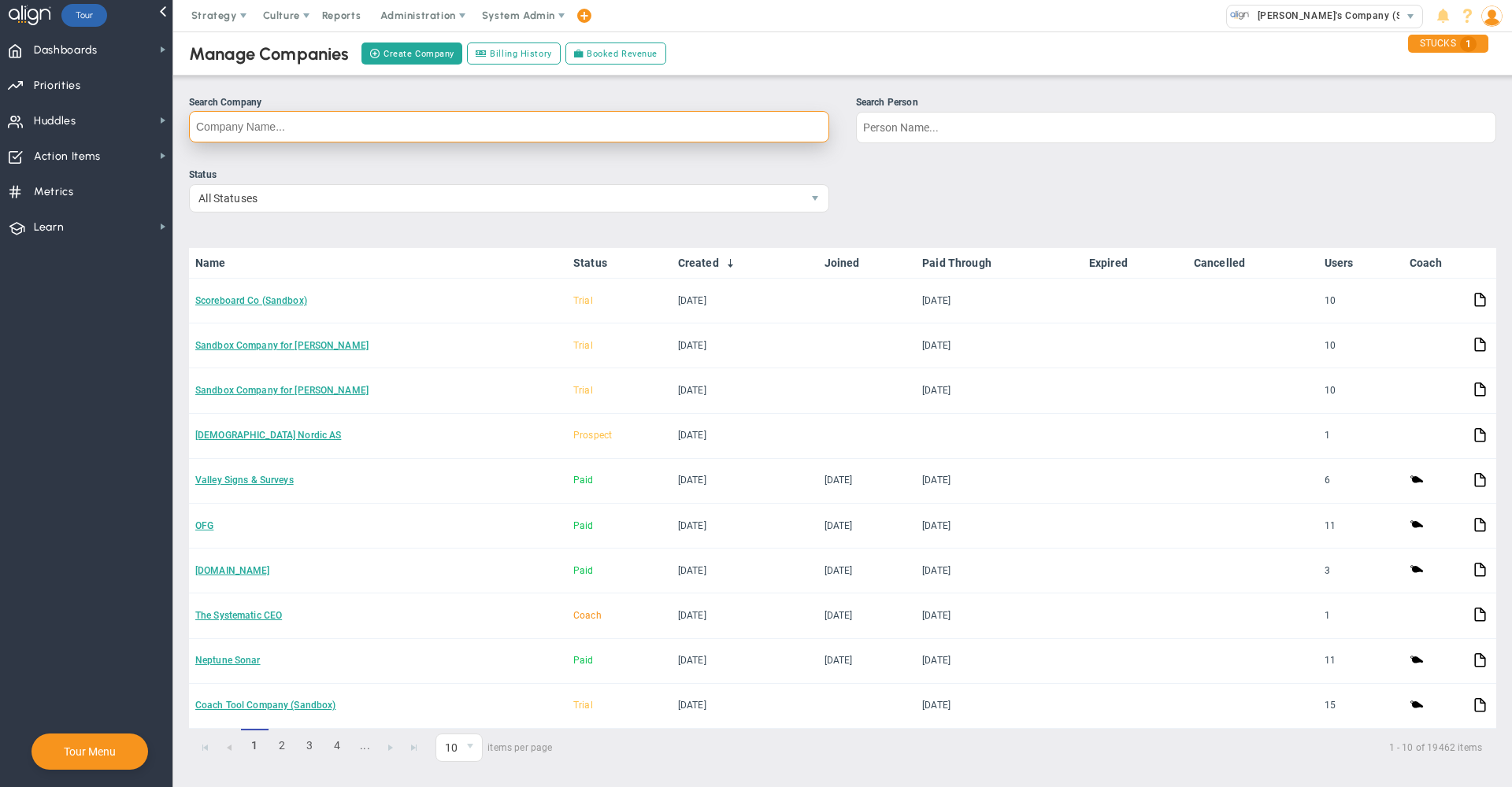
click at [466, 129] on input "Search Company" at bounding box center [508, 127] width 640 height 32
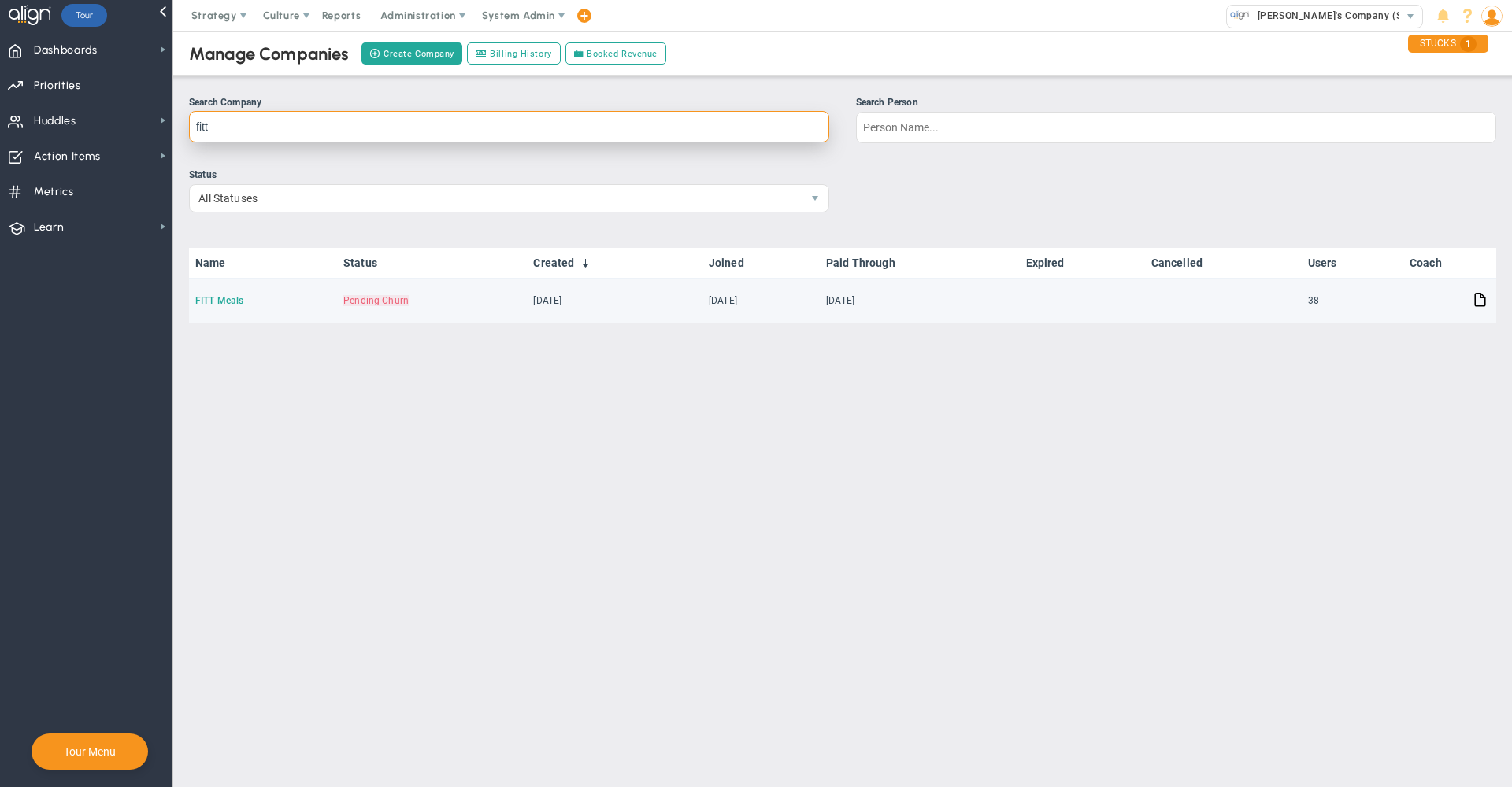
type input "fitt"
click at [217, 301] on link "FITT Meals" at bounding box center [220, 300] width 48 height 11
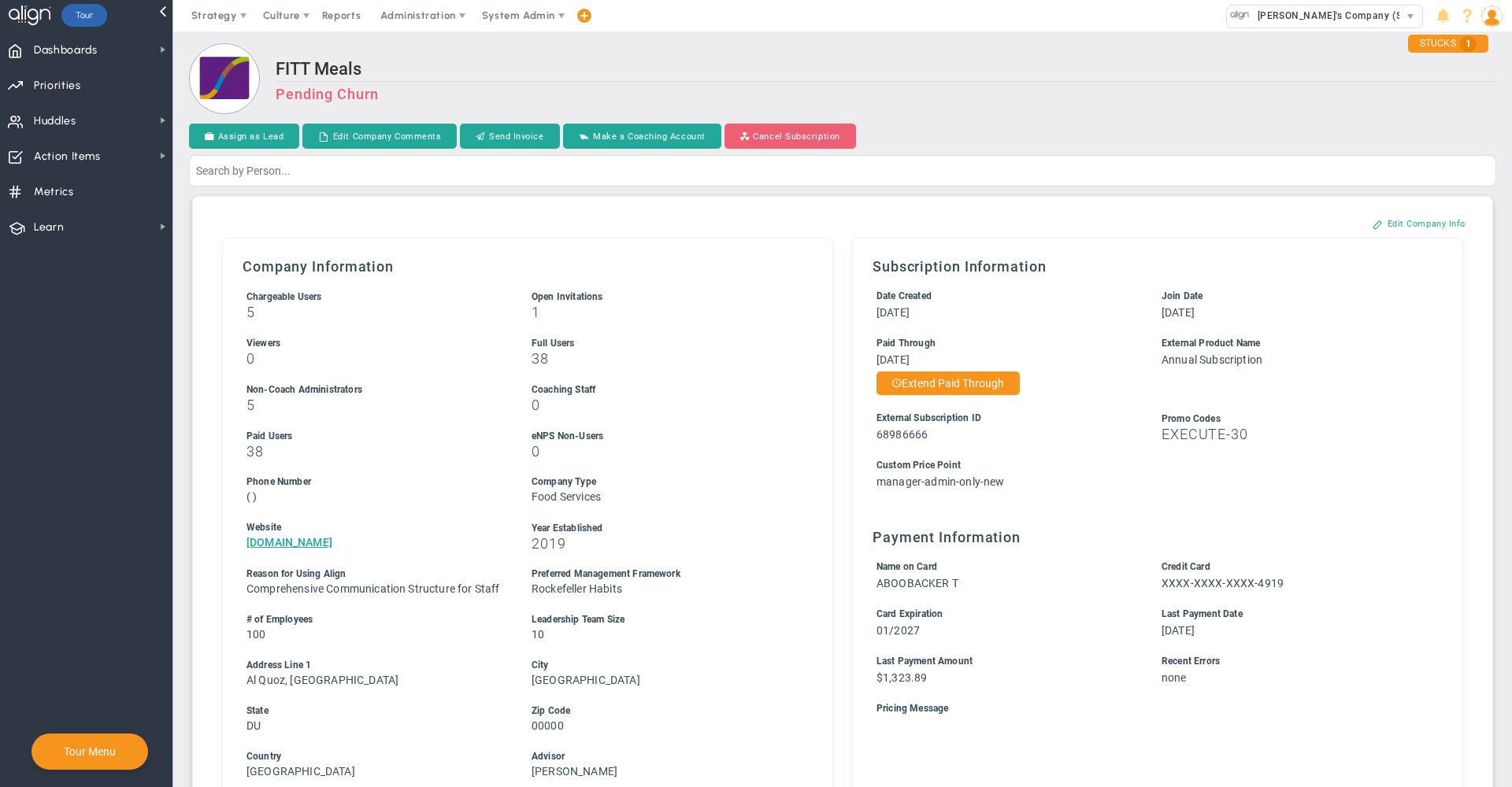
click at [810, 135] on button "Cancel Subscription" at bounding box center [790, 136] width 132 height 25
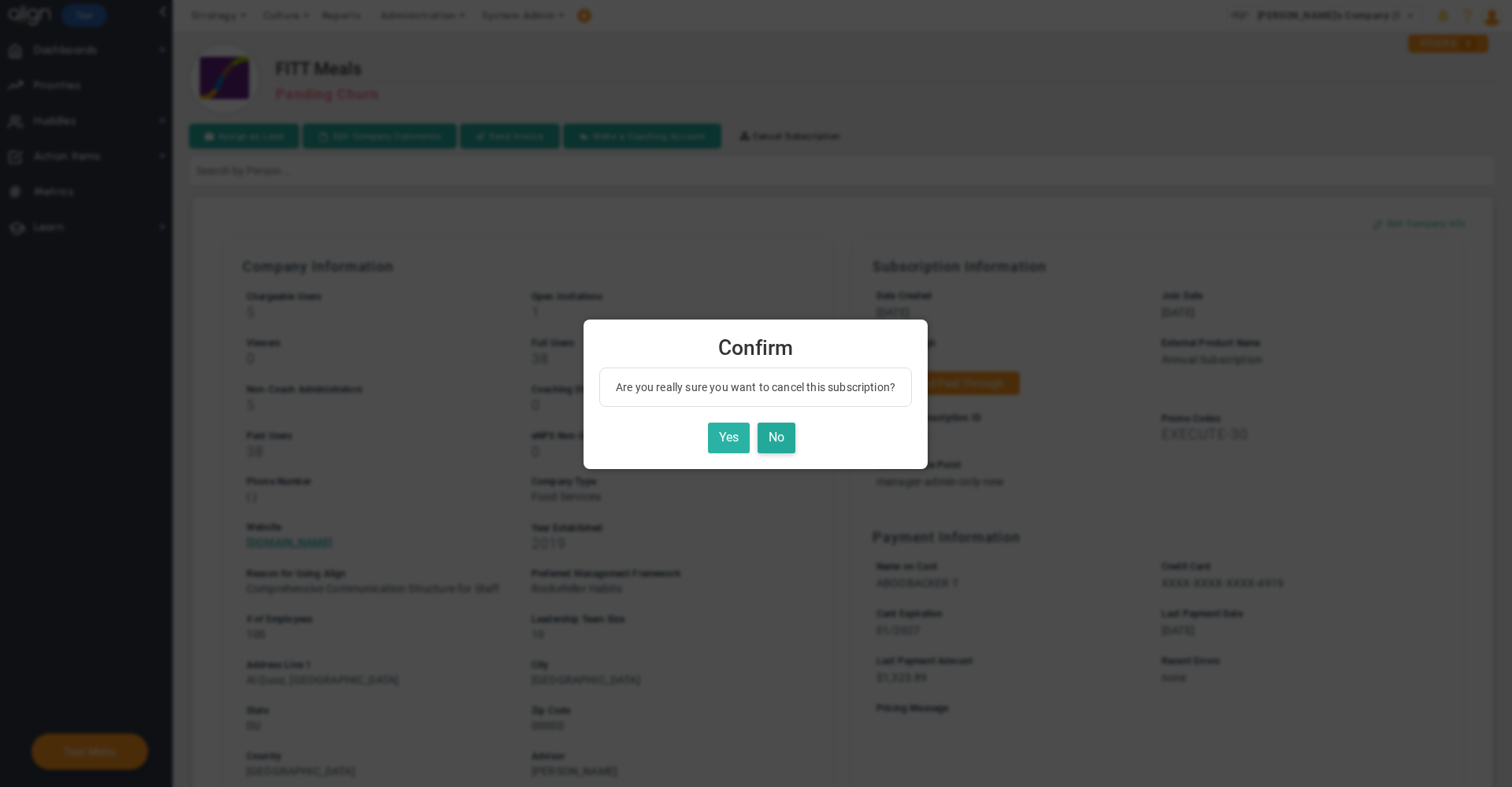
click at [725, 440] on button "Yes" at bounding box center [728, 438] width 42 height 31
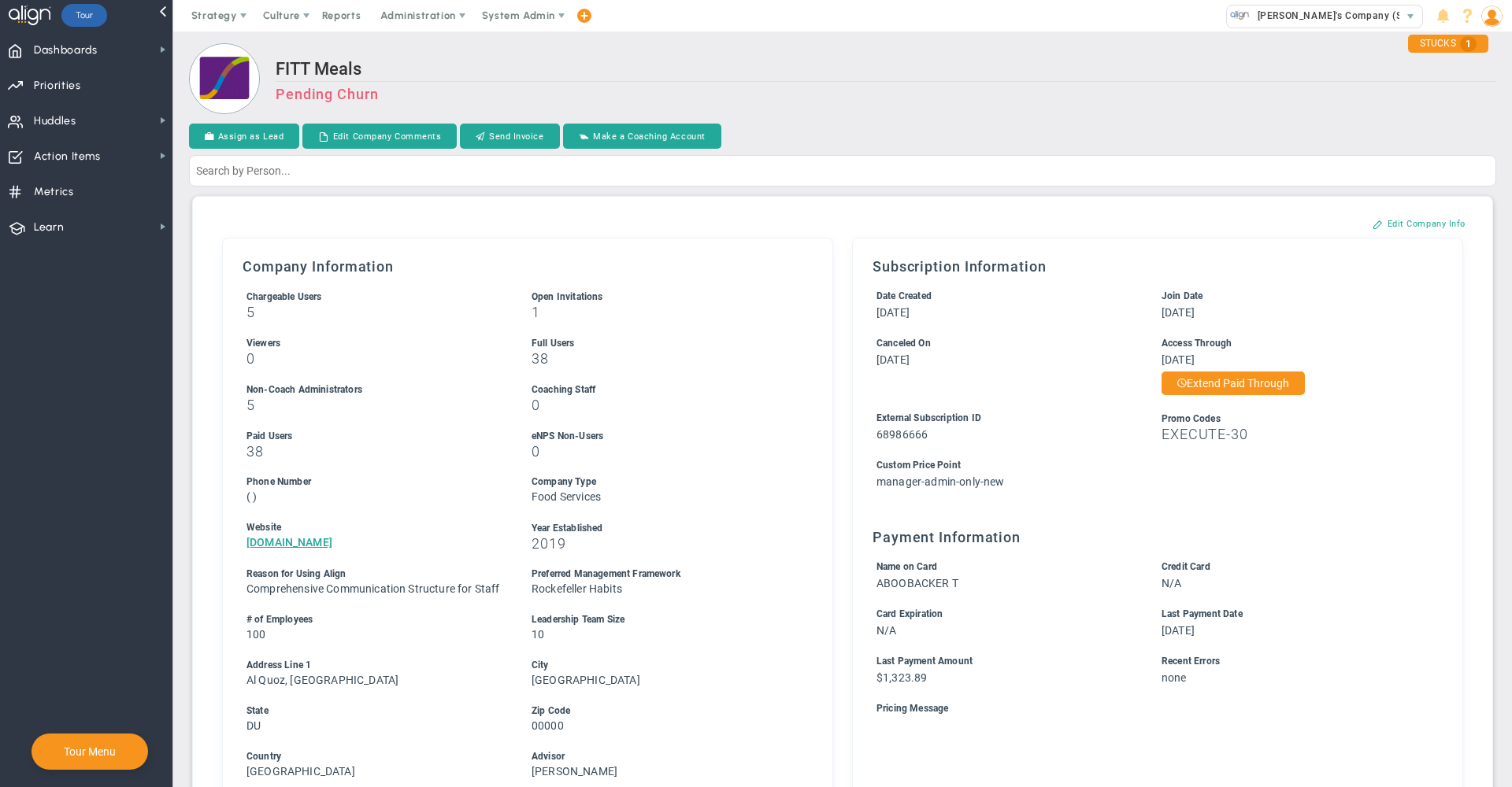
click at [1038, 62] on h2 "FITT Meals" at bounding box center [886, 71] width 1221 height 23
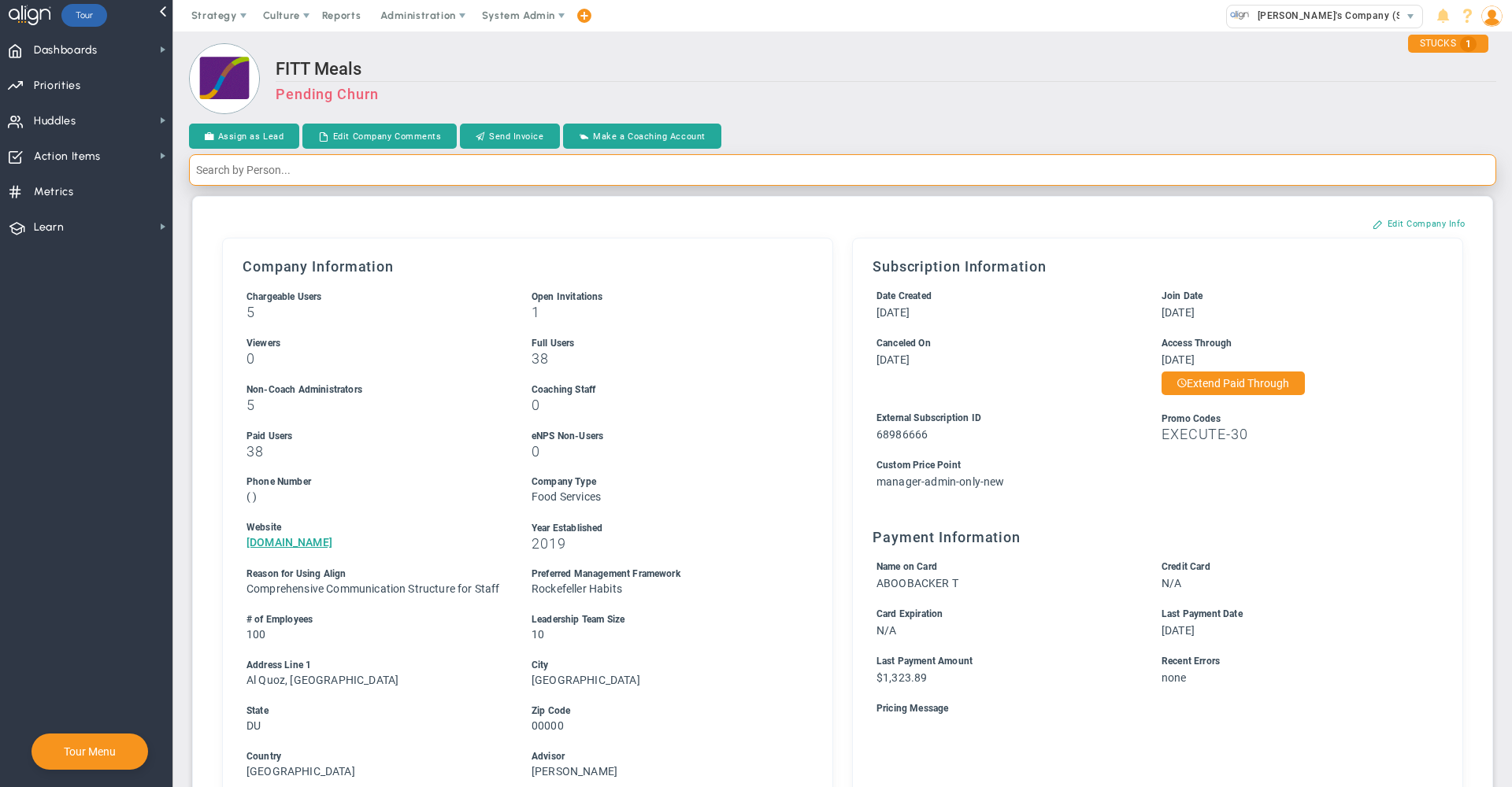
click at [500, 174] on input "text" at bounding box center [842, 170] width 1307 height 32
type input "daman s"
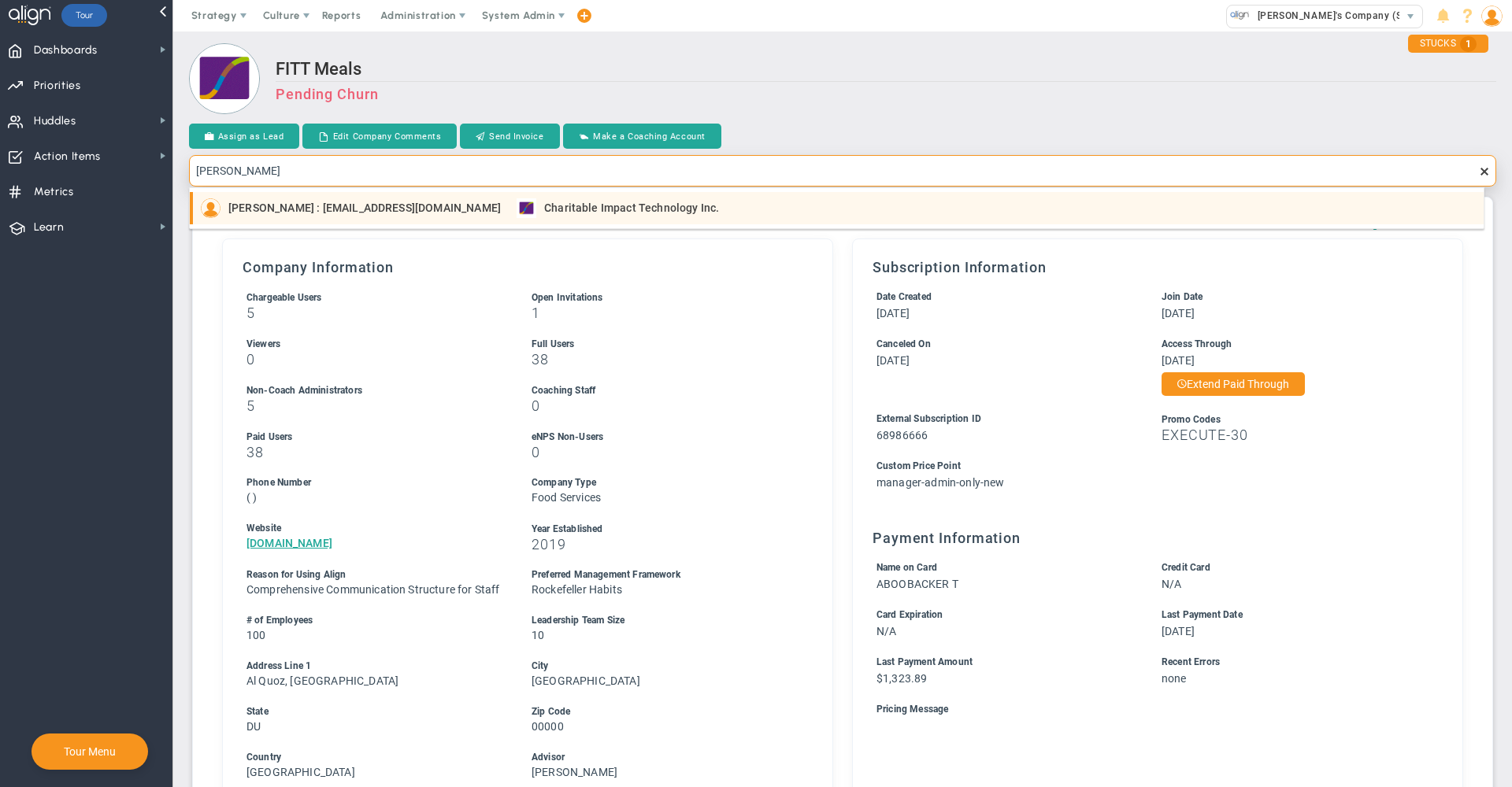
click at [438, 212] on span "Daman Singh : daman.singh@charitableimpact.com" at bounding box center [365, 208] width 273 height 11
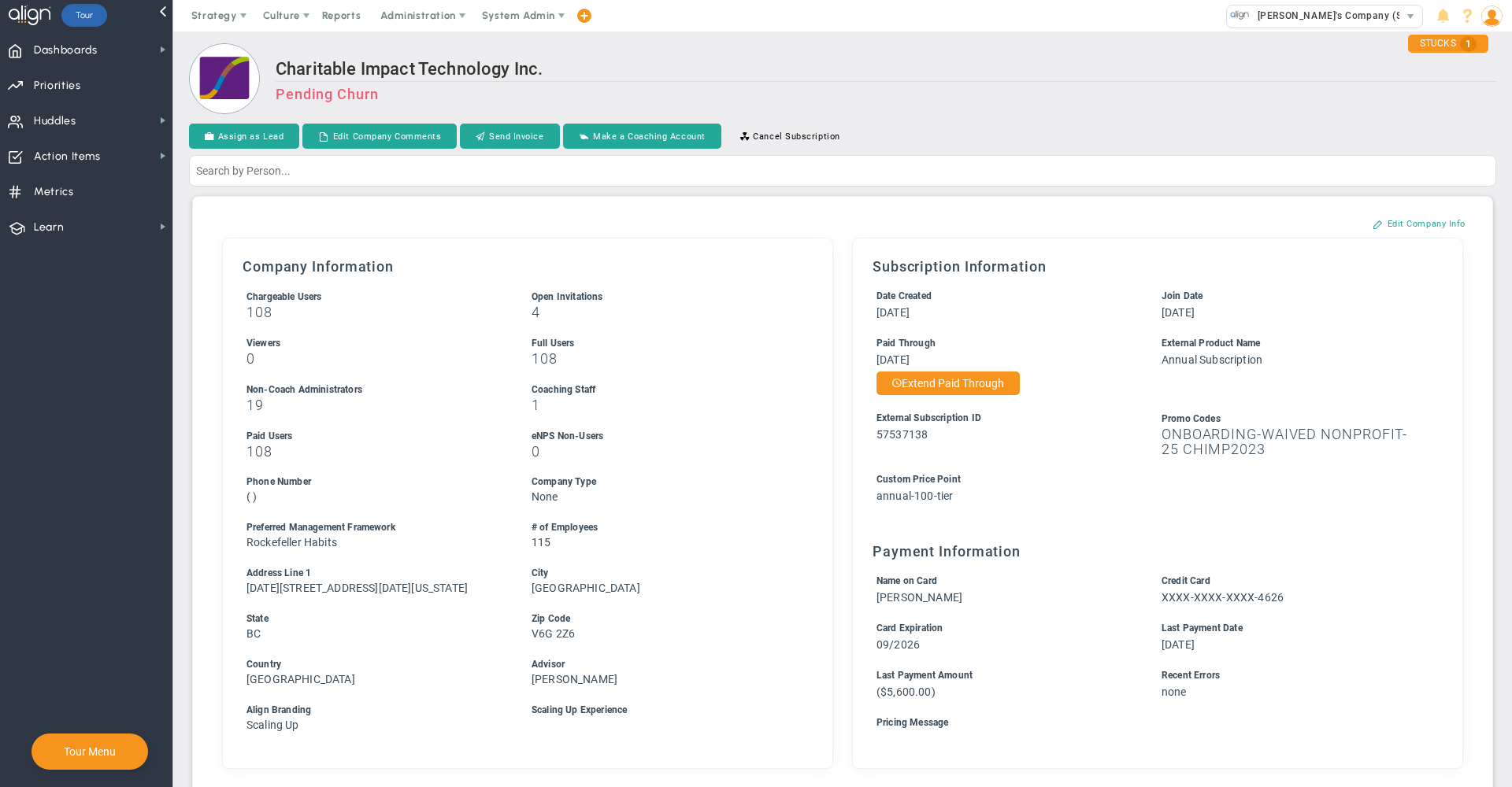
click at [881, 110] on div "Charitable Impact Technology Inc. Pending Churn" at bounding box center [886, 89] width 1221 height 58
click at [1102, 102] on h3 "Pending Churn" at bounding box center [886, 94] width 1221 height 17
